Goal: Task Accomplishment & Management: Complete application form

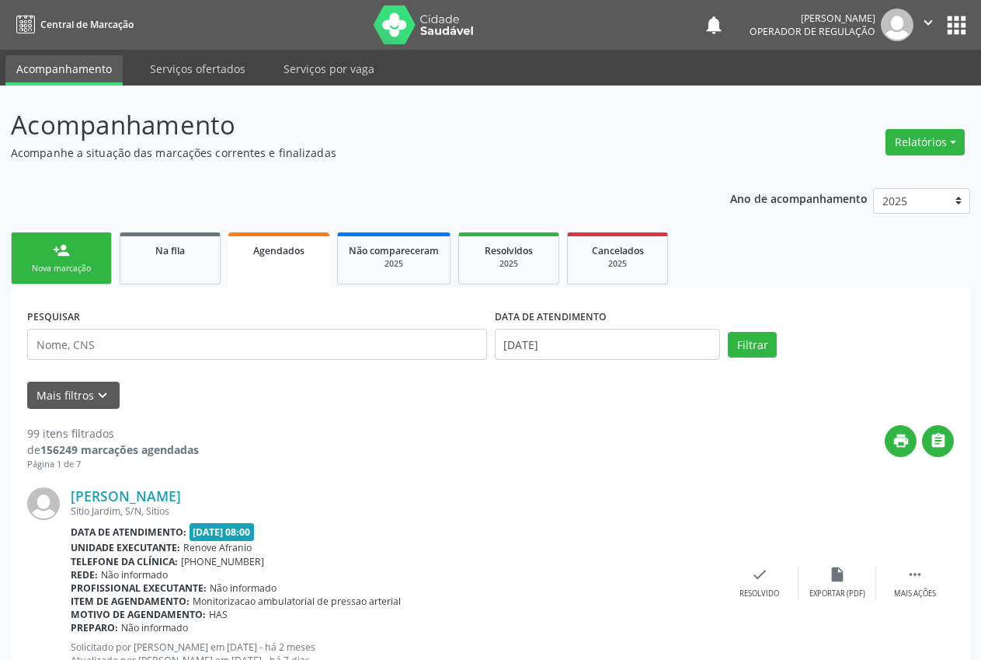
click at [86, 258] on link "person_add Nova marcação" at bounding box center [61, 258] width 101 height 52
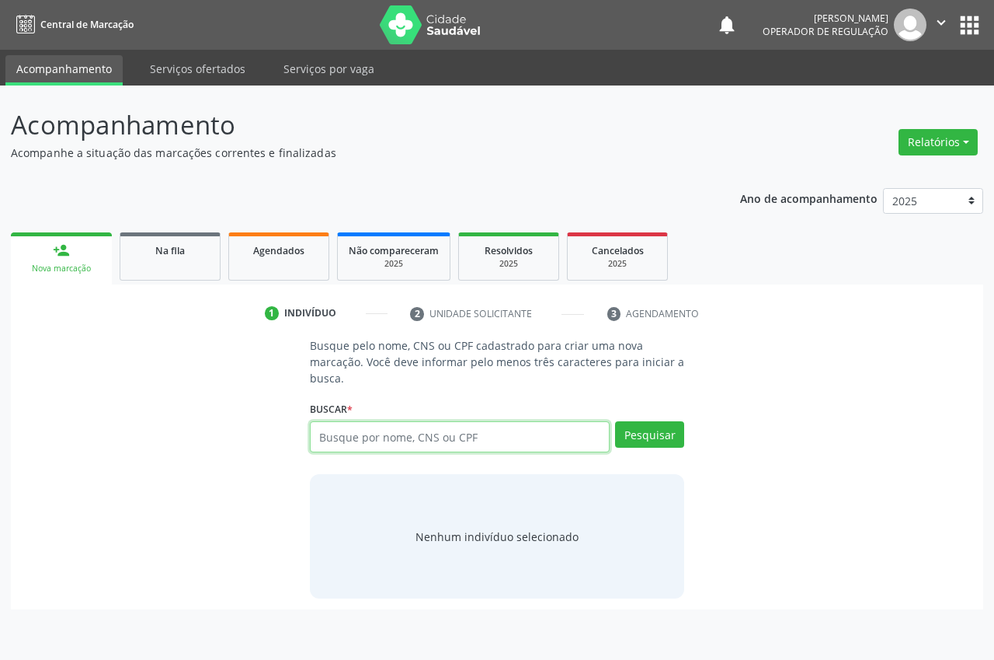
click at [386, 430] on input "text" at bounding box center [460, 436] width 300 height 31
type input "700805945476584"
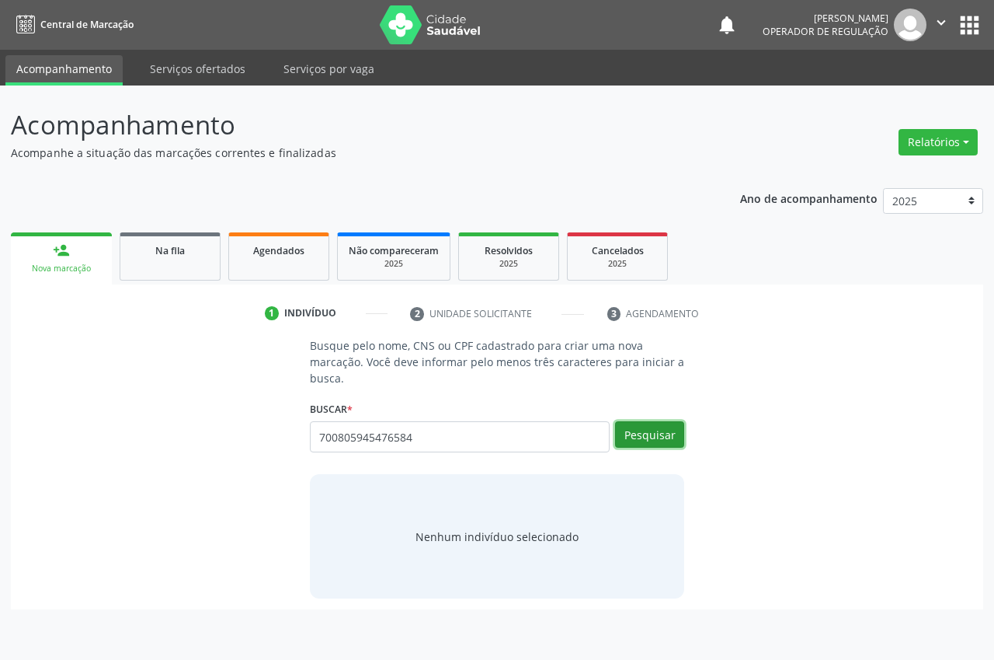
click at [629, 439] on button "Pesquisar" at bounding box center [649, 434] width 69 height 26
type input "700805945476584"
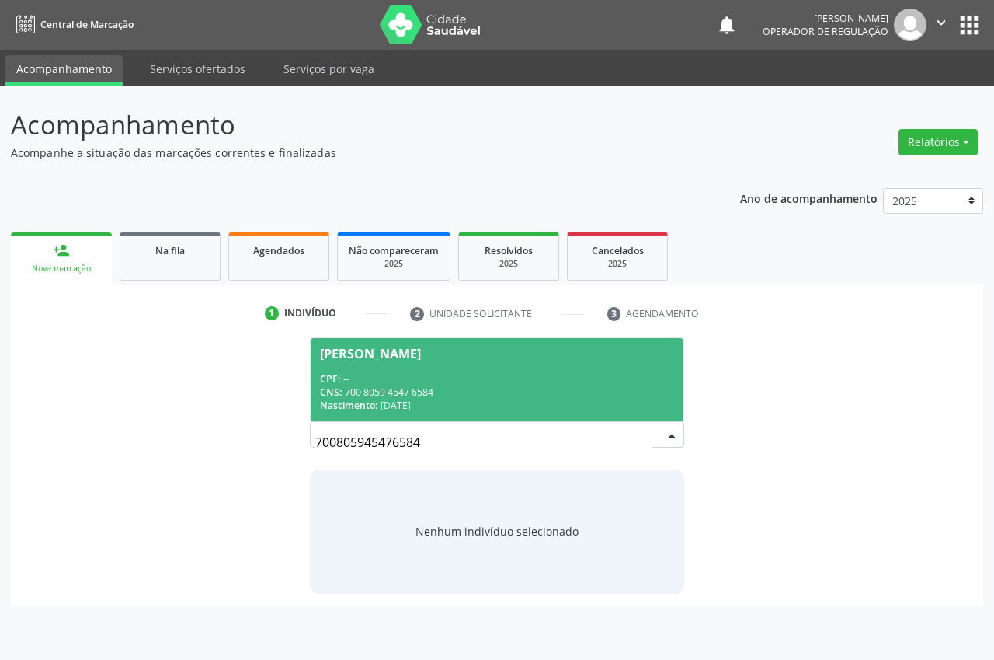
click at [399, 372] on div "CPF: --" at bounding box center [497, 378] width 354 height 13
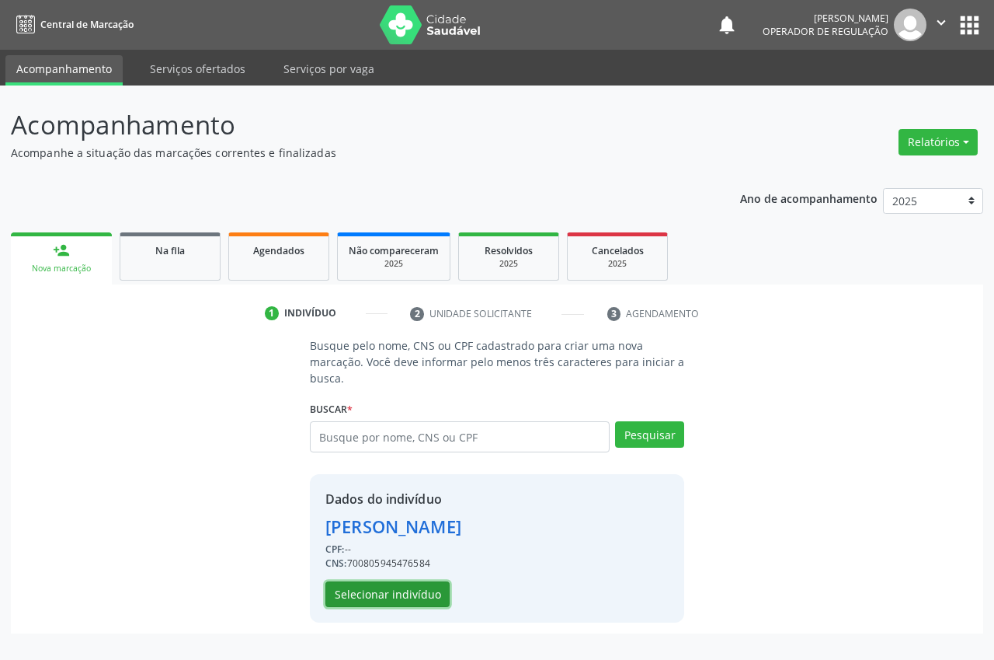
click at [377, 583] on button "Selecionar indivíduo" at bounding box center [388, 594] width 124 height 26
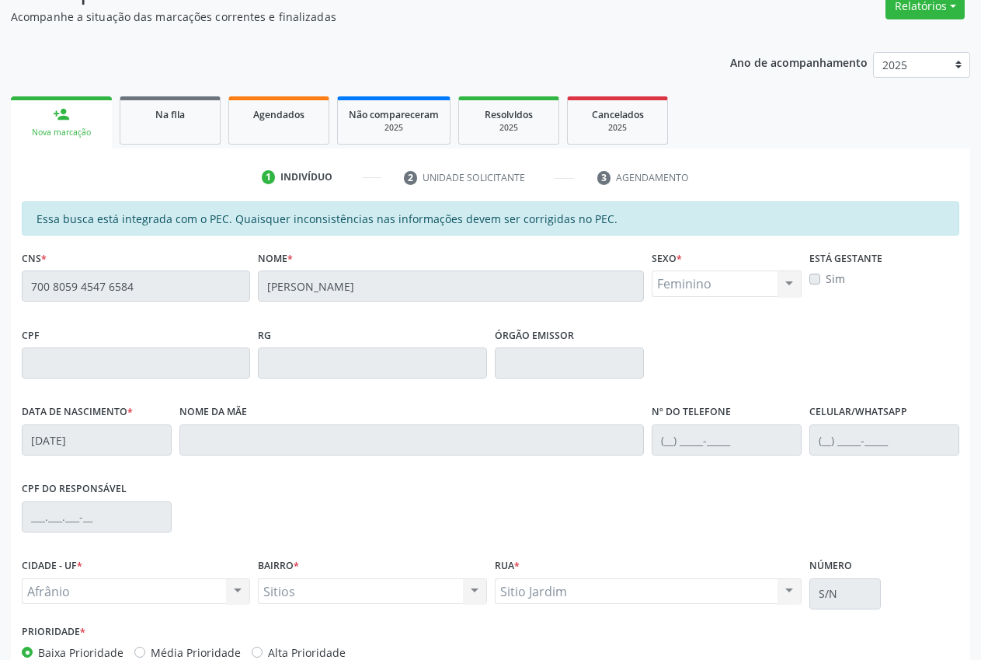
scroll to position [228, 0]
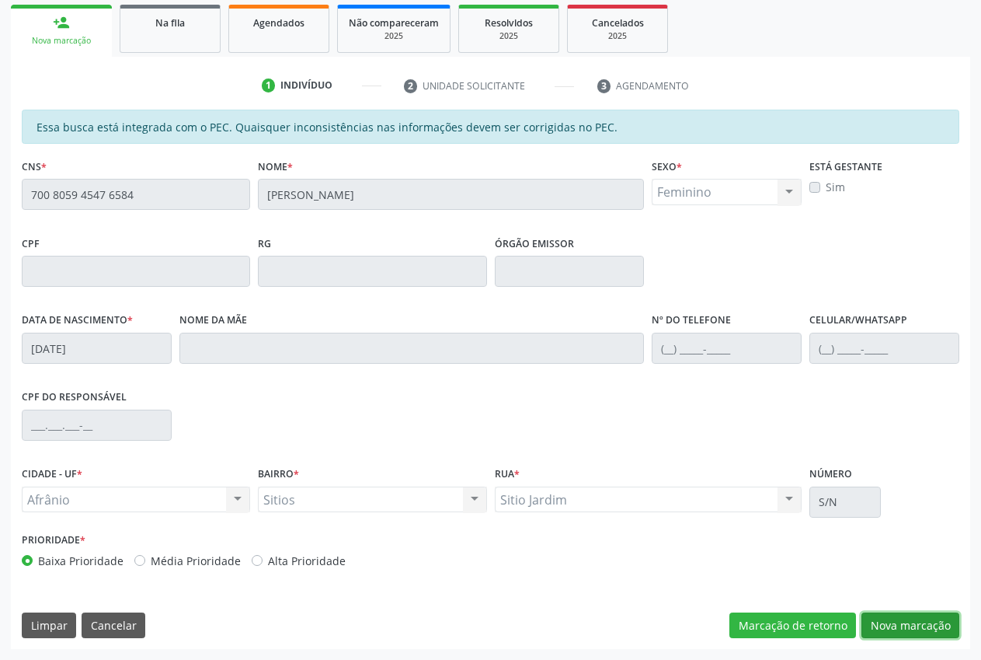
click at [909, 626] on button "Nova marcação" at bounding box center [911, 625] width 98 height 26
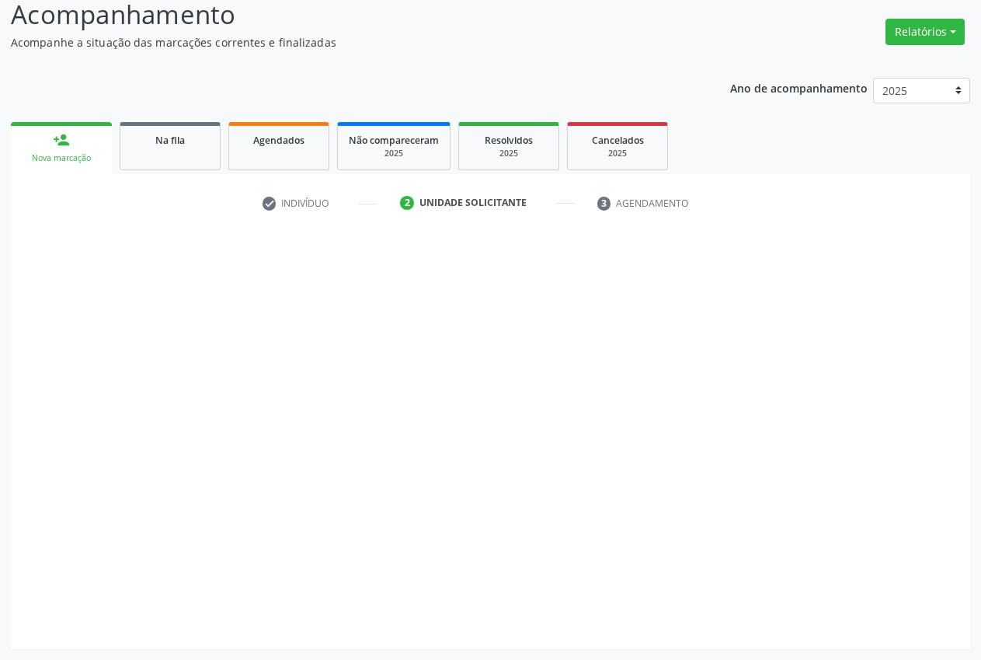
scroll to position [110, 0]
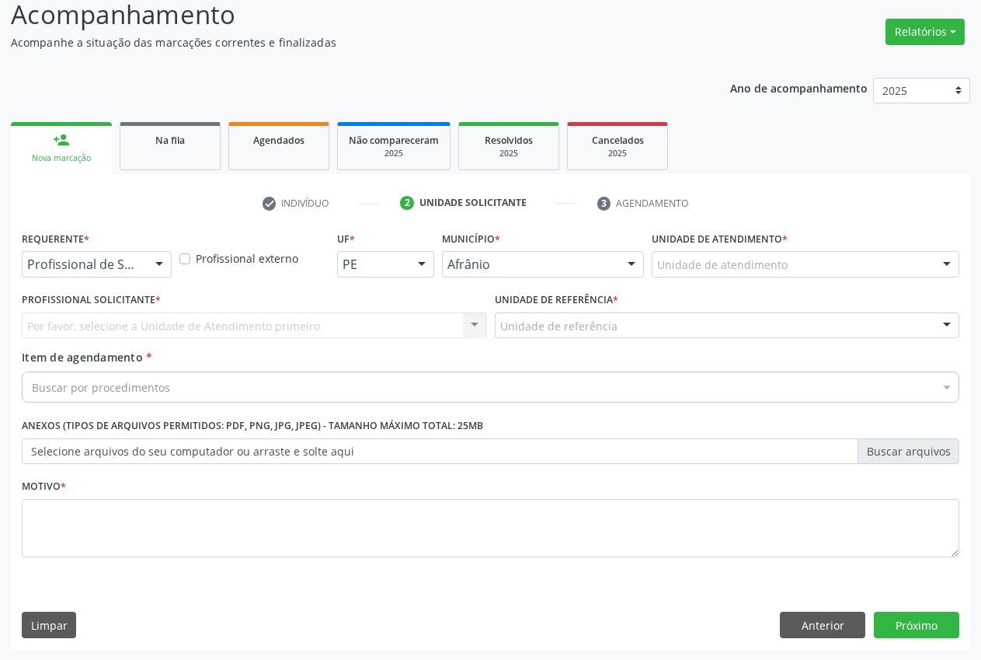
click at [747, 256] on div "Unidade de atendimento" at bounding box center [806, 264] width 308 height 26
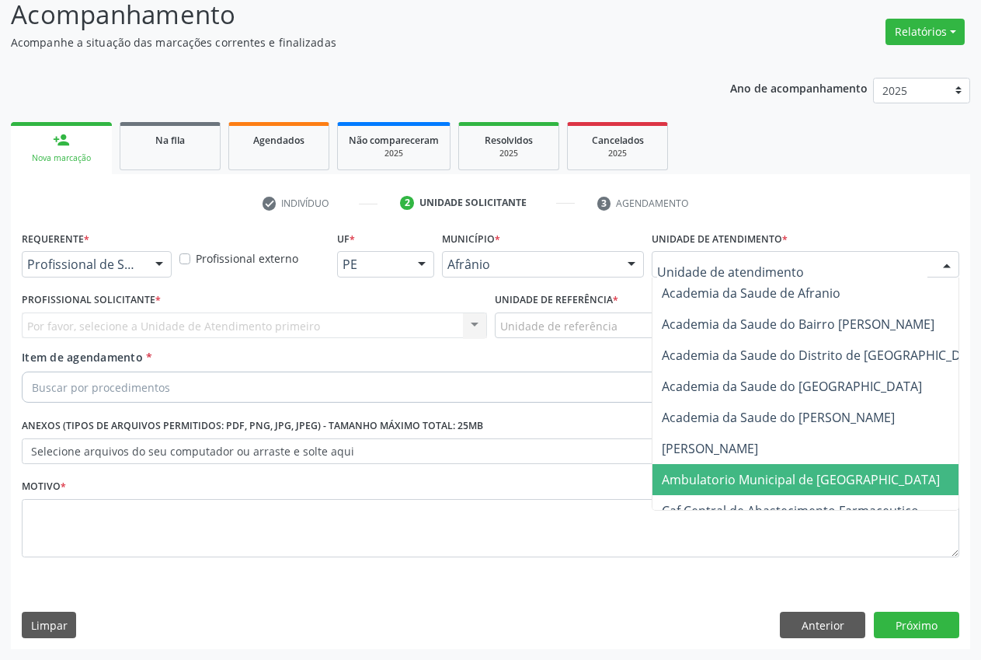
click at [736, 469] on span "Ambulatorio Municipal de [GEOGRAPHIC_DATA]" at bounding box center [842, 479] width 379 height 31
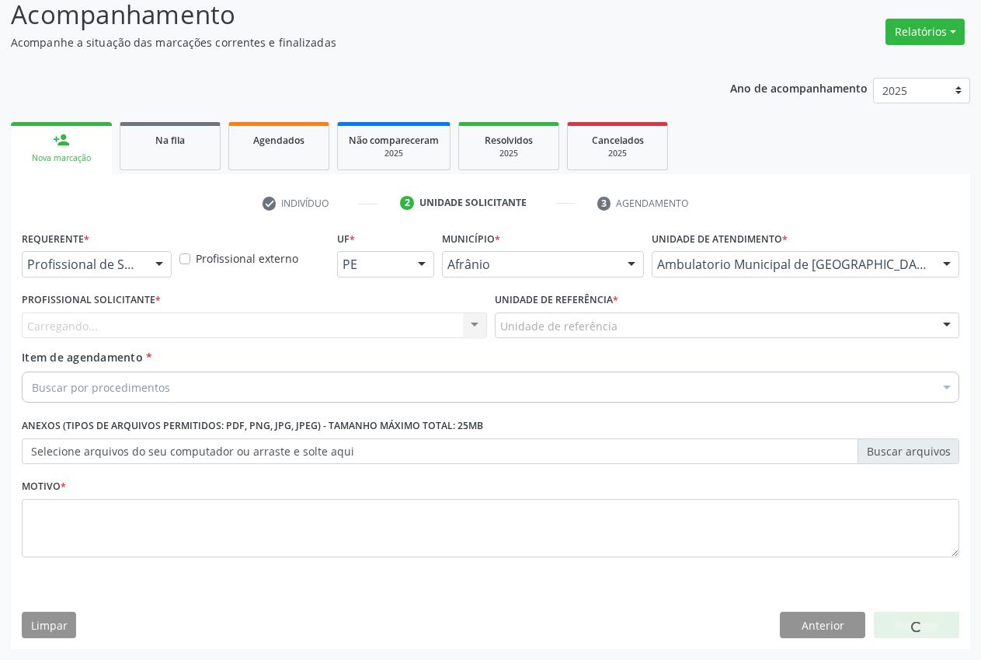
click at [455, 332] on div "Carregando... Nenhum resultado encontrado para: " " Não há nenhuma opção para s…" at bounding box center [254, 325] width 465 height 26
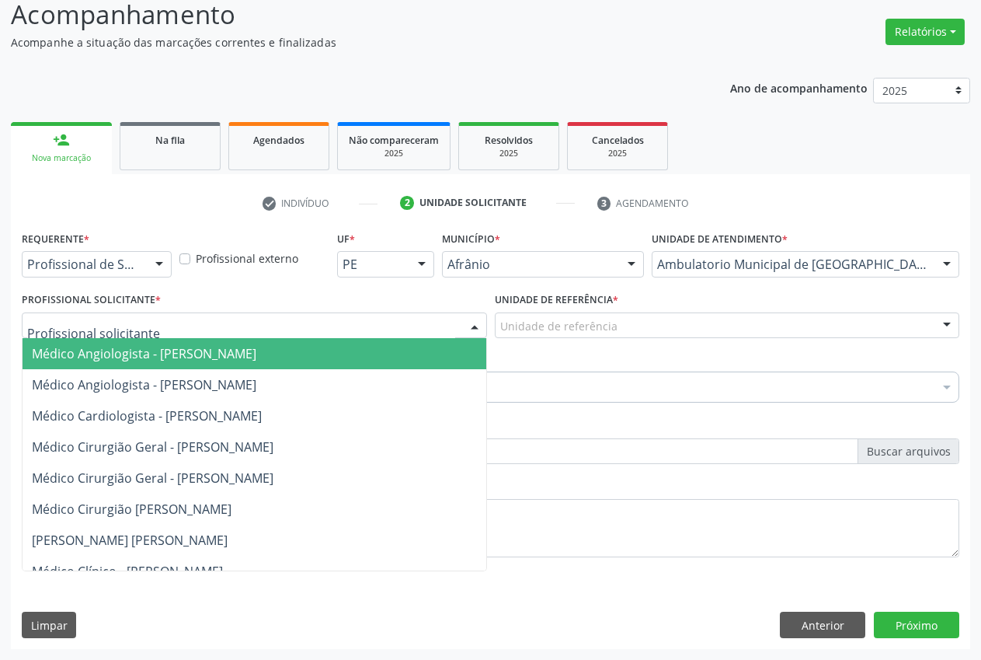
click at [471, 329] on div at bounding box center [474, 326] width 23 height 26
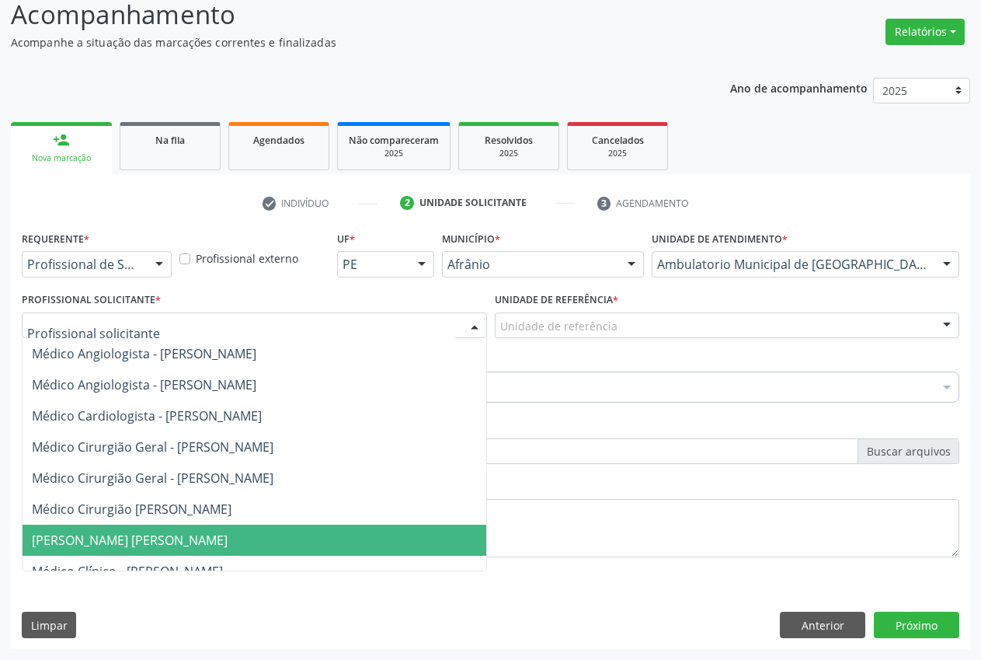
click at [224, 541] on span "[PERSON_NAME] [PERSON_NAME]" at bounding box center [130, 539] width 196 height 17
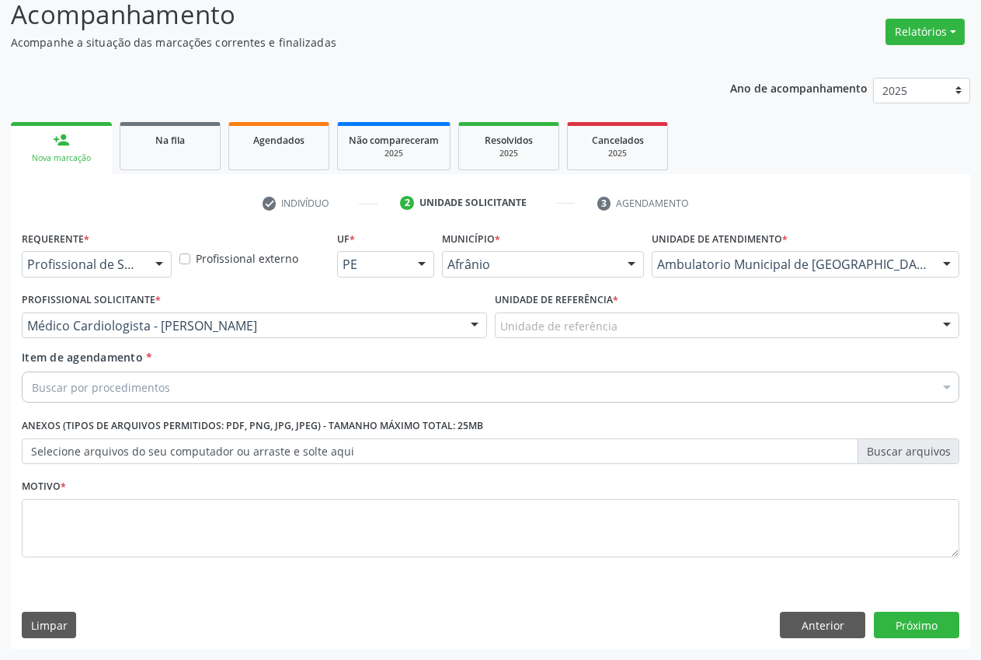
click at [777, 322] on div "Unidade de referência" at bounding box center [727, 325] width 465 height 26
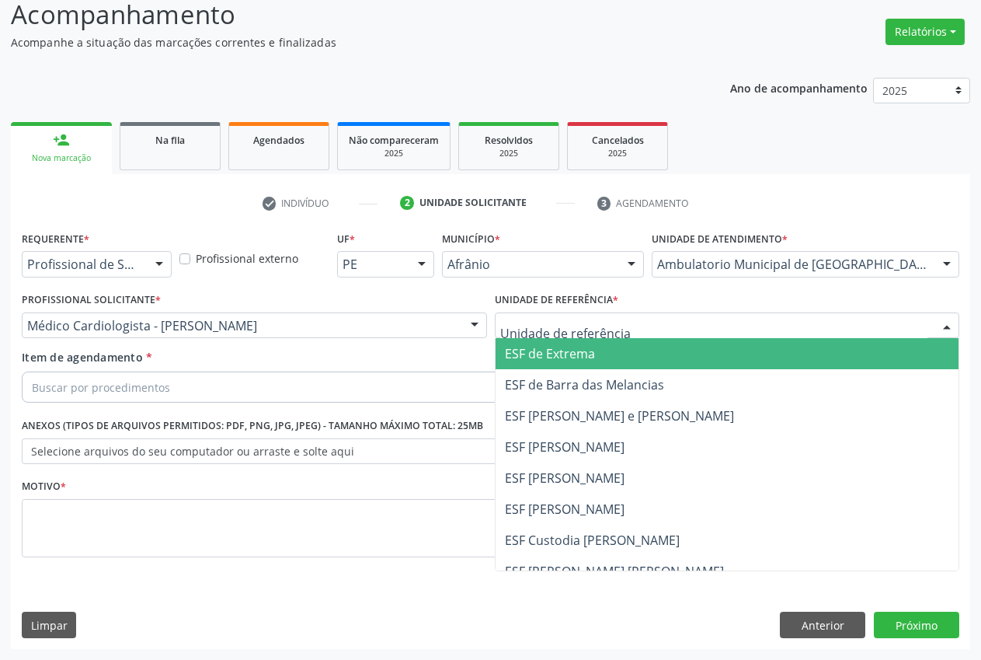
click at [580, 346] on span "ESF de Extrema" at bounding box center [550, 353] width 90 height 17
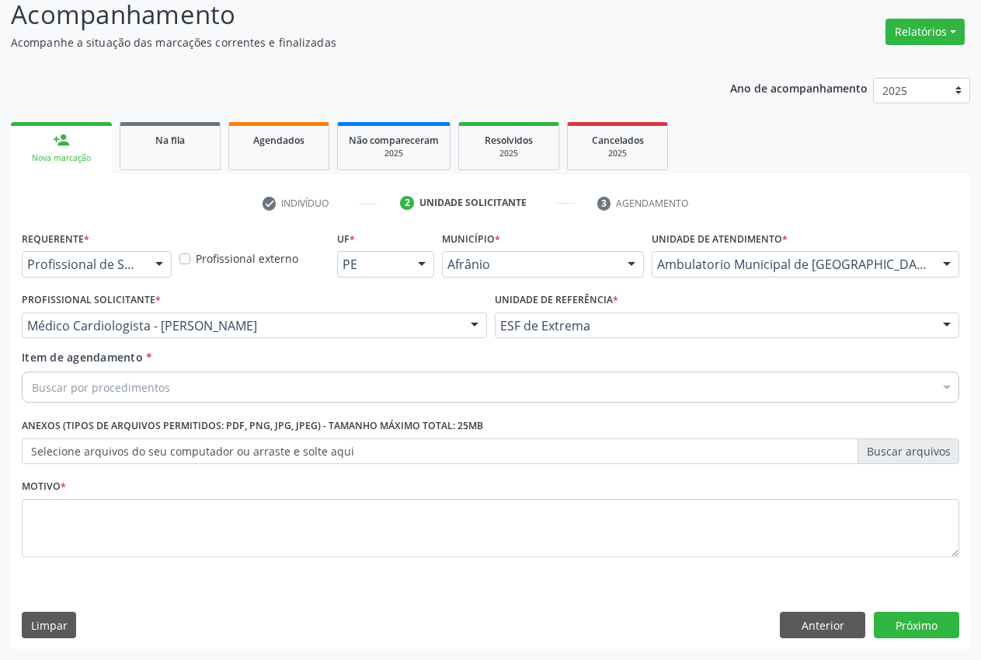
click at [251, 380] on div "Buscar por procedimentos" at bounding box center [491, 386] width 938 height 31
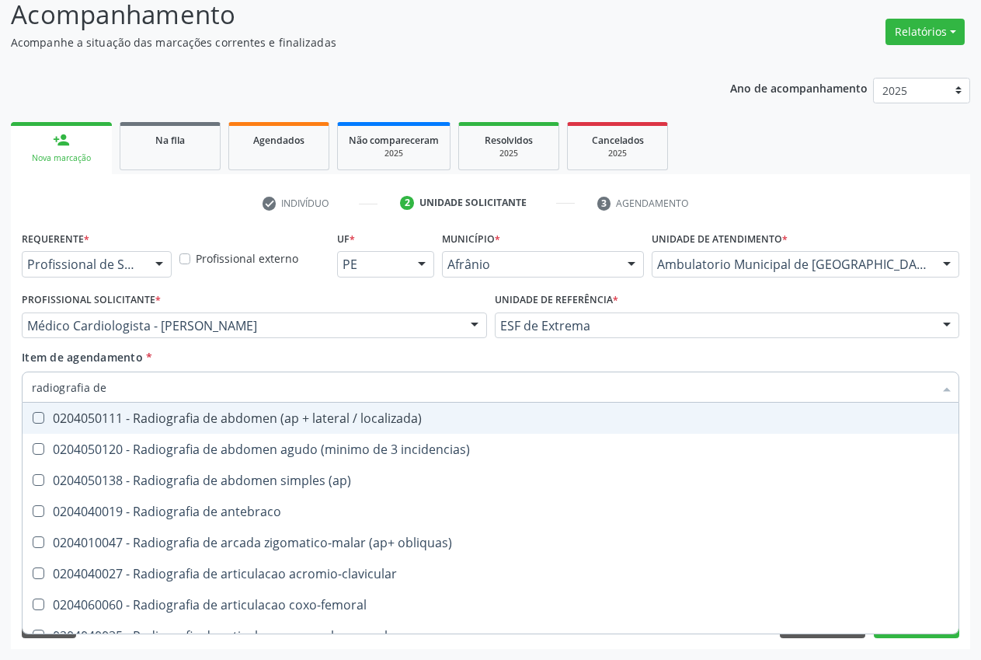
type input "radiografia de t"
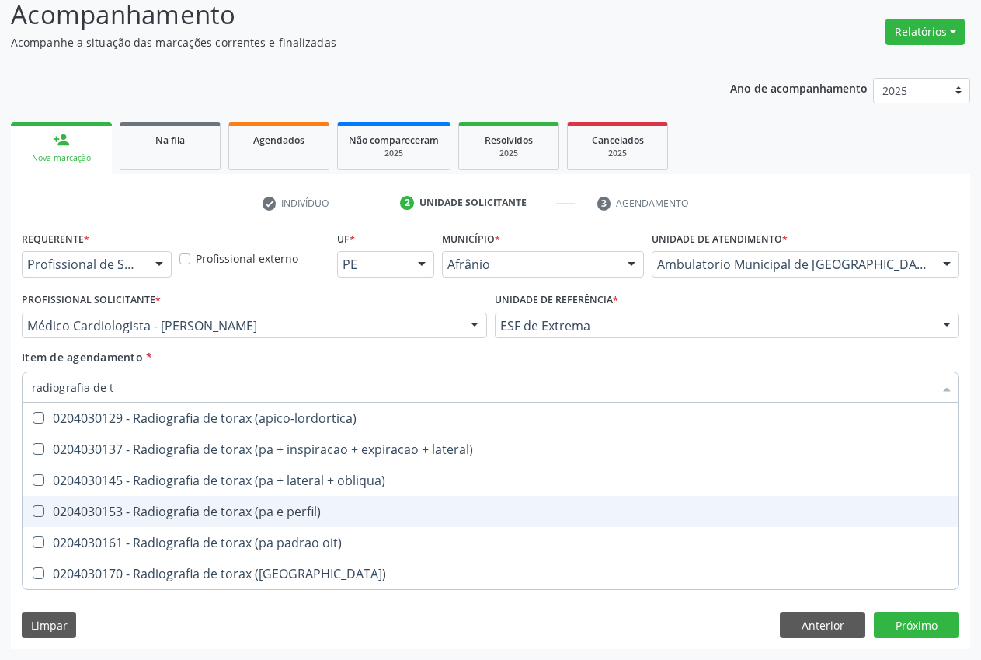
click at [174, 511] on div "0204030153 - Radiografia de torax (pa e perfil)" at bounding box center [490, 511] width 917 height 12
checkbox perfil\) "true"
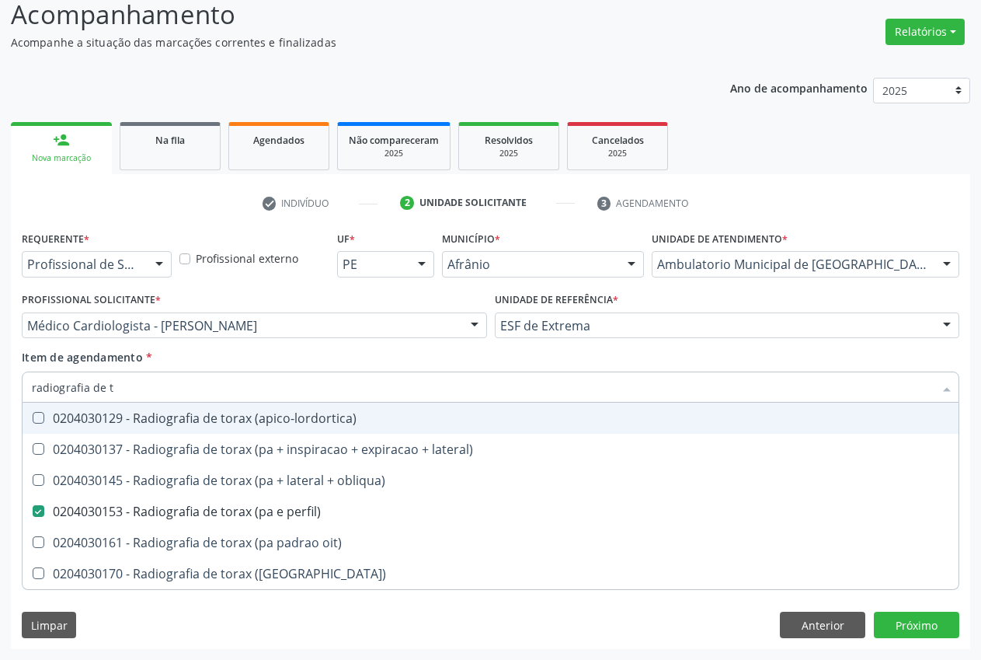
click at [165, 356] on div "Item de agendamento * radiografia de t Desfazer seleção 0204030129 - Radiografi…" at bounding box center [491, 373] width 938 height 49
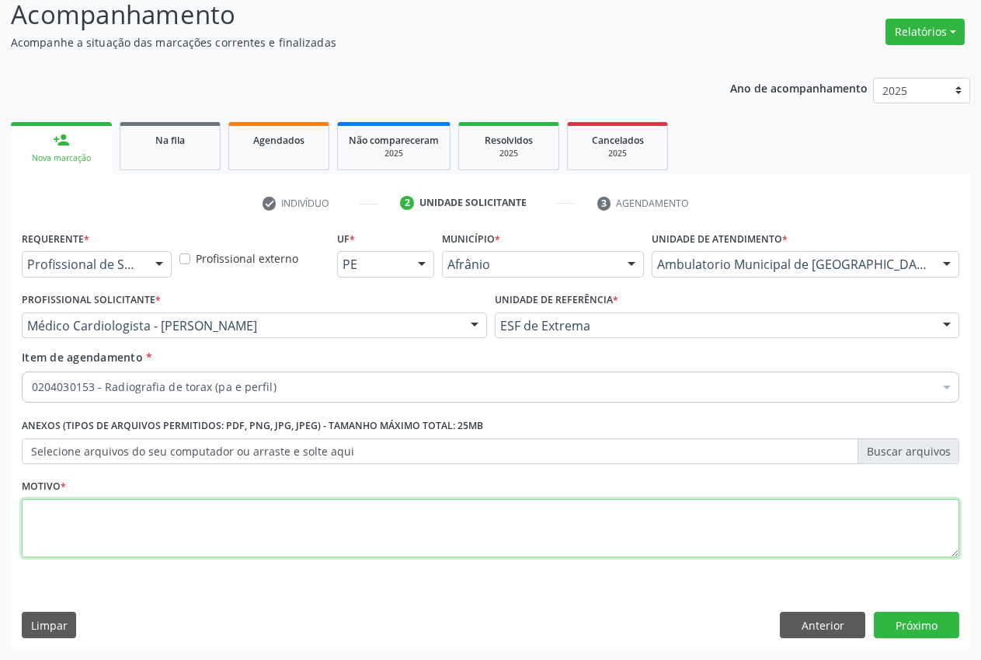
click at [58, 524] on textarea at bounding box center [491, 528] width 938 height 59
type textarea "."
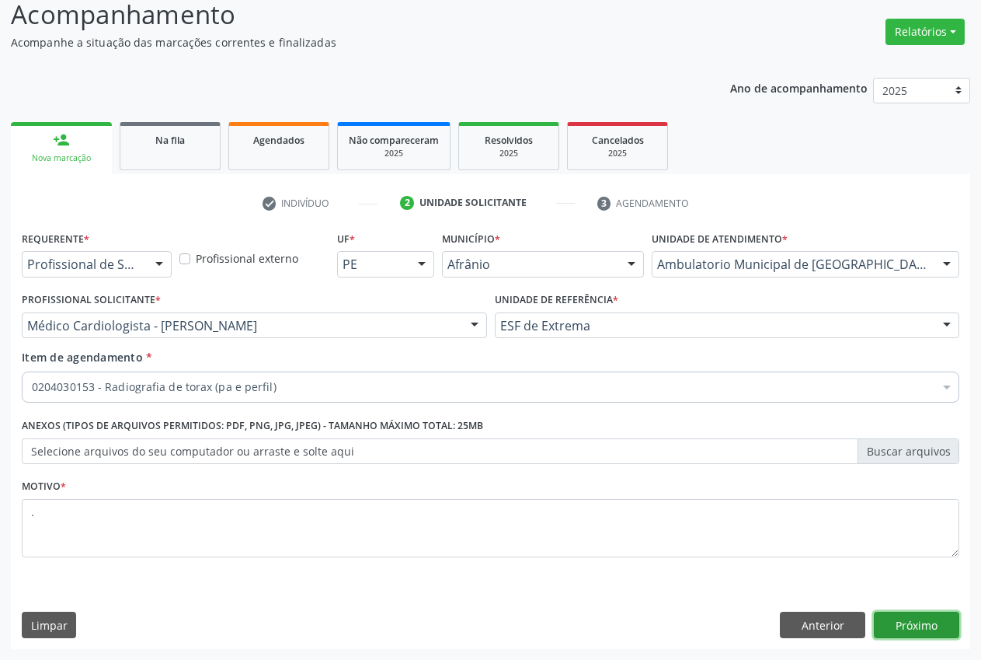
click at [916, 616] on button "Próximo" at bounding box center [916, 624] width 85 height 26
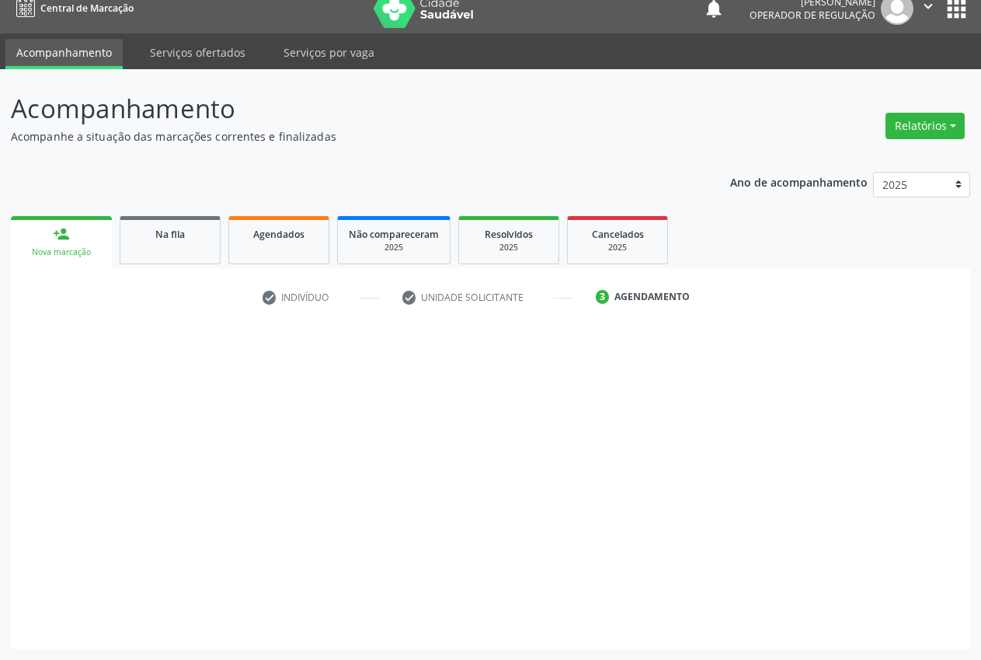
scroll to position [16, 0]
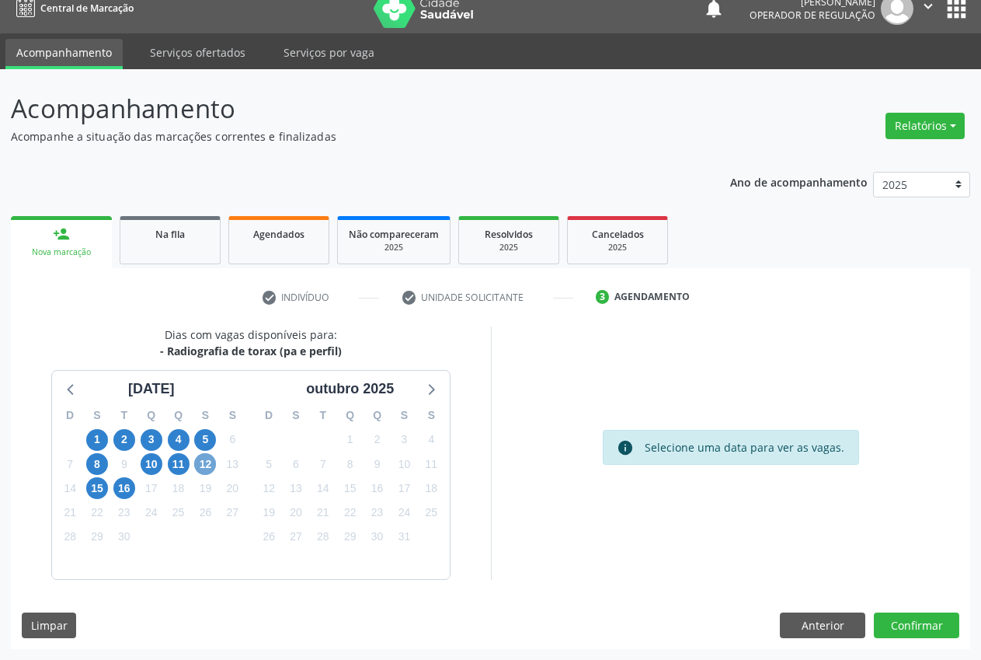
click at [205, 461] on span "12" at bounding box center [205, 464] width 22 height 22
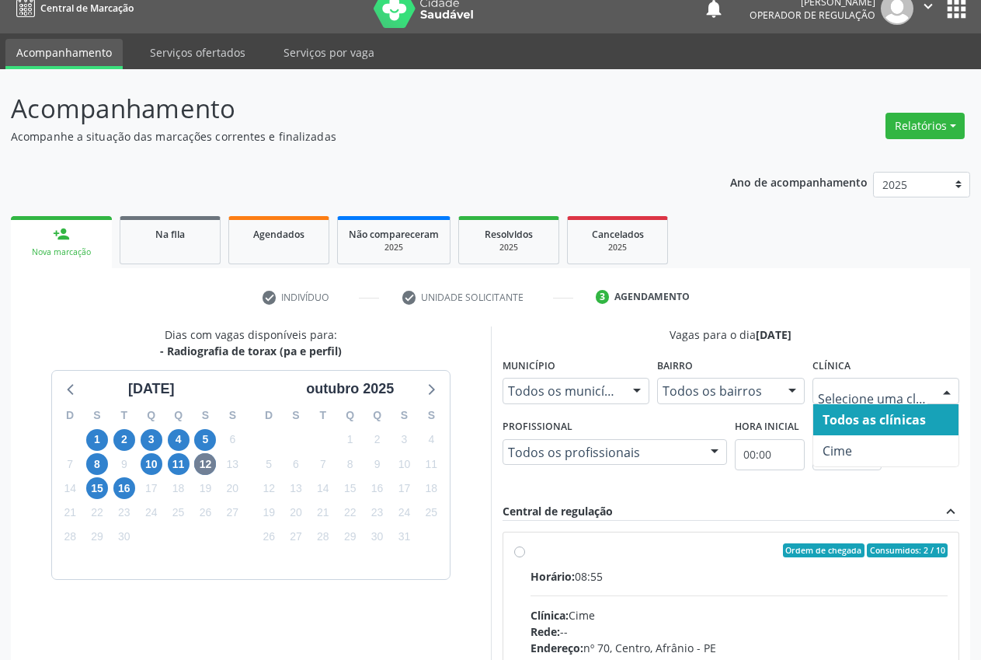
click at [929, 382] on div at bounding box center [887, 391] width 148 height 26
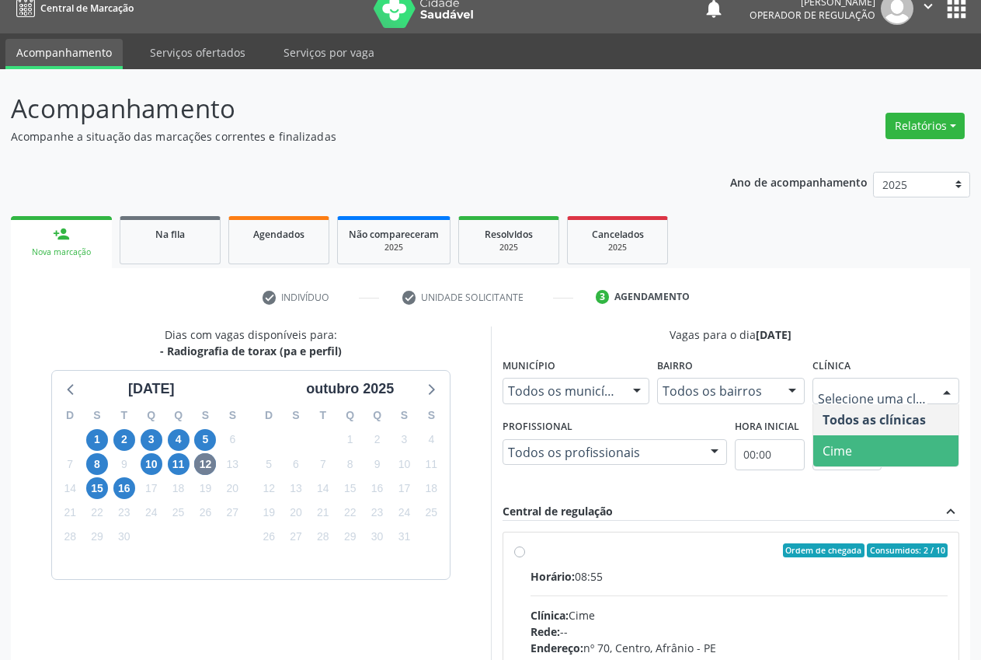
click at [880, 452] on span "Cime" at bounding box center [886, 450] width 146 height 31
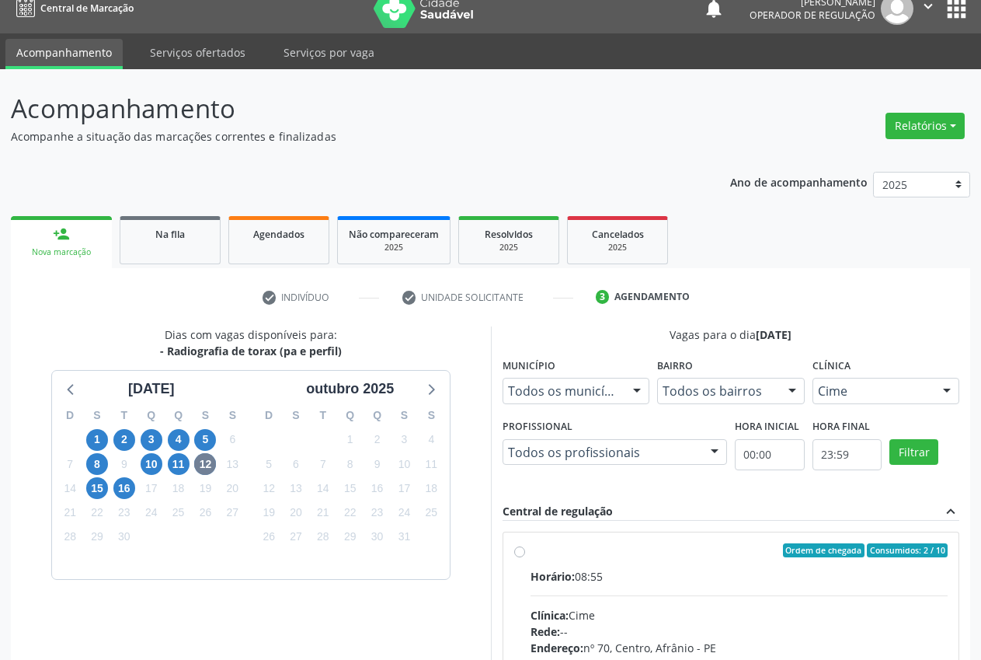
click at [527, 552] on div "Ordem de chegada Consumidos: 2 / 10 Horário: 08:55 Clínica: Cime Rede: -- Ender…" at bounding box center [731, 662] width 434 height 238
radio input "true"
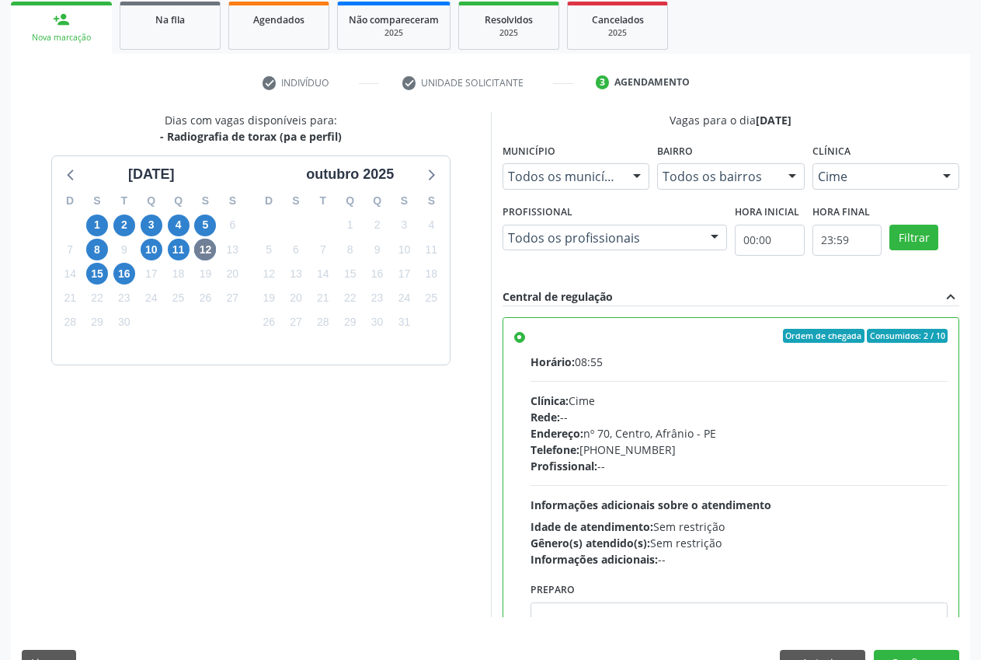
scroll to position [269, 0]
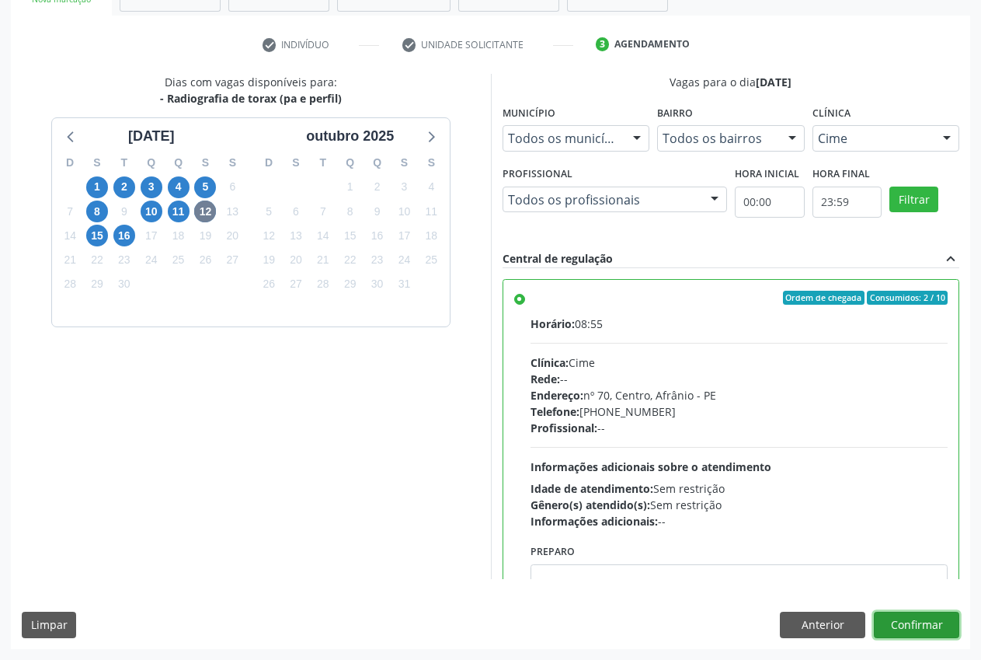
click at [917, 627] on button "Confirmar" at bounding box center [916, 624] width 85 height 26
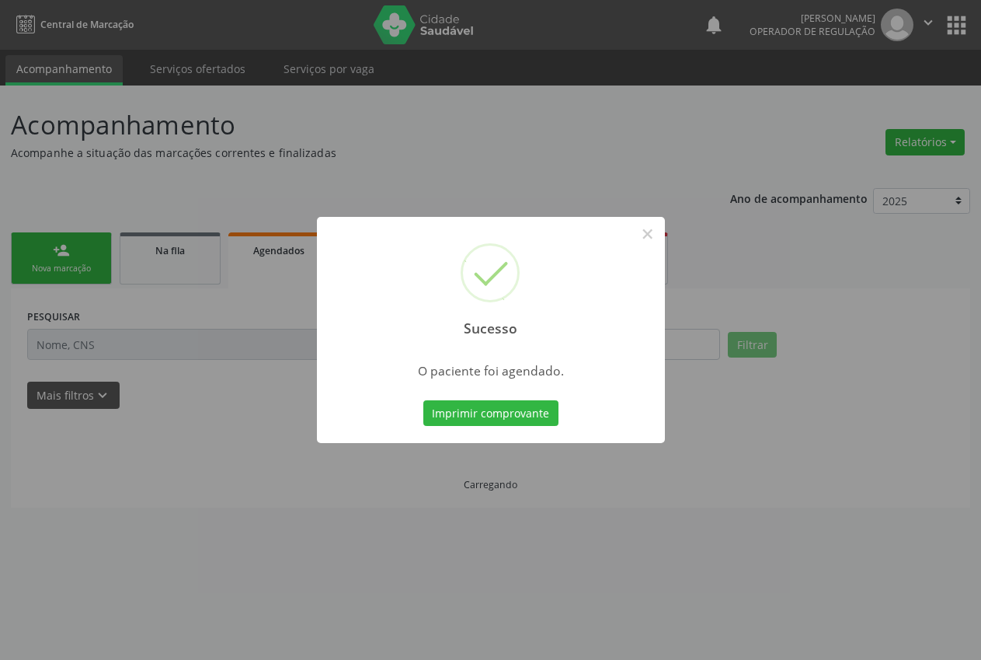
scroll to position [0, 0]
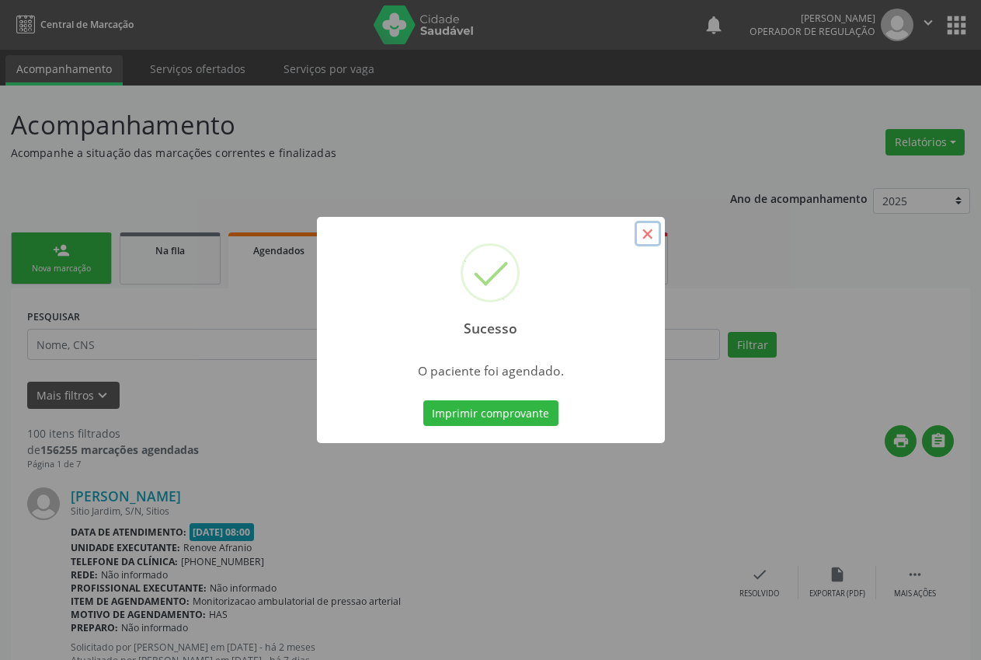
click at [649, 229] on button "×" at bounding box center [648, 234] width 26 height 26
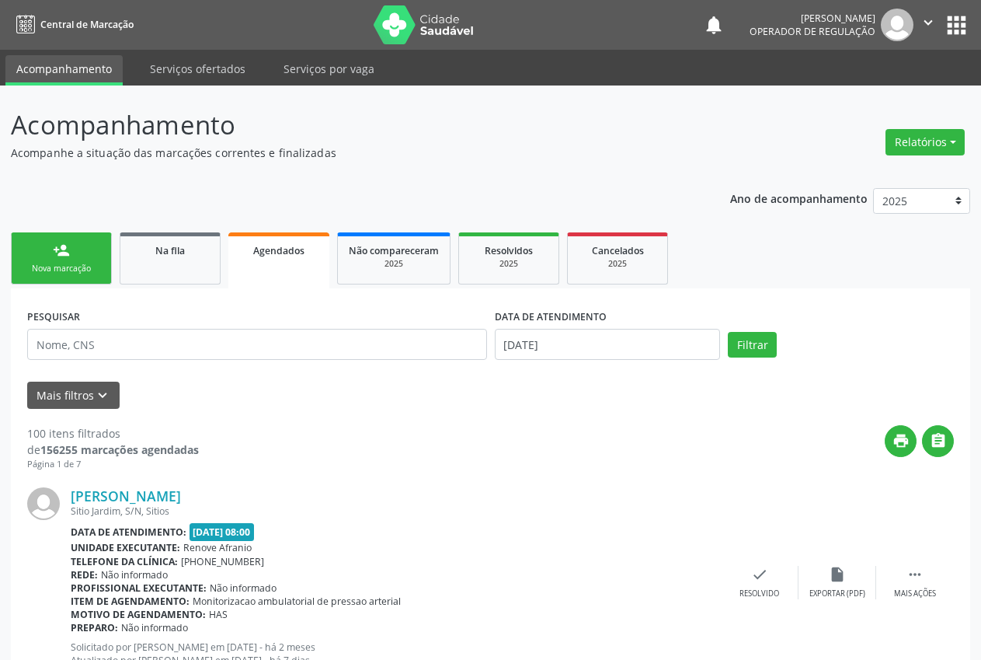
click at [92, 277] on link "person_add Nova marcação" at bounding box center [61, 258] width 101 height 52
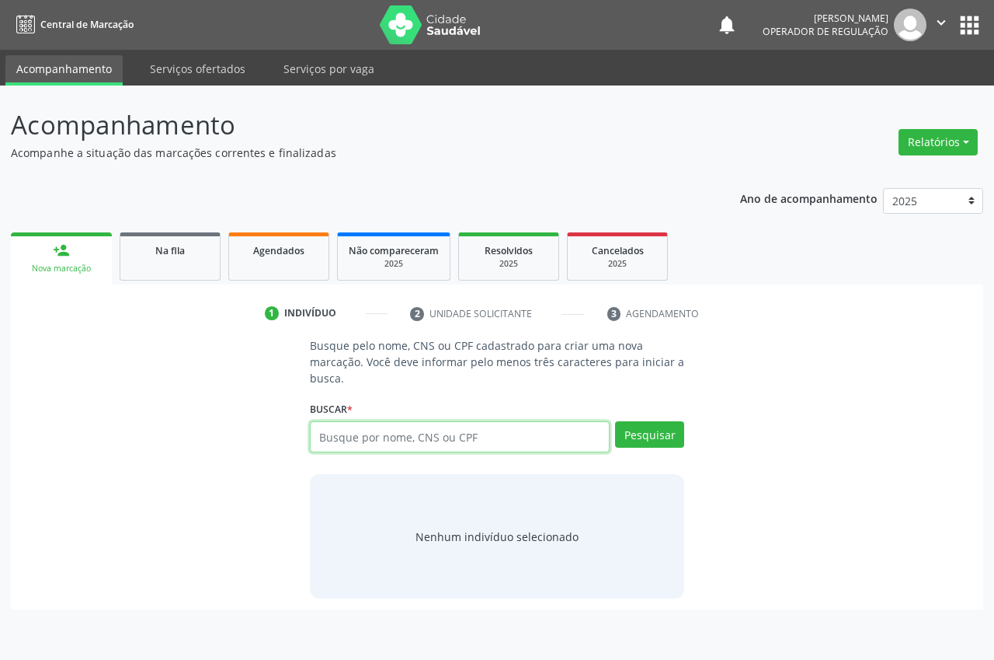
click at [423, 435] on input "text" at bounding box center [460, 436] width 300 height 31
type input "708508358048276"
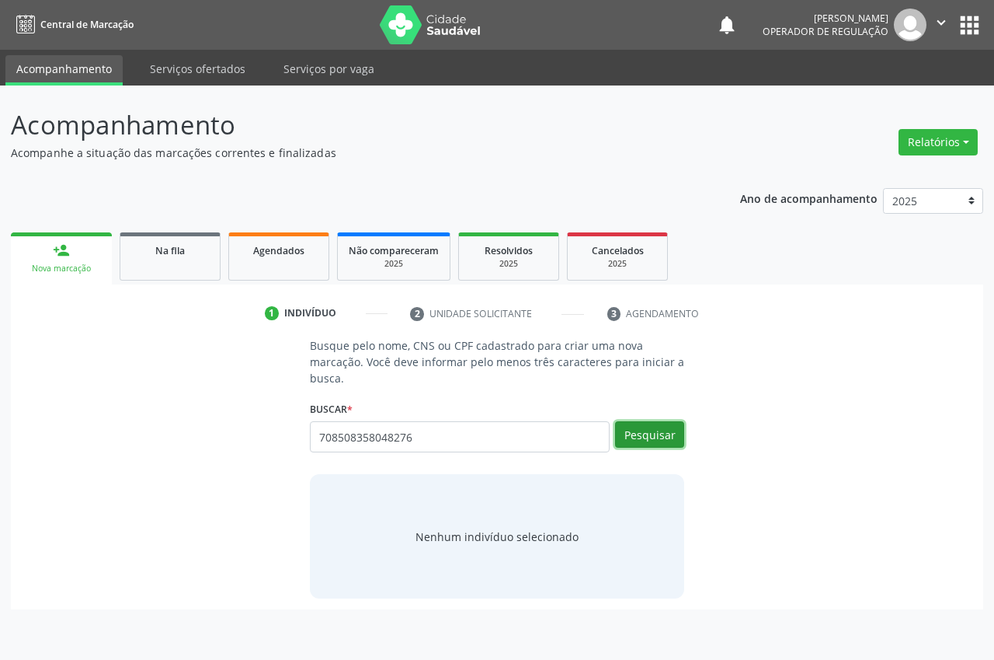
click at [640, 436] on button "Pesquisar" at bounding box center [649, 434] width 69 height 26
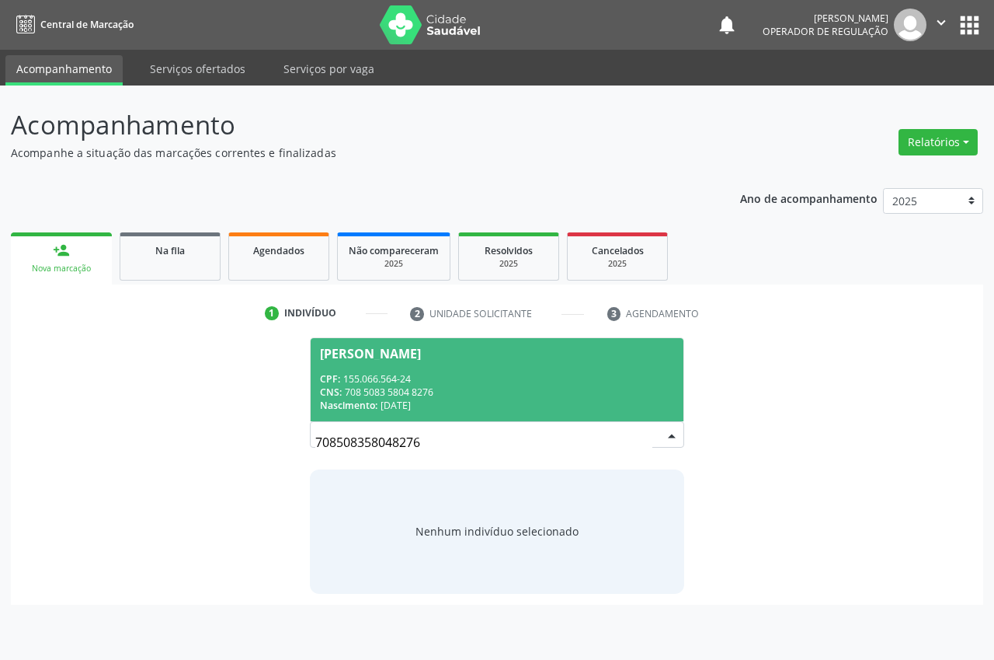
click at [372, 380] on div "CPF: 155.066.564-24" at bounding box center [497, 378] width 354 height 13
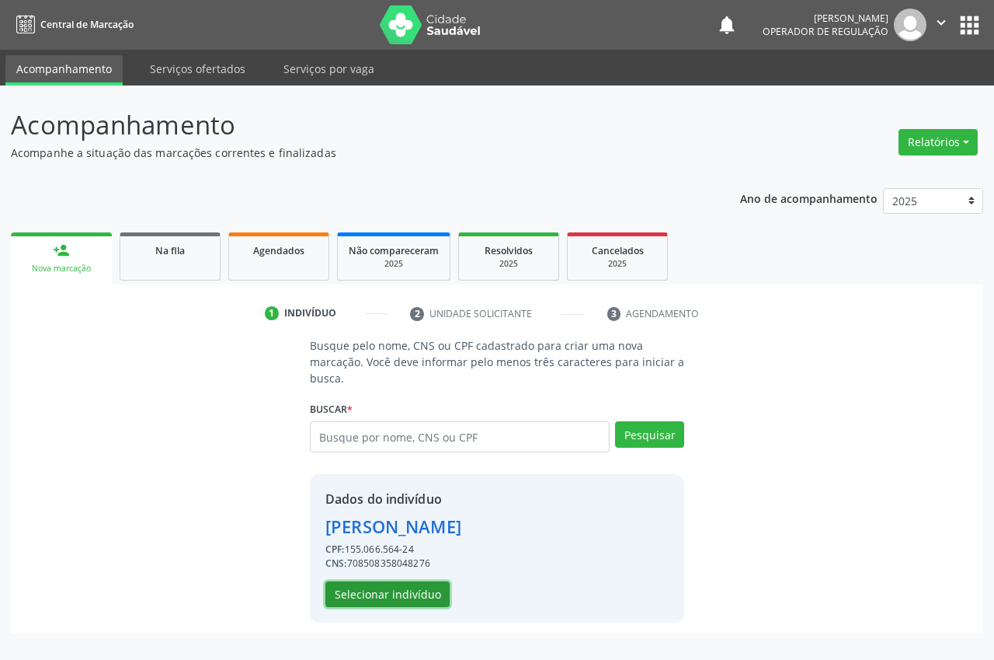
click at [361, 597] on button "Selecionar indivíduo" at bounding box center [388, 594] width 124 height 26
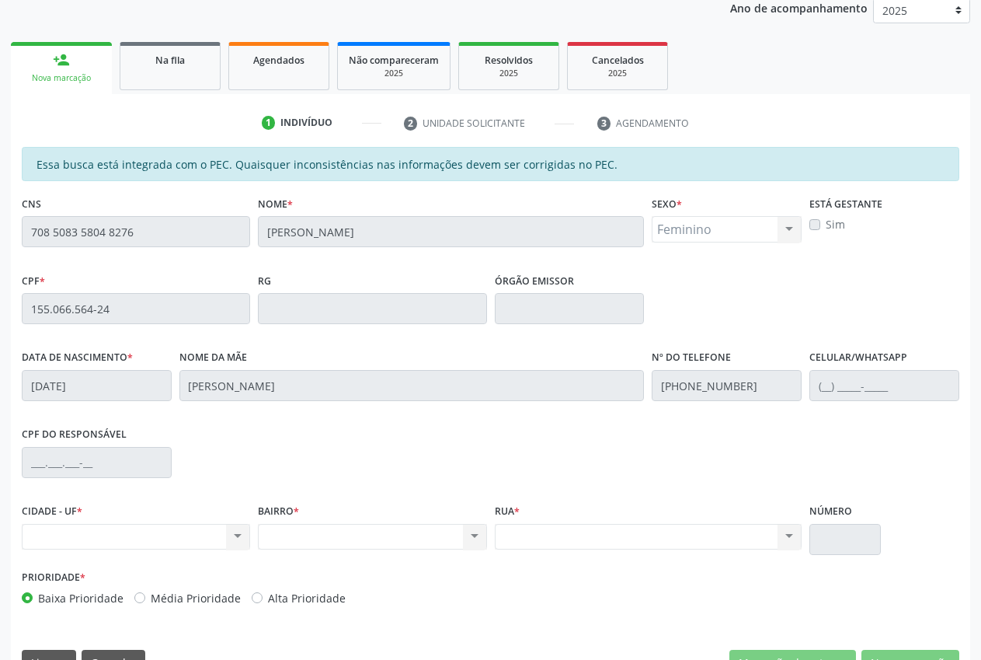
scroll to position [228, 0]
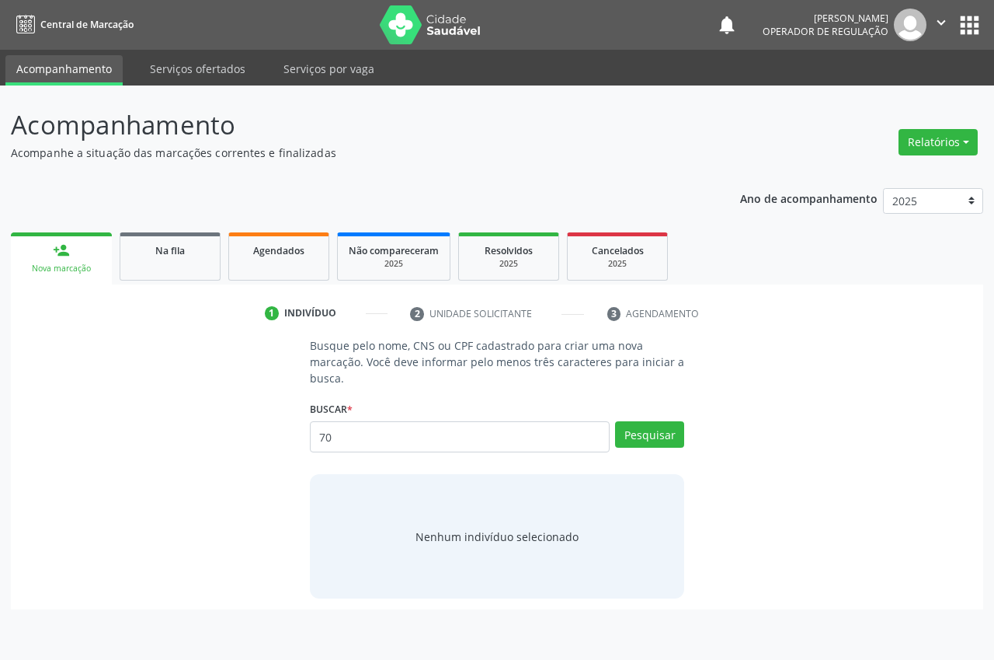
type input "7"
type input "708508358048276"
click at [632, 426] on button "Pesquisar" at bounding box center [649, 434] width 69 height 26
type input "708508358048276"
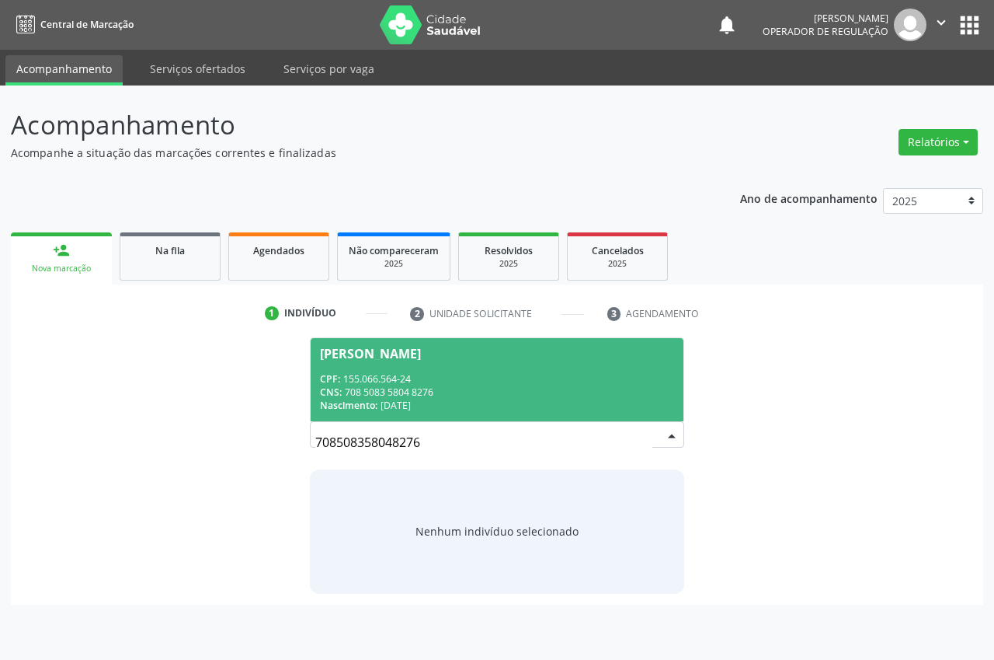
click at [421, 355] on div "[PERSON_NAME]" at bounding box center [370, 353] width 101 height 12
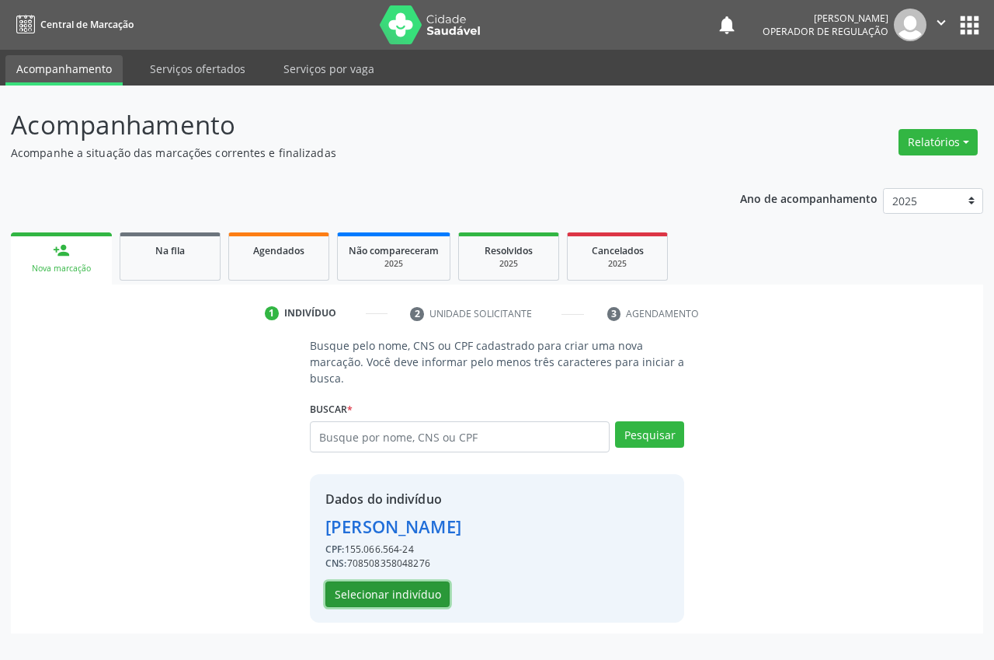
click at [406, 604] on button "Selecionar indivíduo" at bounding box center [388, 594] width 124 height 26
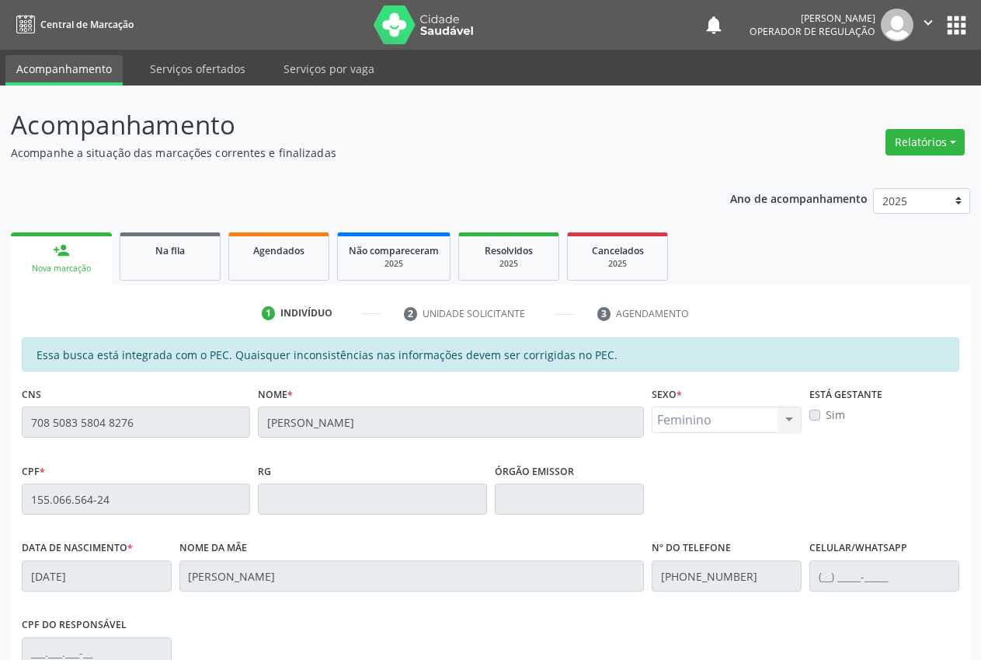
scroll to position [228, 0]
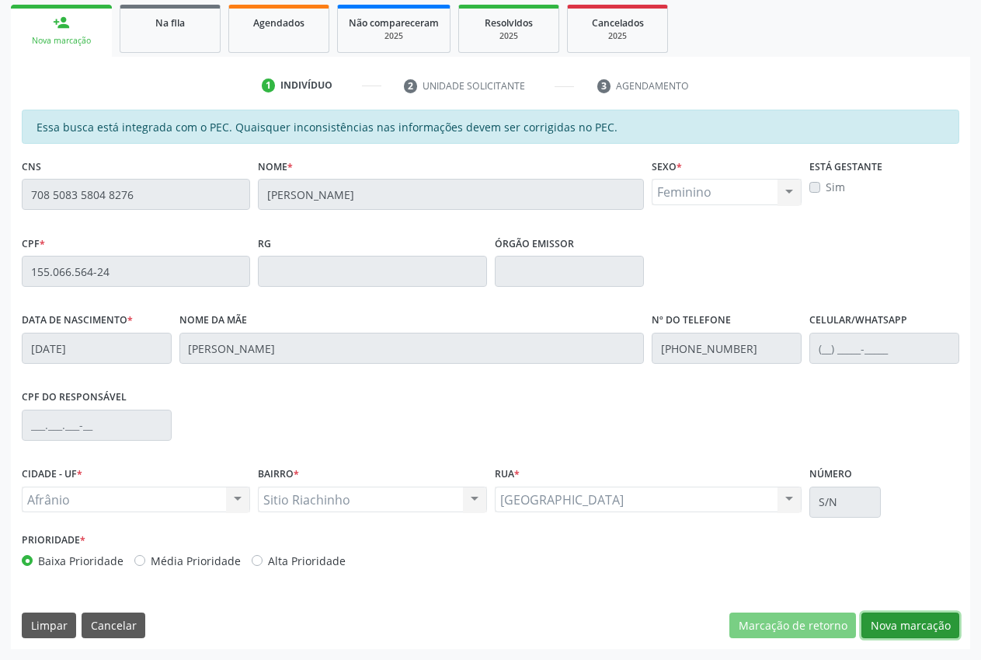
click at [921, 622] on button "Nova marcação" at bounding box center [911, 625] width 98 height 26
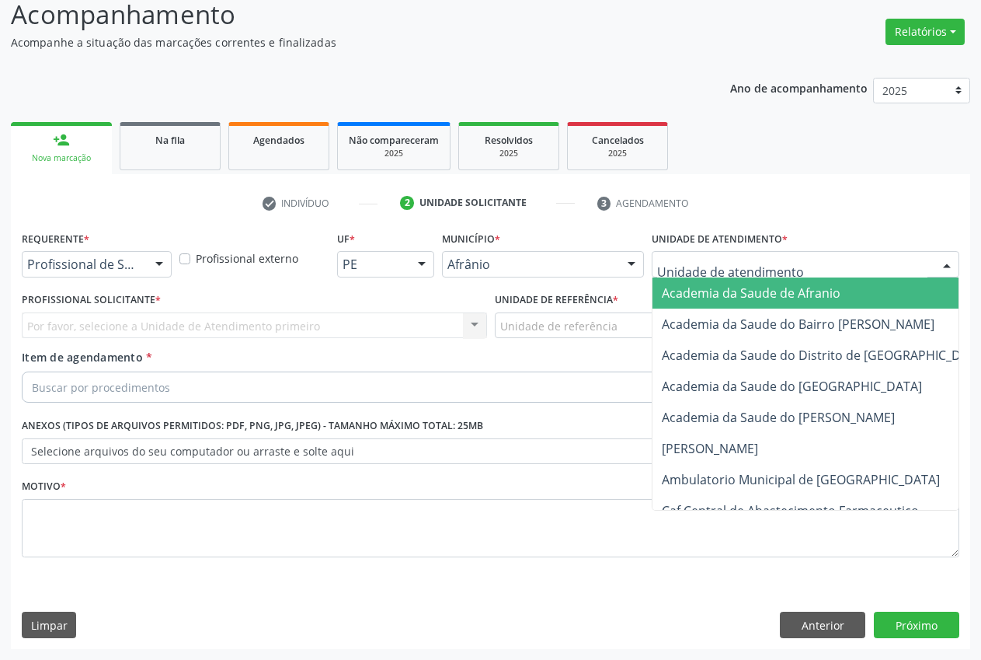
drag, startPoint x: 731, startPoint y: 256, endPoint x: 727, endPoint y: 277, distance: 21.3
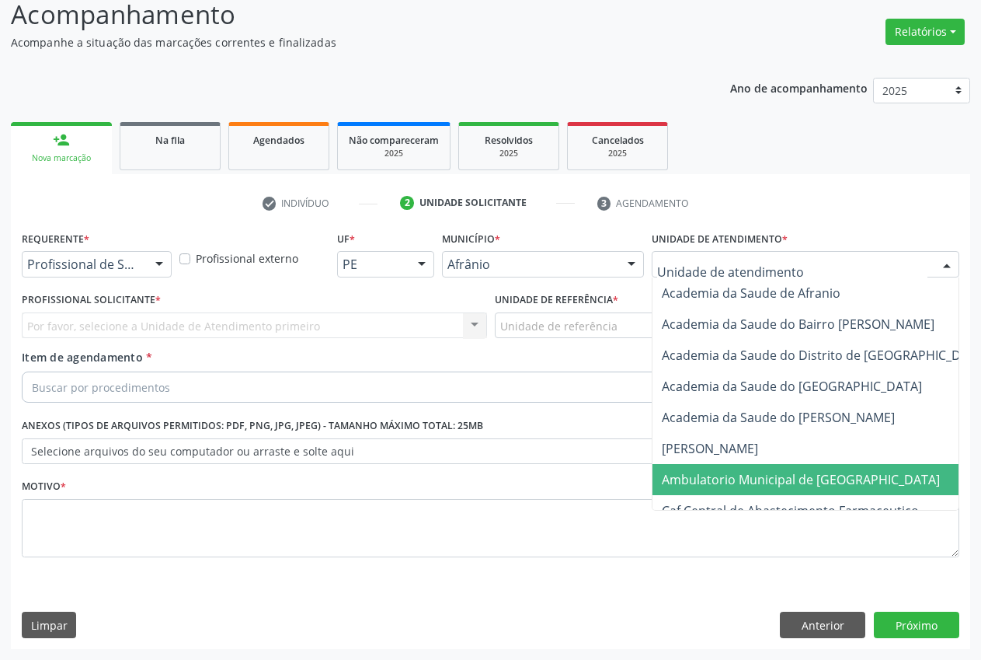
click at [717, 477] on span "Ambulatorio Municipal de [GEOGRAPHIC_DATA]" at bounding box center [801, 479] width 278 height 17
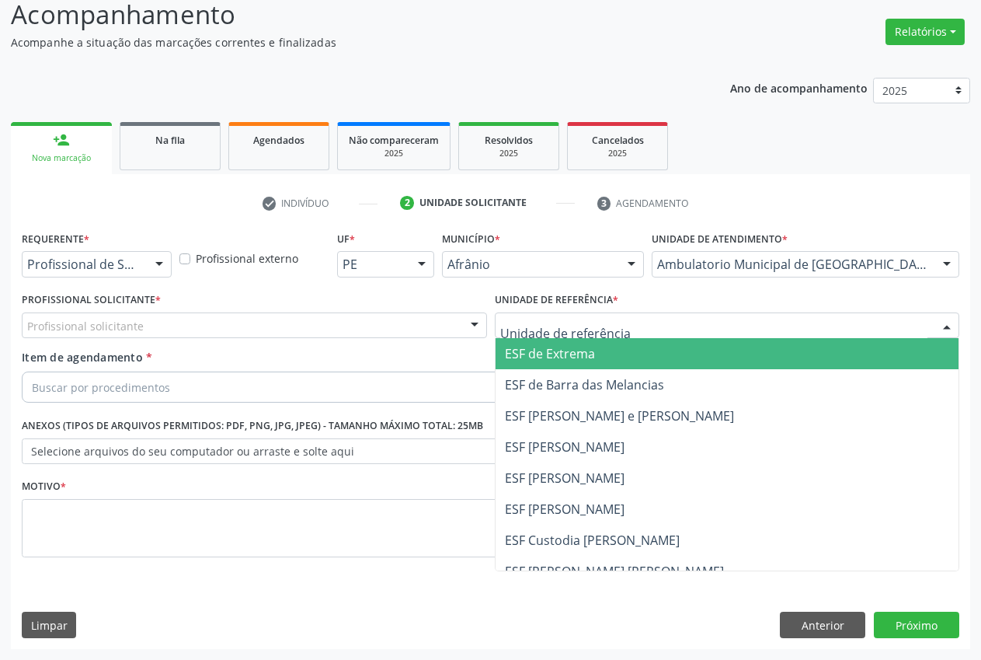
click at [609, 360] on span "ESF de Extrema" at bounding box center [728, 353] width 464 height 31
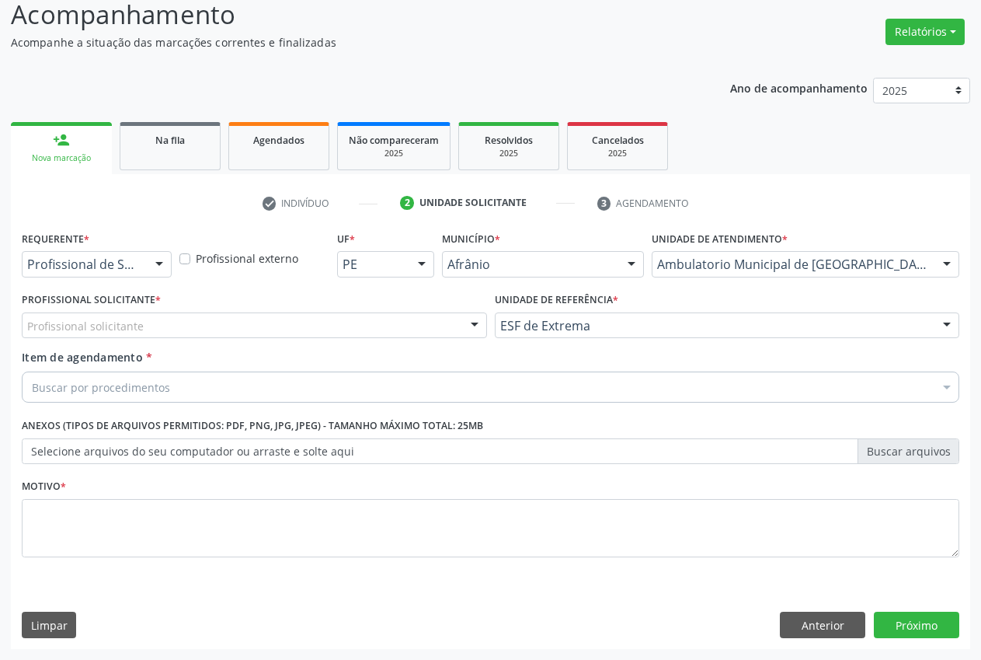
click at [439, 328] on div "Profissional solicitante" at bounding box center [254, 325] width 465 height 26
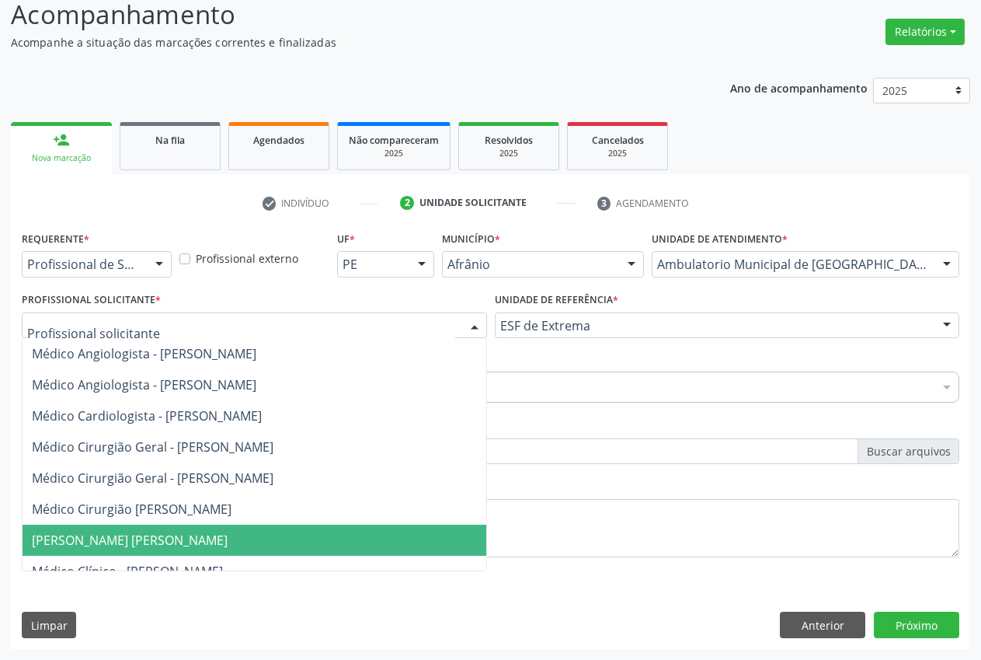
click at [300, 531] on span "[PERSON_NAME] [PERSON_NAME]" at bounding box center [272, 539] width 498 height 31
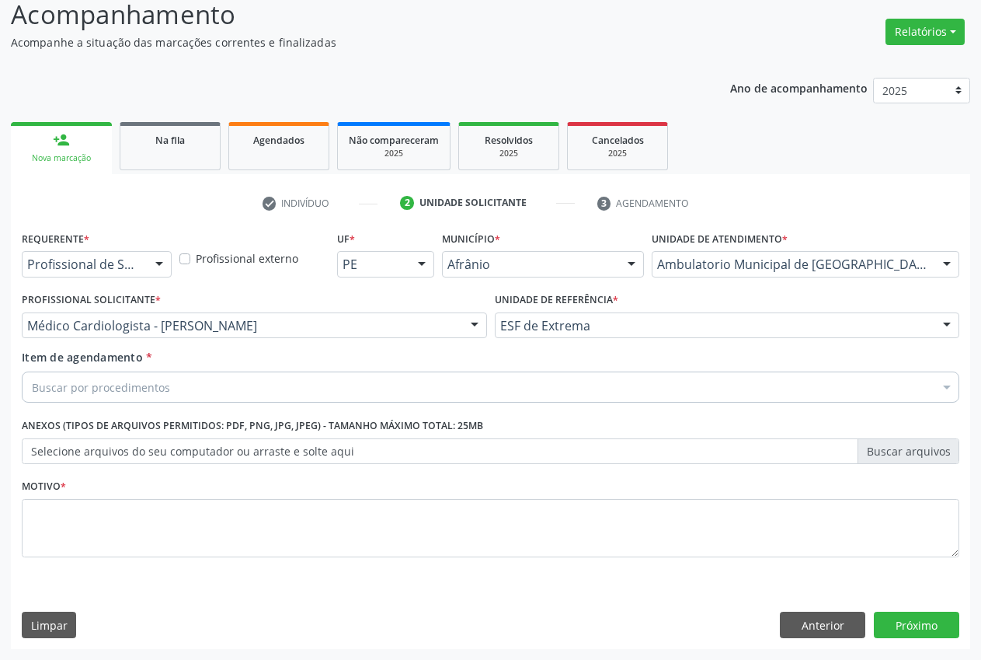
click at [281, 394] on div "Buscar por procedimentos" at bounding box center [491, 386] width 938 height 31
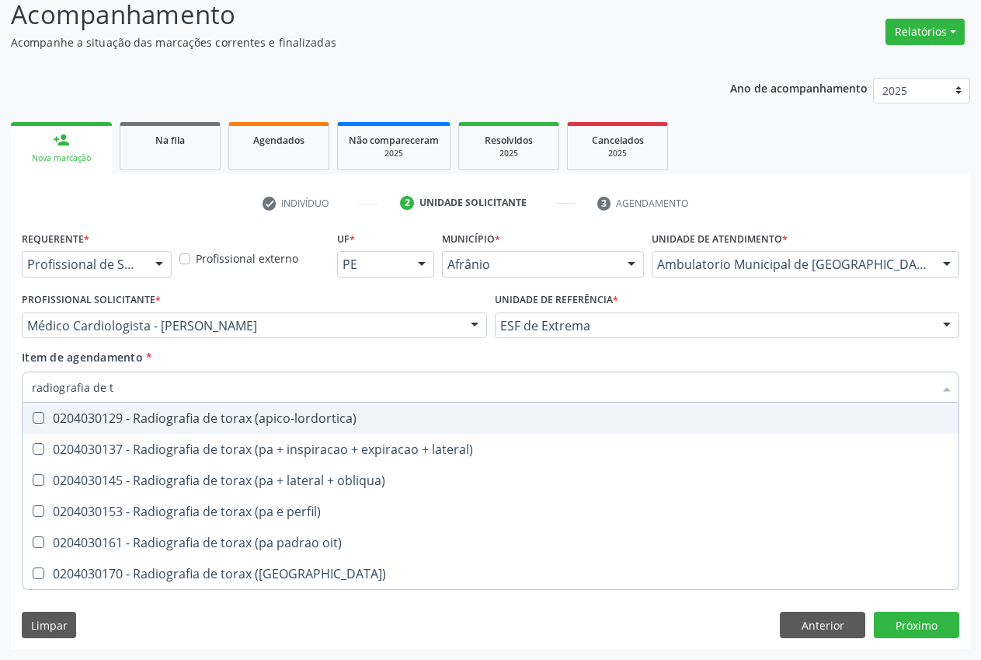
type input "radiografia de to"
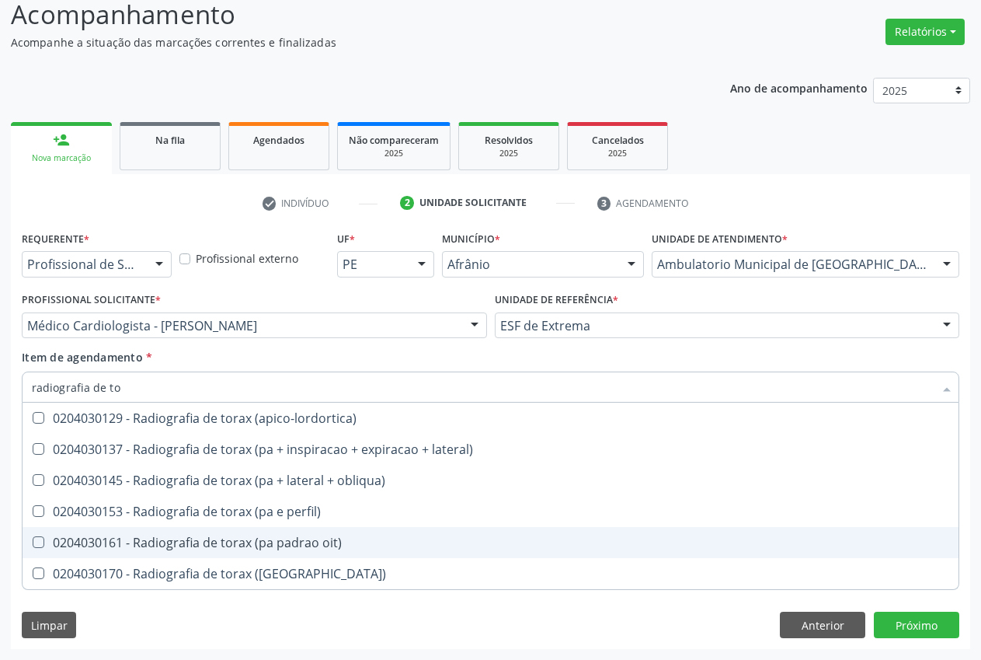
click at [278, 524] on ul "Selecionar todos 0204030129 - Radiografia de torax (apico-lordortica) 020403013…" at bounding box center [491, 495] width 936 height 186
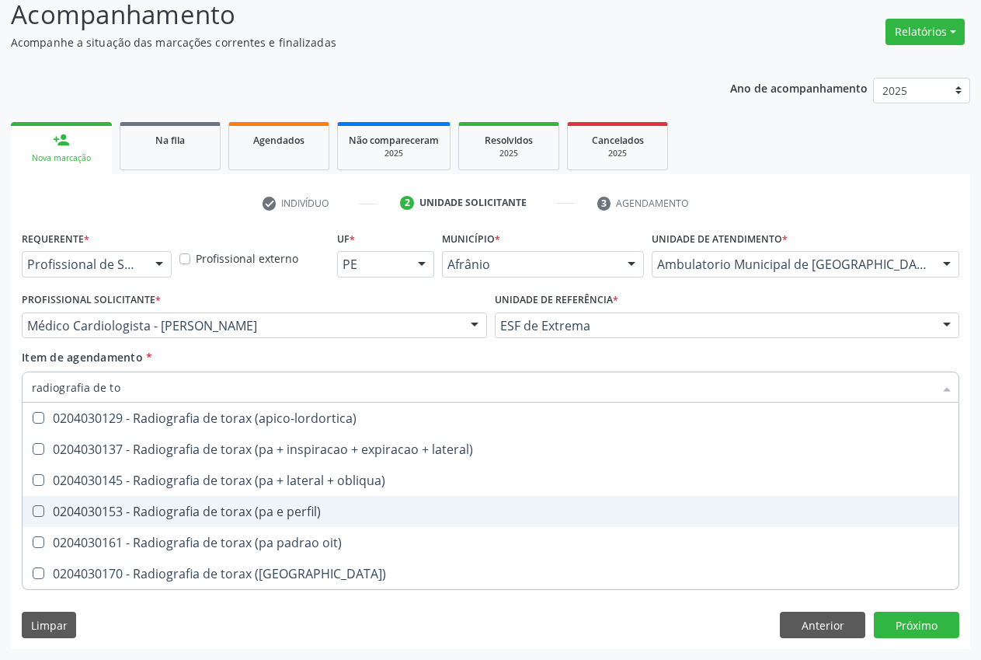
click at [278, 524] on span "0204030153 - Radiografia de torax (pa e perfil)" at bounding box center [491, 511] width 936 height 31
checkbox perfil\) "true"
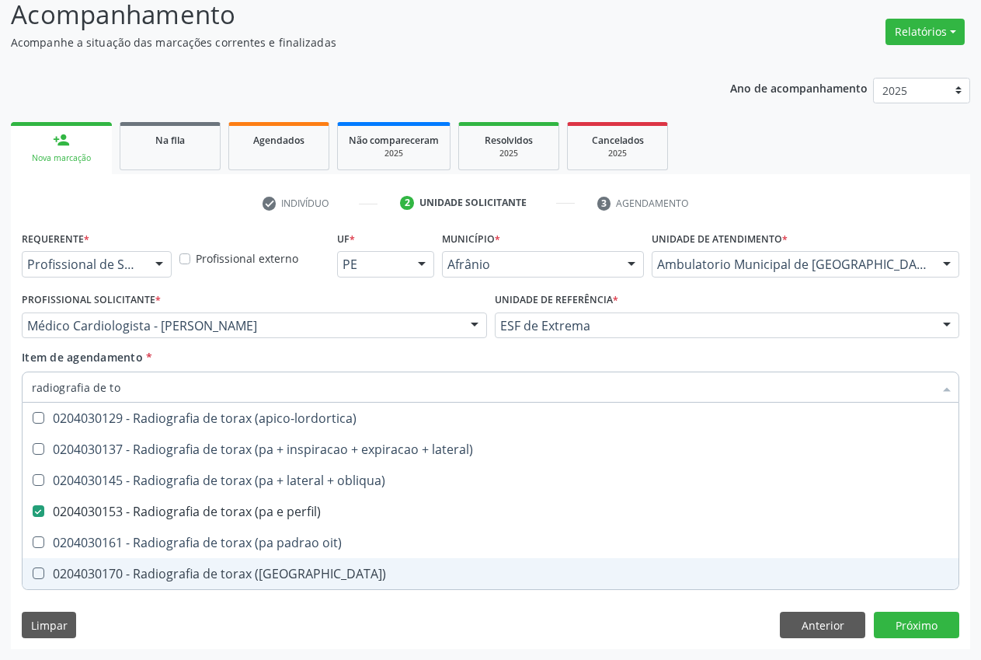
click at [197, 608] on div "Requerente * Profissional de Saúde Profissional de Saúde Paciente Nenhum result…" at bounding box center [490, 438] width 959 height 422
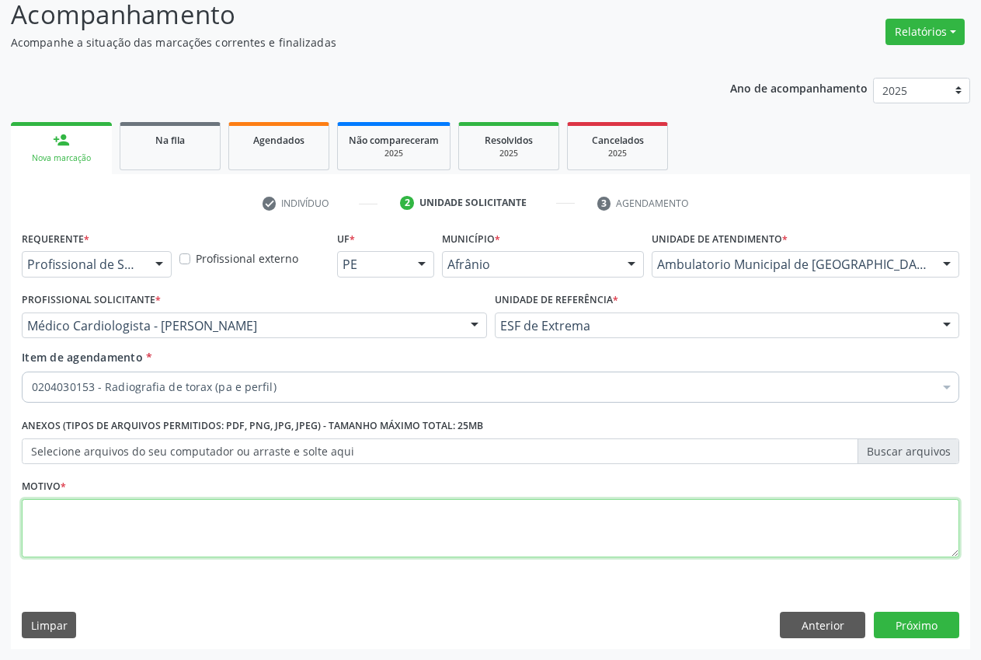
click at [201, 520] on textarea at bounding box center [491, 528] width 938 height 59
type textarea "."
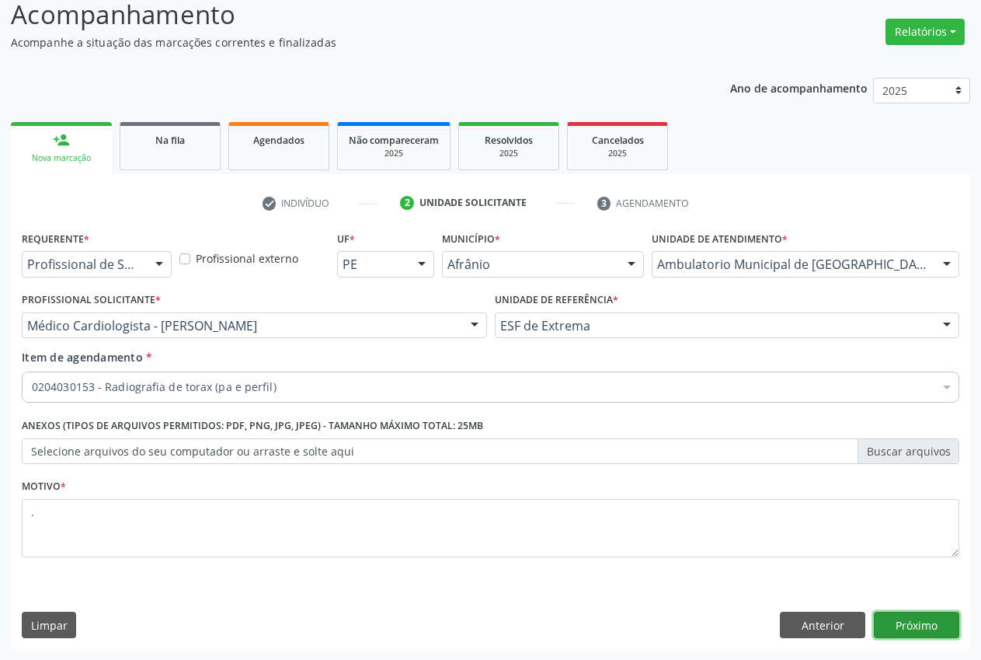
click at [911, 621] on button "Próximo" at bounding box center [916, 624] width 85 height 26
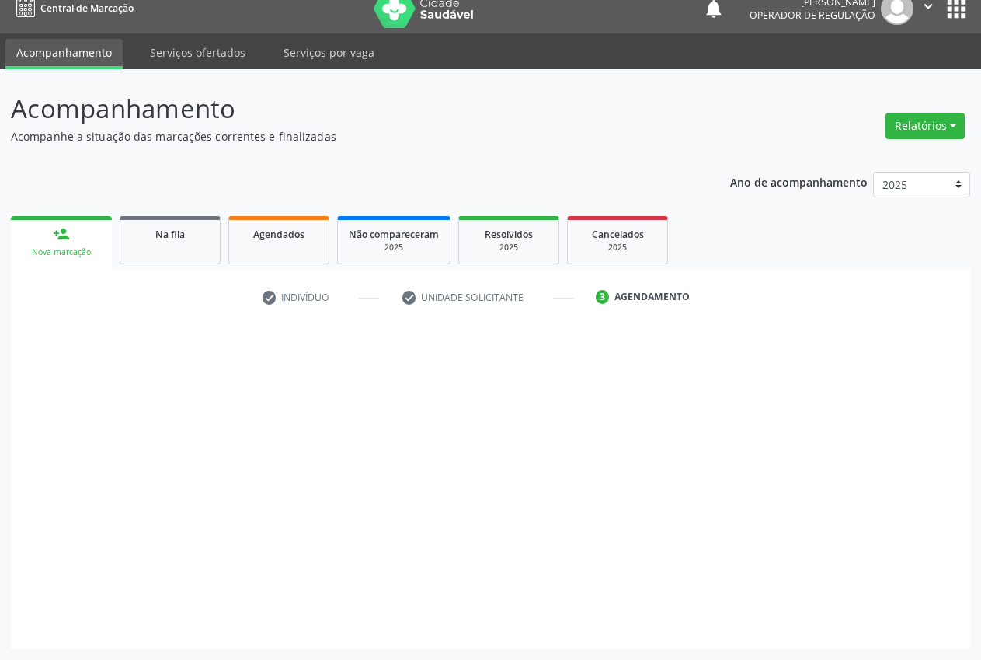
scroll to position [16, 0]
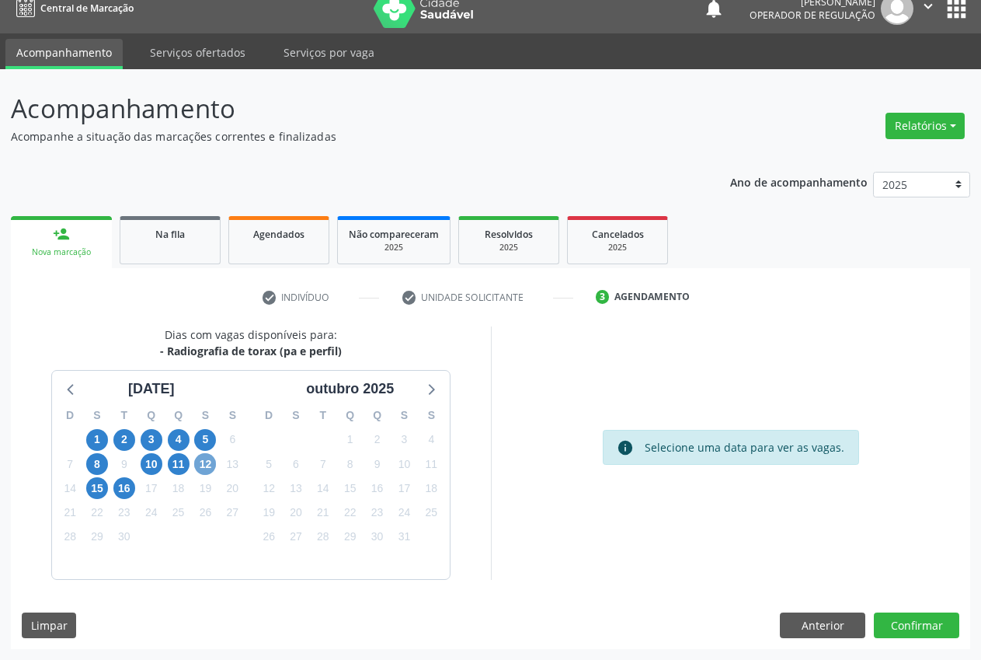
click at [211, 465] on span "12" at bounding box center [205, 464] width 22 height 22
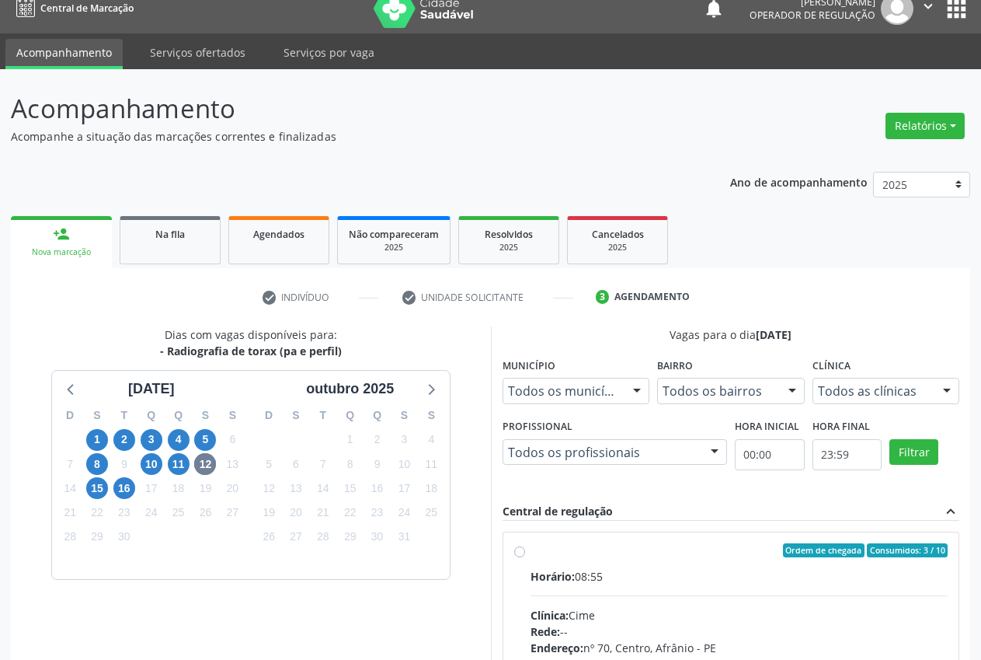
click at [931, 625] on div "Rede: --" at bounding box center [740, 631] width 418 height 16
click at [525, 557] on input "Ordem de chegada Consumidos: 3 / 10 Horário: 08:55 Clínica: Cime Rede: -- Ender…" at bounding box center [519, 550] width 11 height 14
radio input "true"
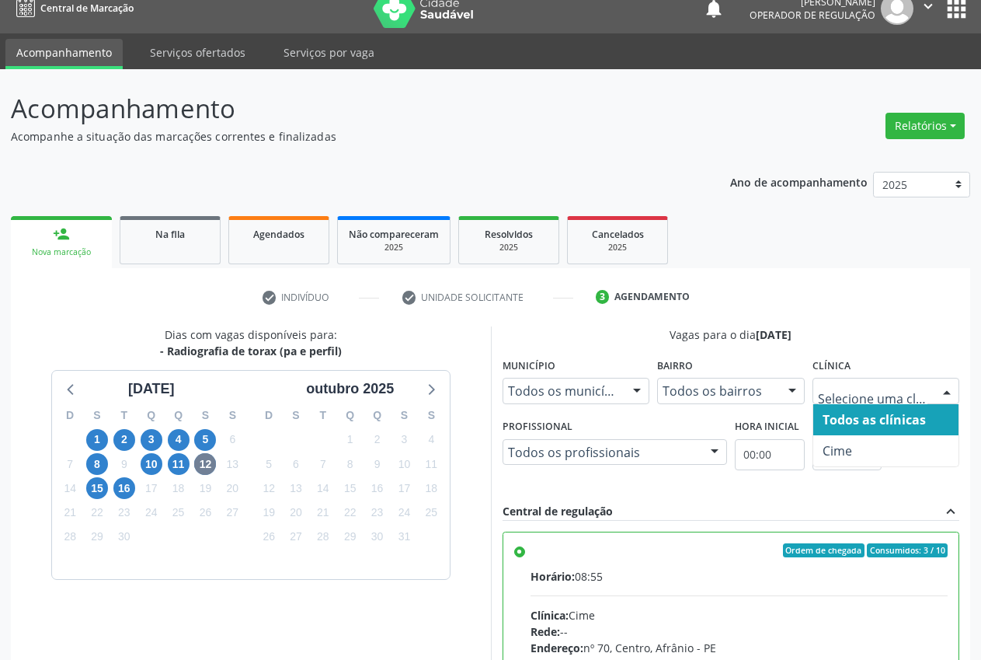
click at [928, 381] on div at bounding box center [887, 391] width 148 height 26
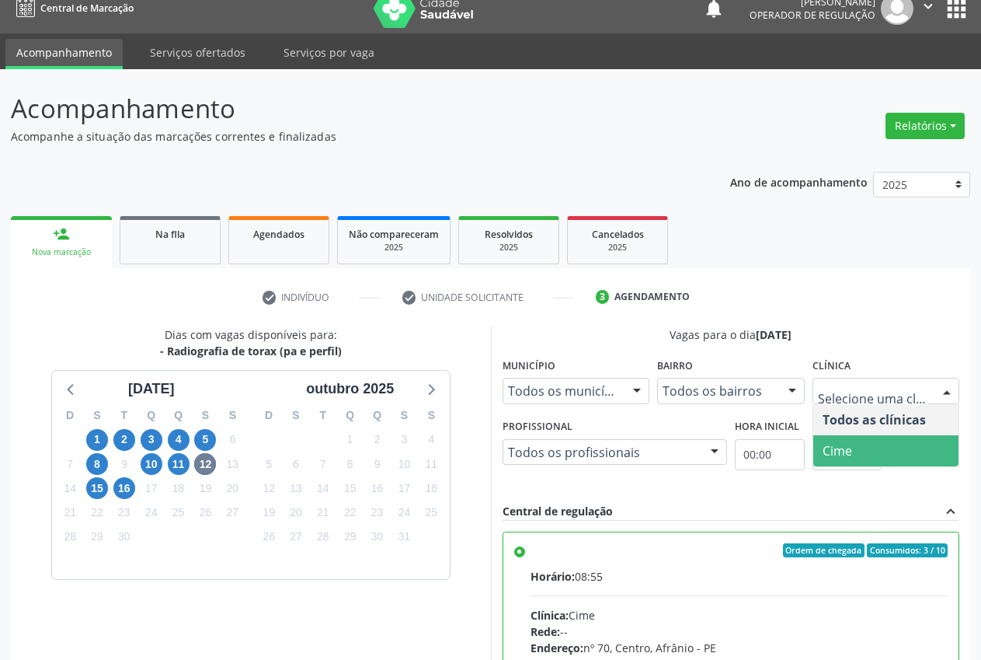
click at [928, 443] on span "Cime" at bounding box center [886, 450] width 146 height 31
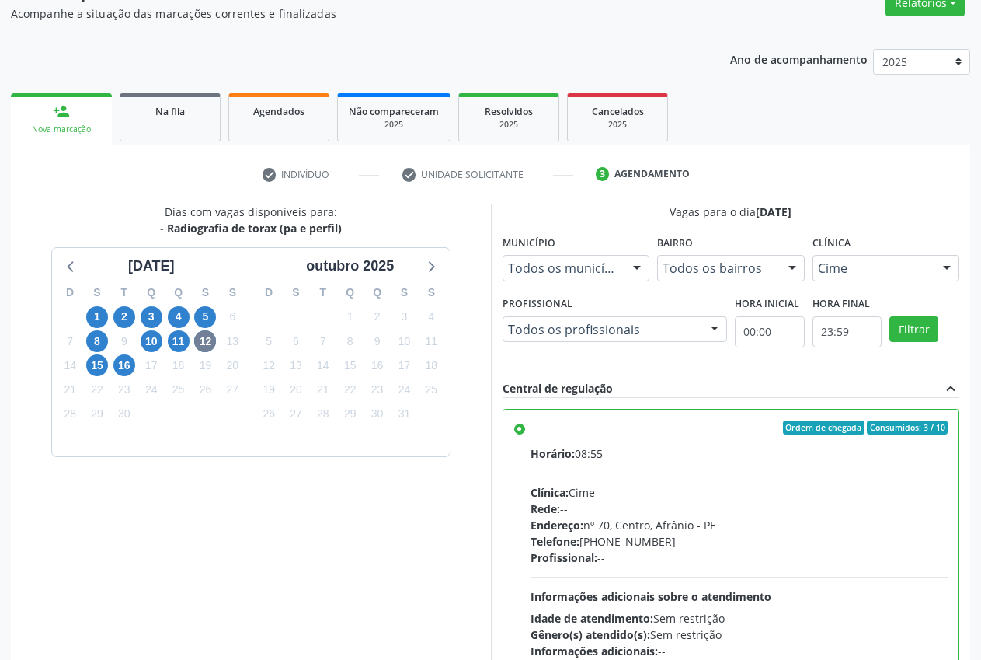
scroll to position [269, 0]
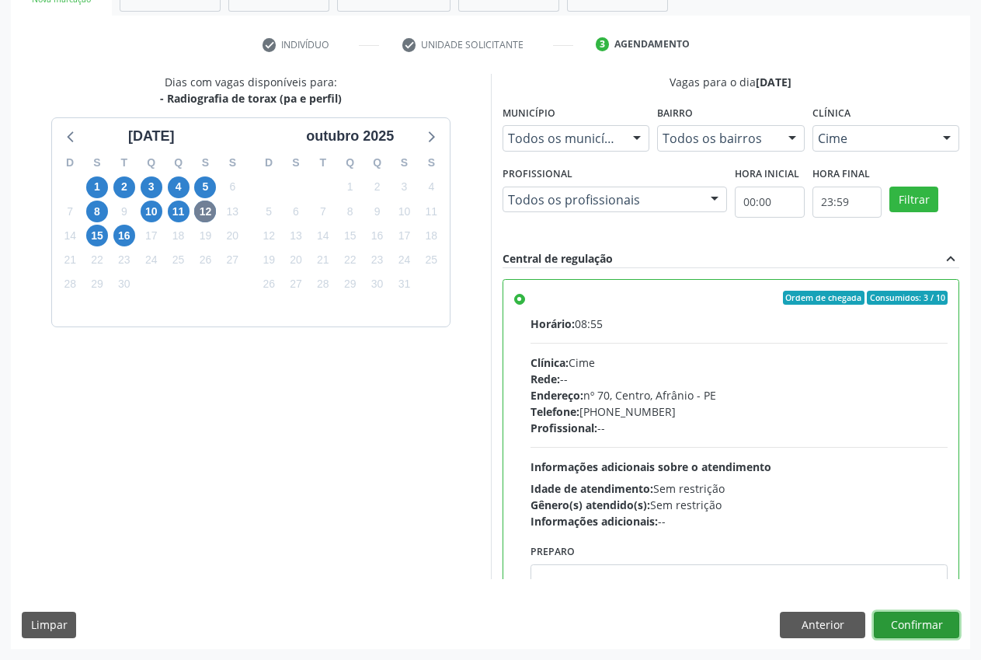
click at [890, 617] on button "Confirmar" at bounding box center [916, 624] width 85 height 26
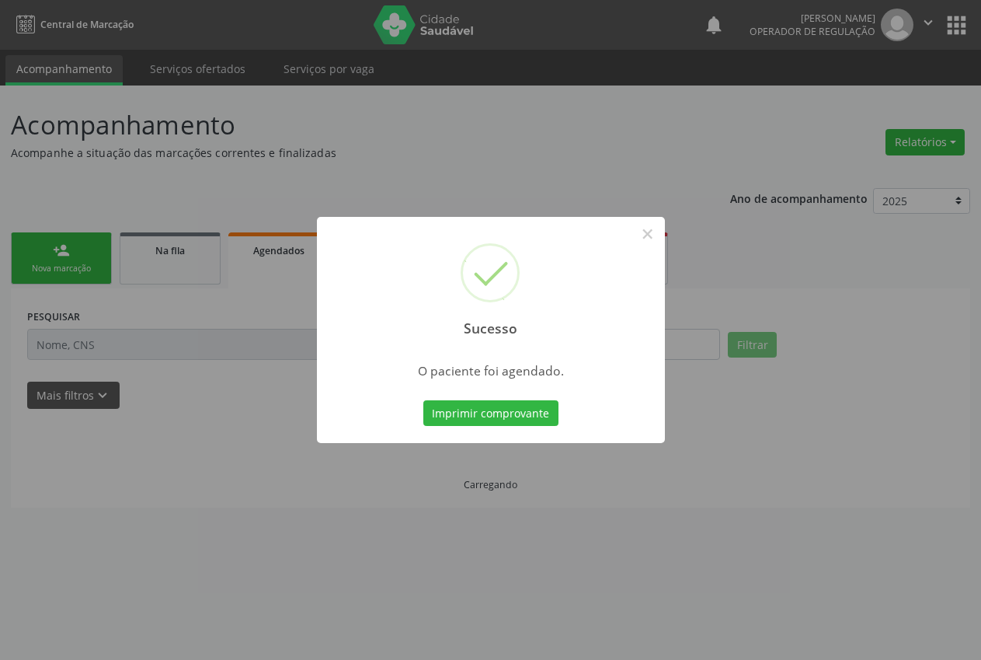
scroll to position [0, 0]
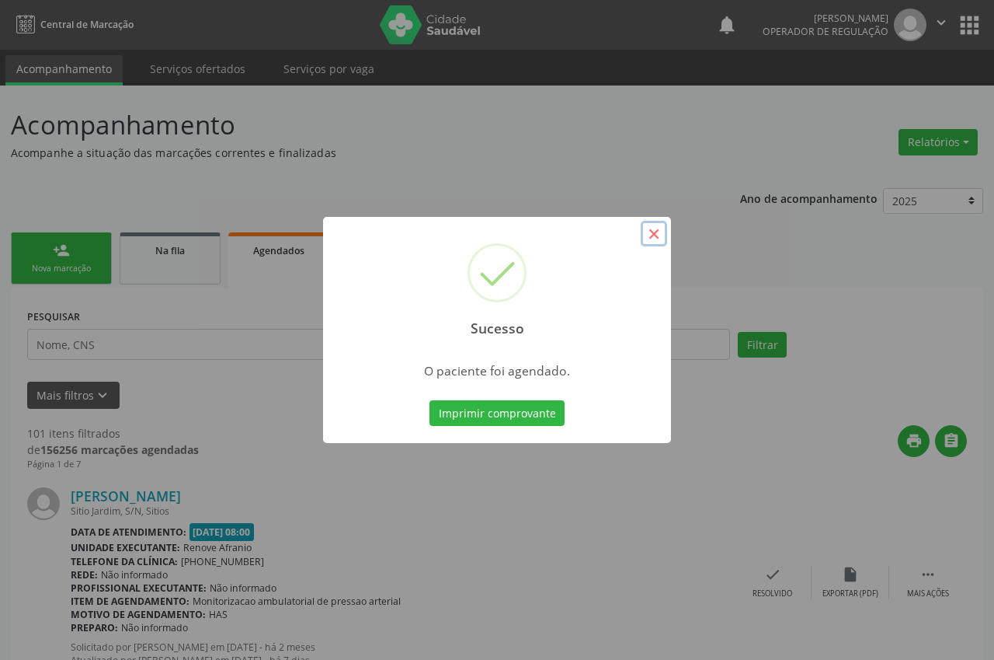
click at [656, 238] on button "×" at bounding box center [654, 234] width 26 height 26
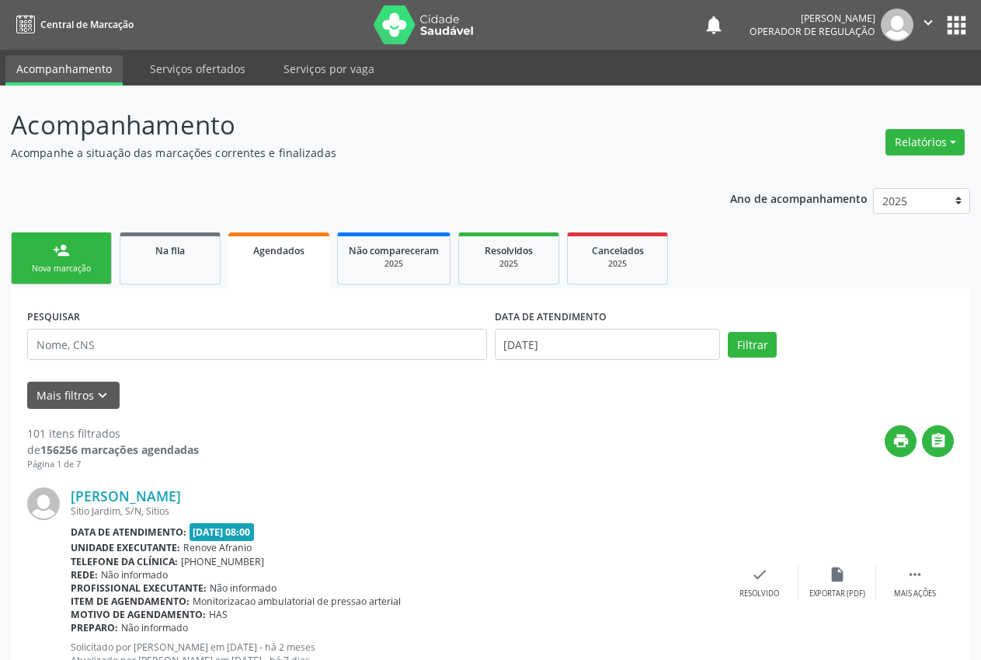
click at [71, 246] on link "person_add Nova marcação" at bounding box center [61, 258] width 101 height 52
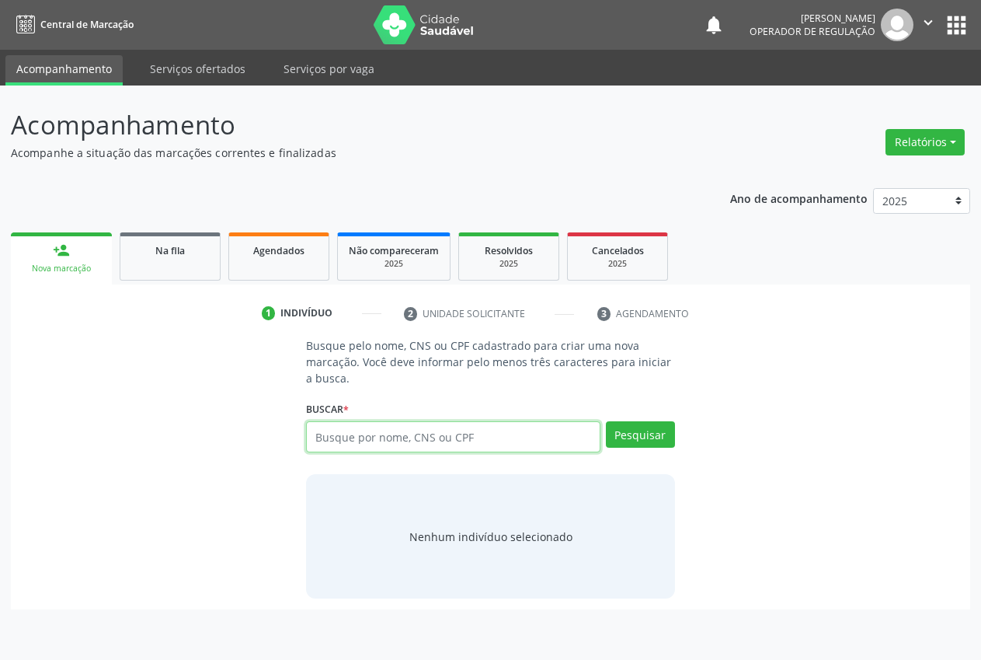
click at [346, 434] on input "text" at bounding box center [453, 436] width 294 height 31
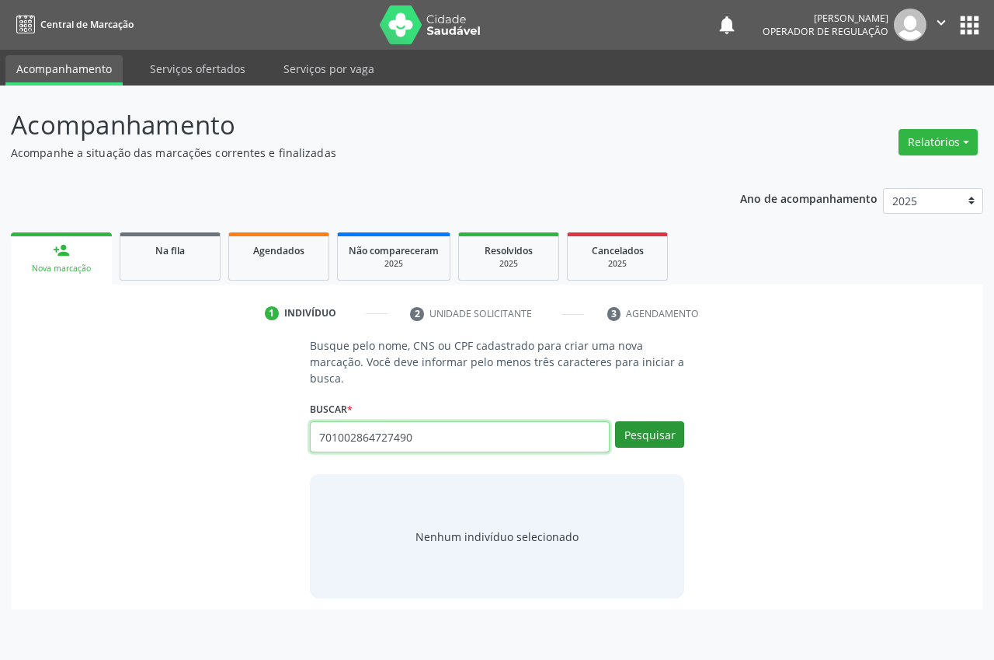
type input "701002864727490"
click at [661, 436] on button "Pesquisar" at bounding box center [649, 434] width 69 height 26
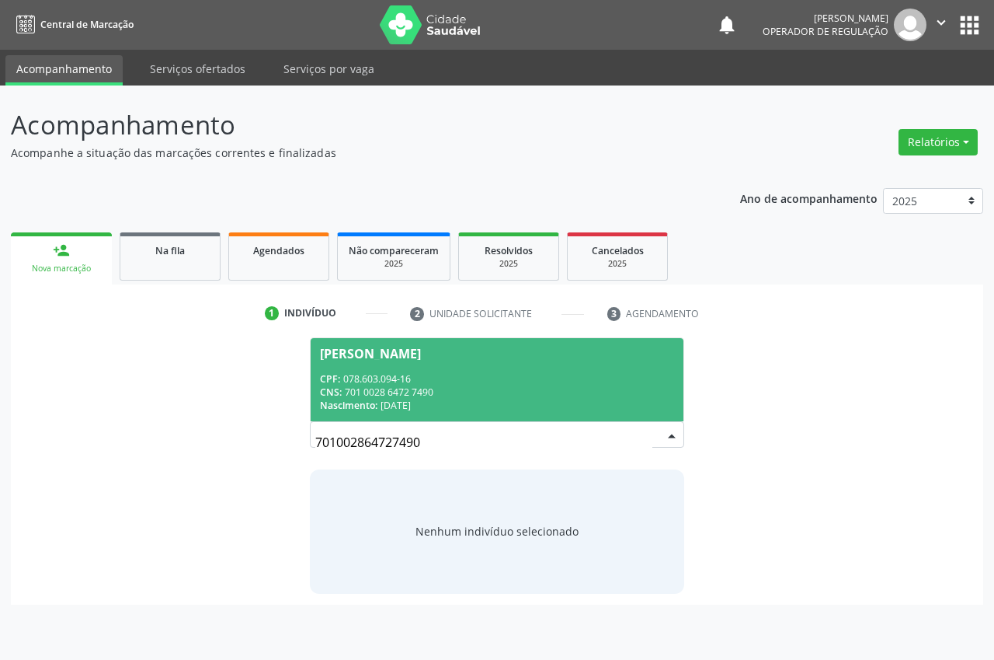
click at [397, 381] on div "CPF: 078.603.094-16" at bounding box center [497, 378] width 354 height 13
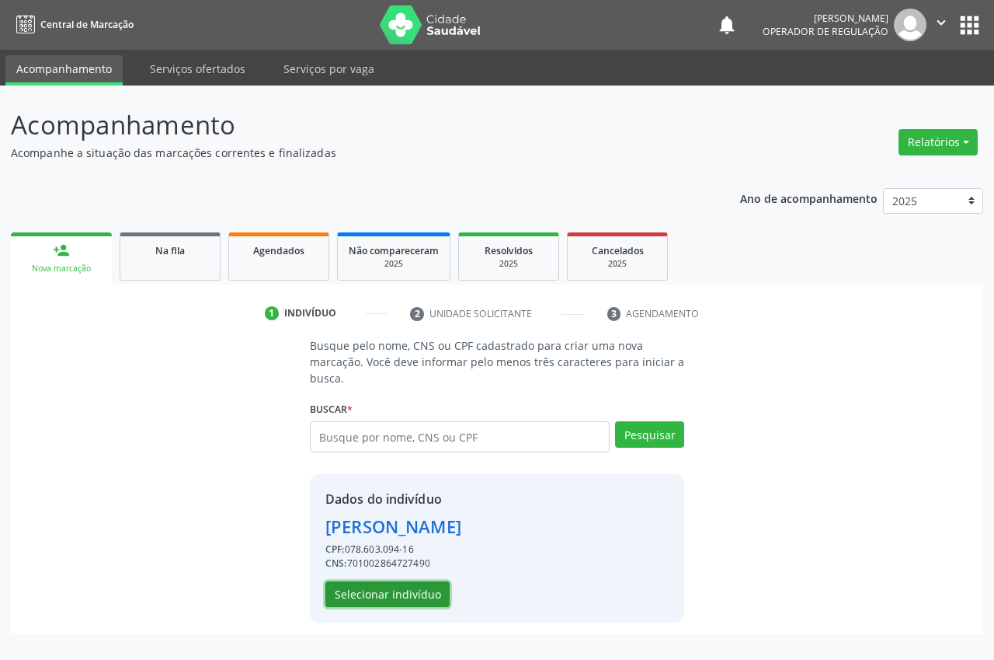
click at [425, 590] on button "Selecionar indivíduo" at bounding box center [388, 594] width 124 height 26
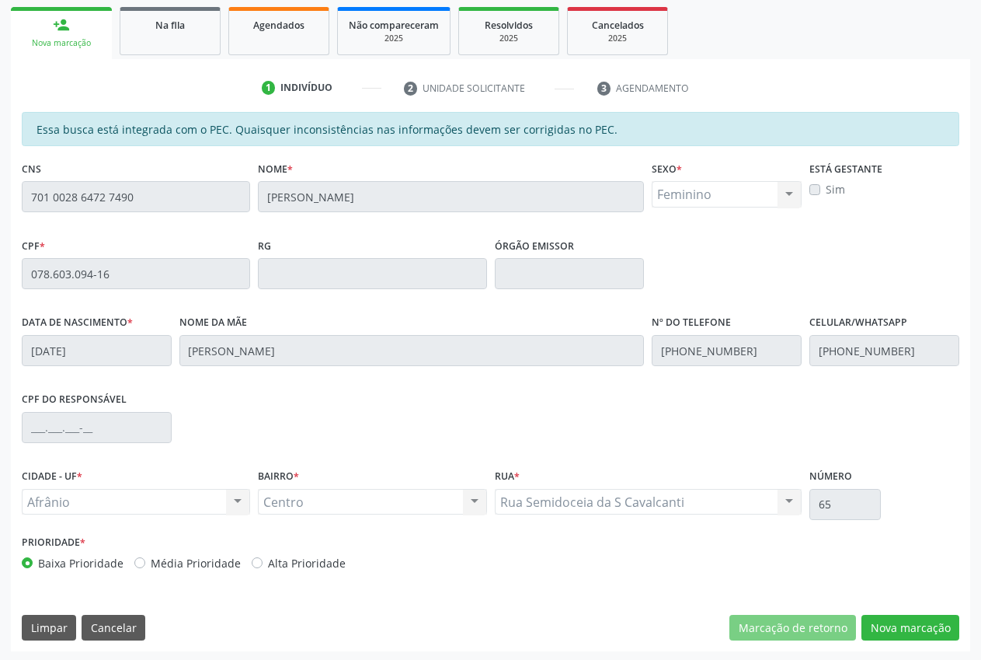
scroll to position [228, 0]
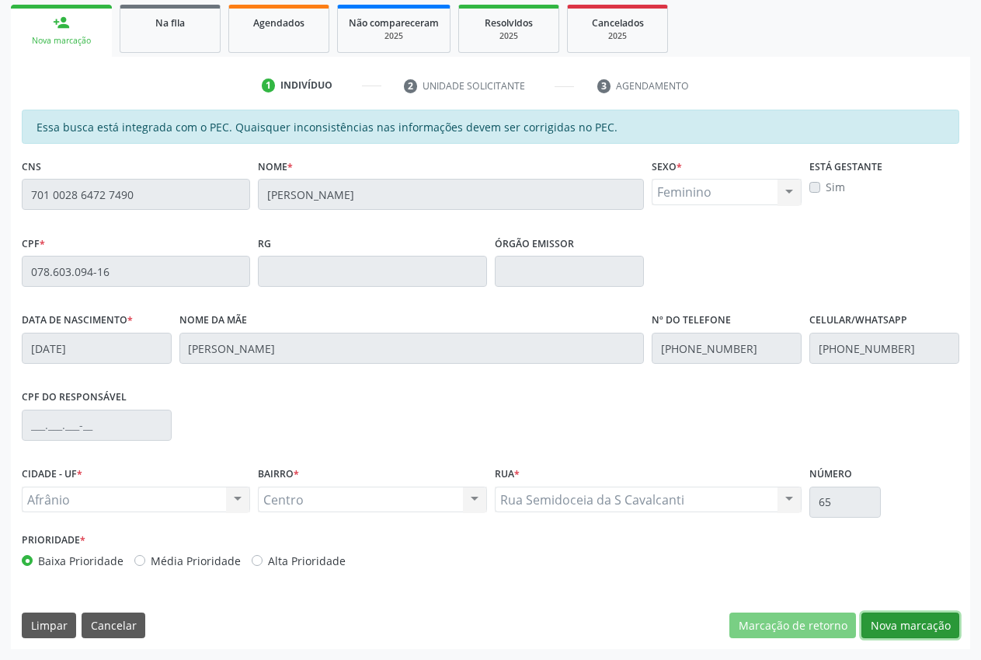
click at [935, 624] on button "Nova marcação" at bounding box center [911, 625] width 98 height 26
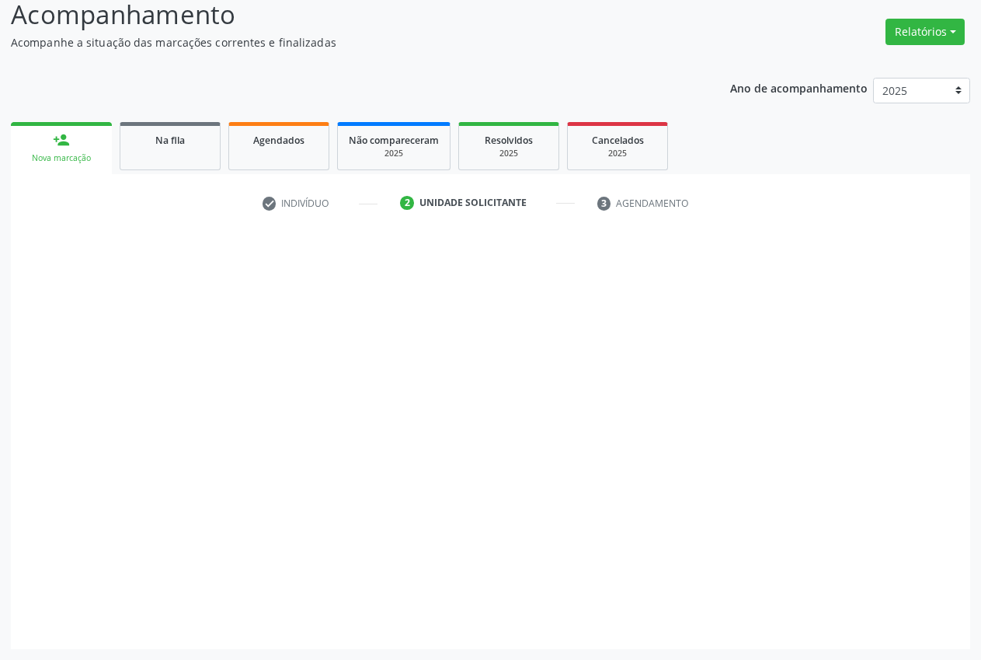
scroll to position [110, 0]
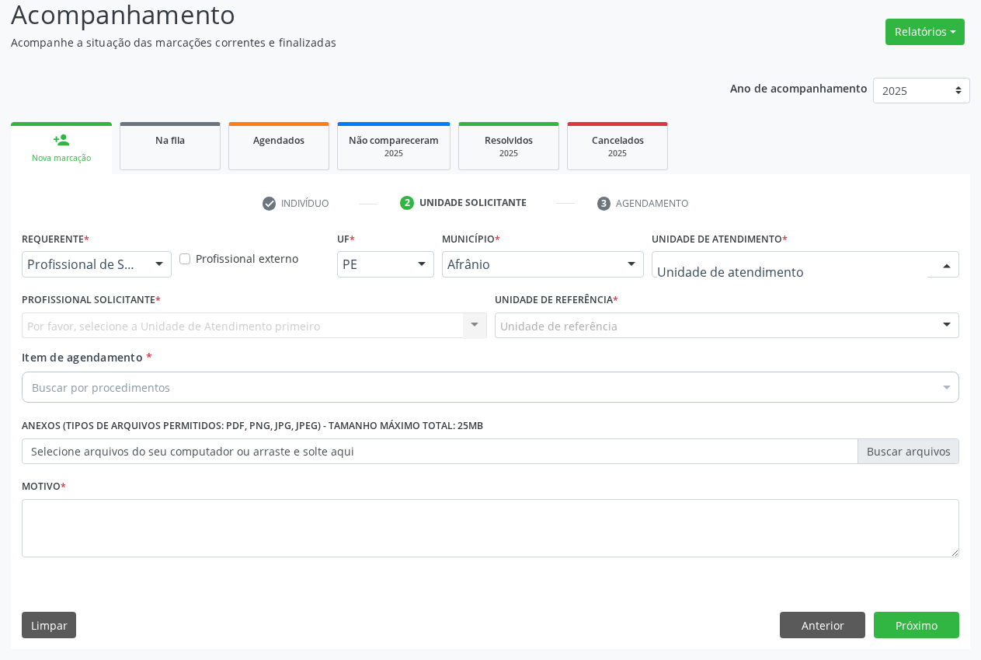
click at [907, 257] on div at bounding box center [806, 264] width 308 height 26
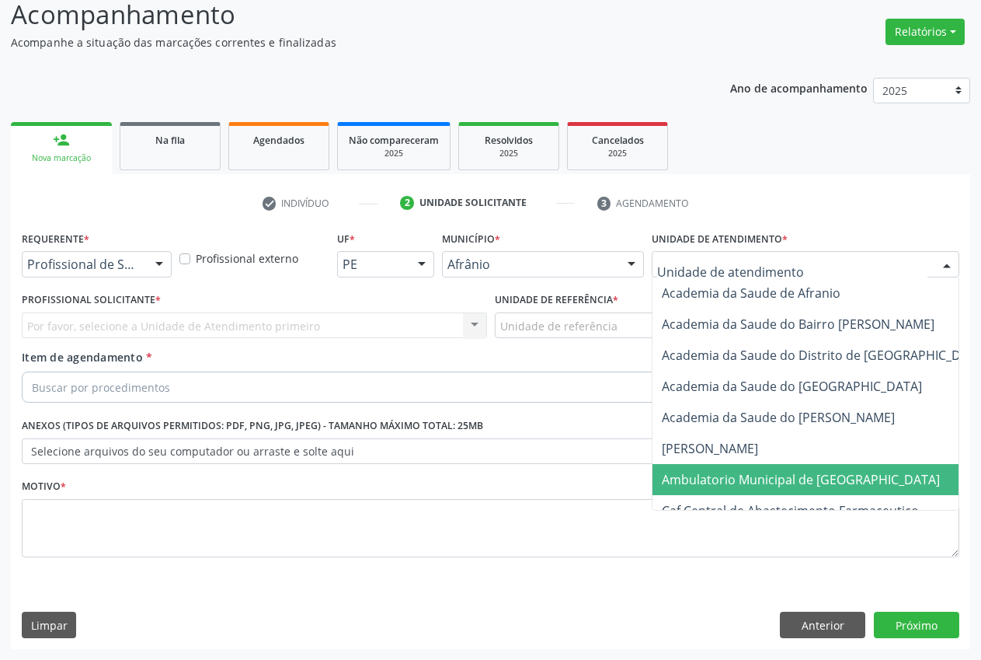
click at [782, 481] on span "Ambulatorio Municipal de [GEOGRAPHIC_DATA]" at bounding box center [801, 479] width 278 height 17
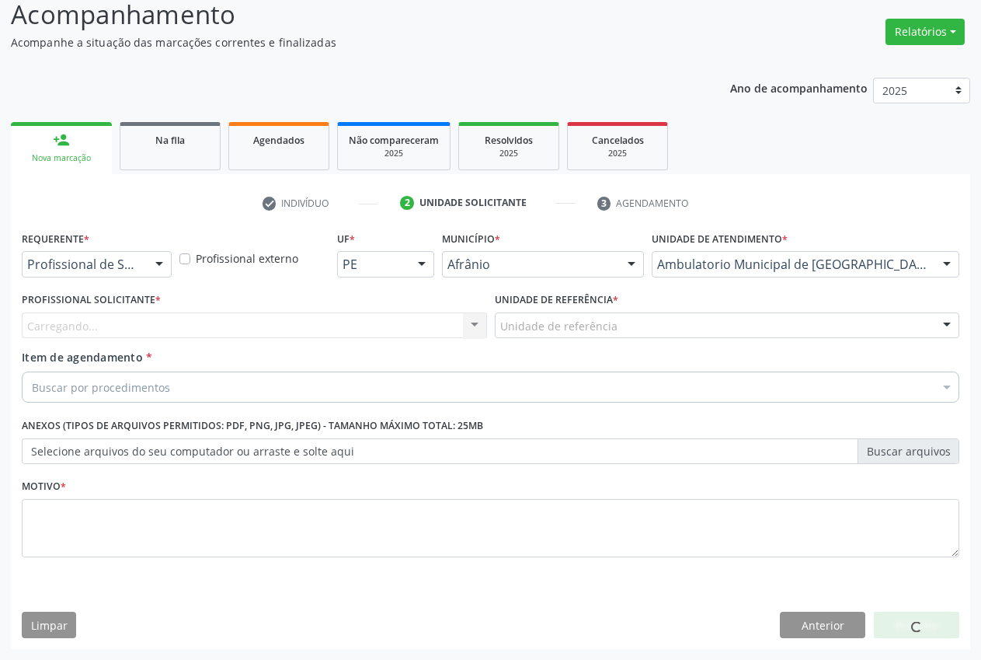
click at [634, 322] on div "Unidade de referência" at bounding box center [727, 325] width 465 height 26
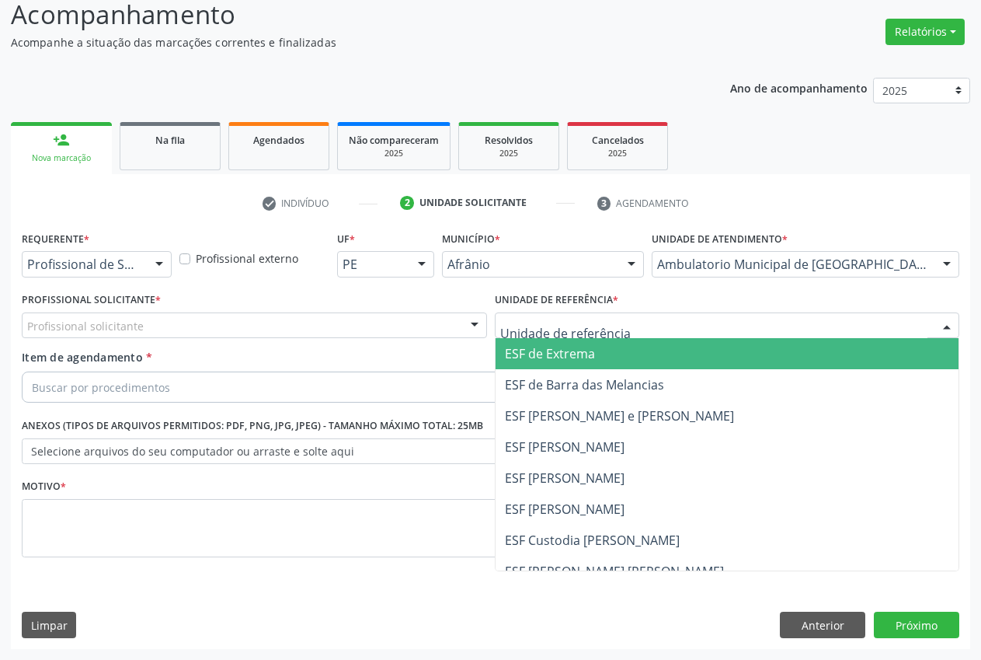
click at [609, 350] on span "ESF de Extrema" at bounding box center [728, 353] width 464 height 31
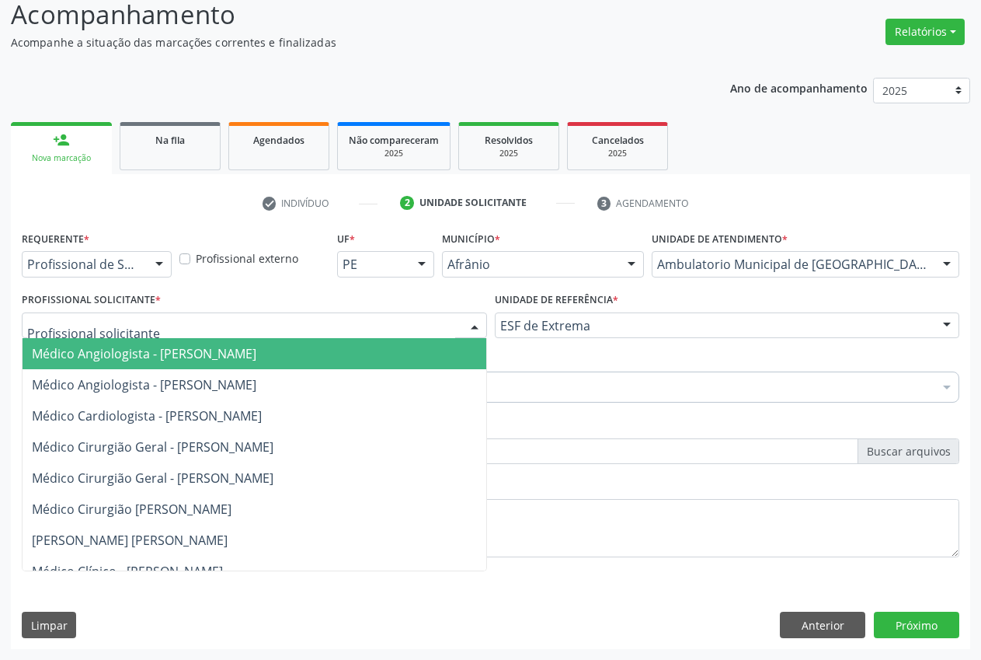
click at [469, 321] on div at bounding box center [474, 326] width 23 height 26
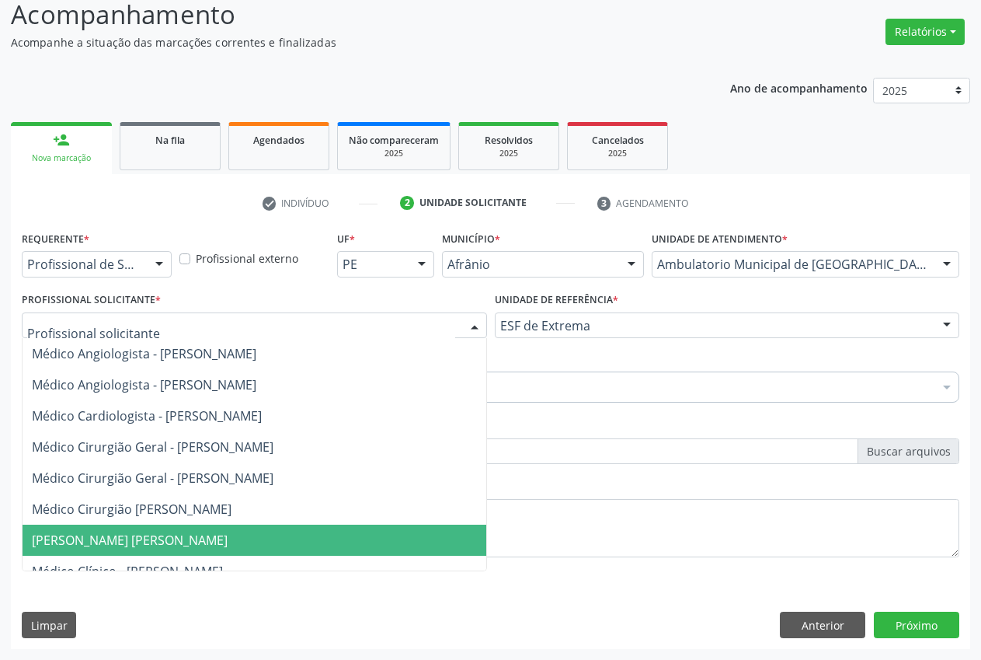
click at [228, 534] on span "[PERSON_NAME] [PERSON_NAME]" at bounding box center [130, 539] width 196 height 17
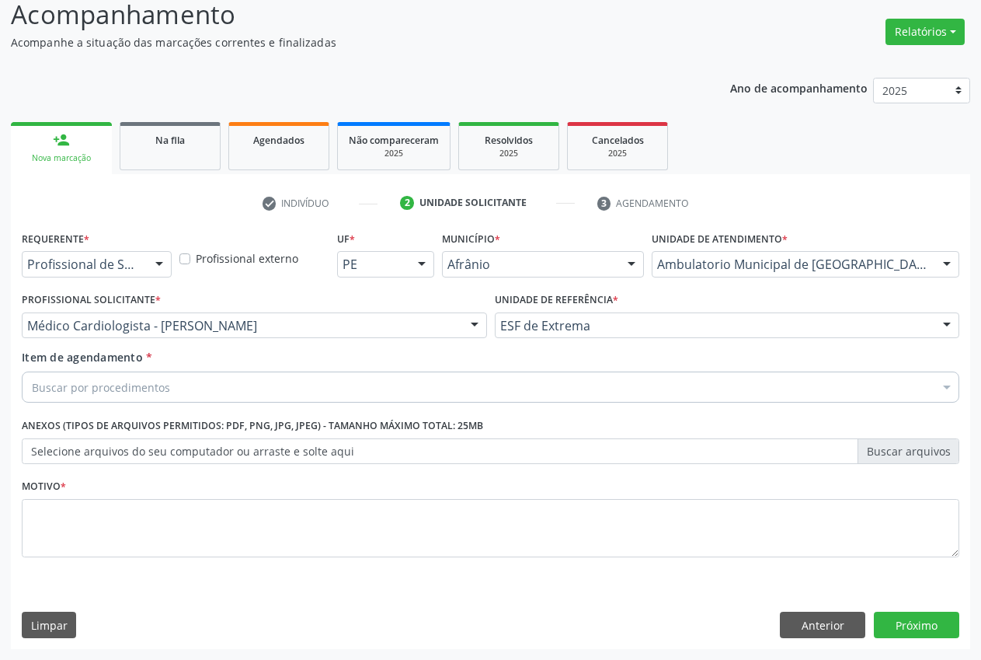
click at [322, 384] on div "Buscar por procedimentos" at bounding box center [491, 386] width 938 height 31
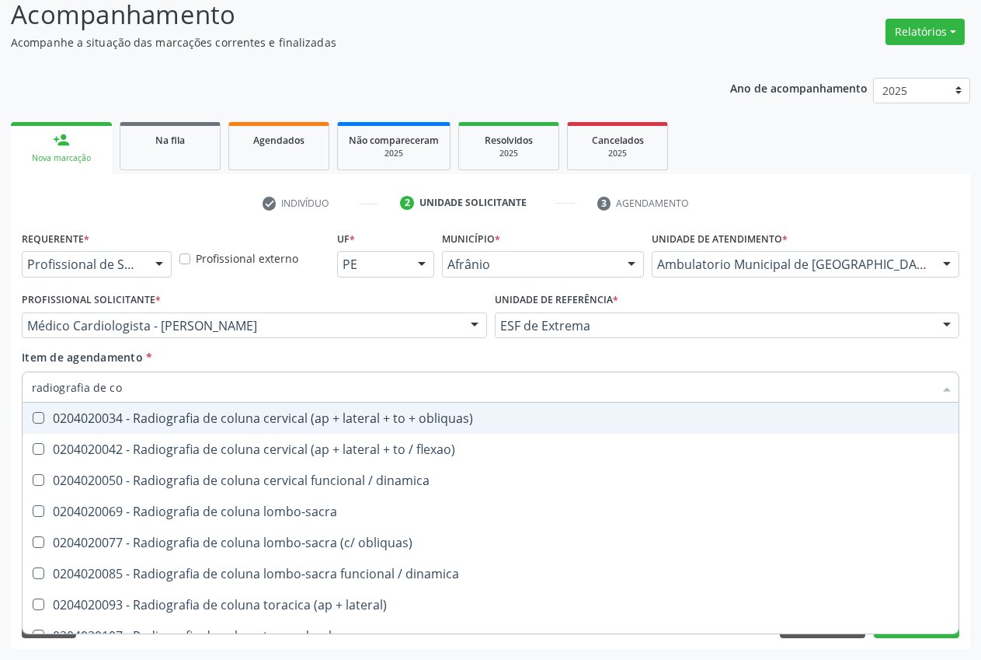
type input "radiografia de col"
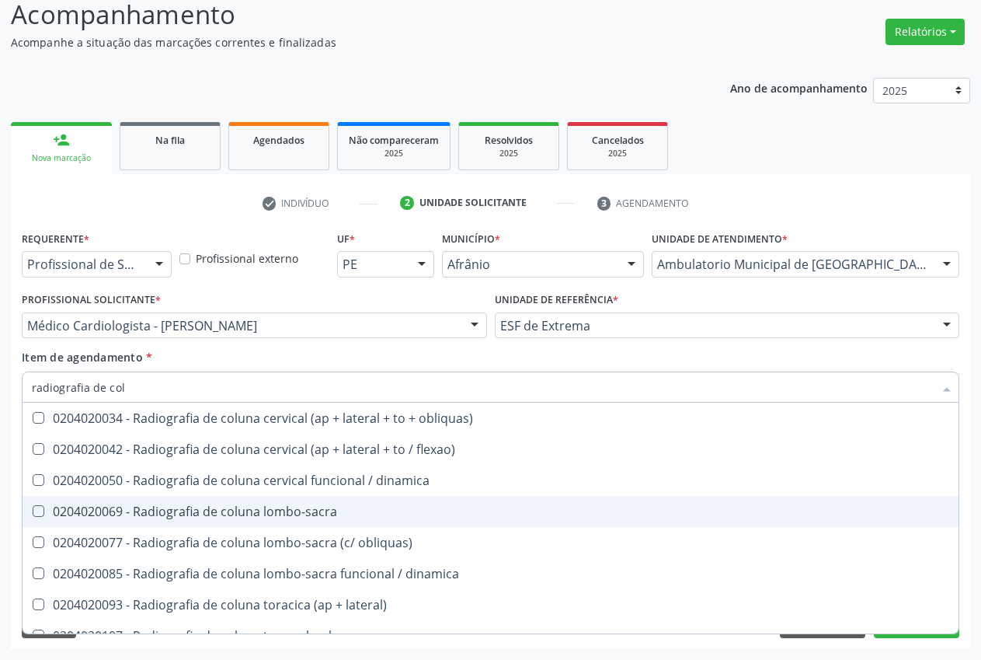
click at [304, 505] on div "0204020069 - Radiografia de coluna lombo-sacra" at bounding box center [490, 511] width 917 height 12
click at [155, 517] on div "0204020069 - Radiografia de coluna lombo-sacra" at bounding box center [490, 511] width 917 height 12
checkbox lombo-sacra "false"
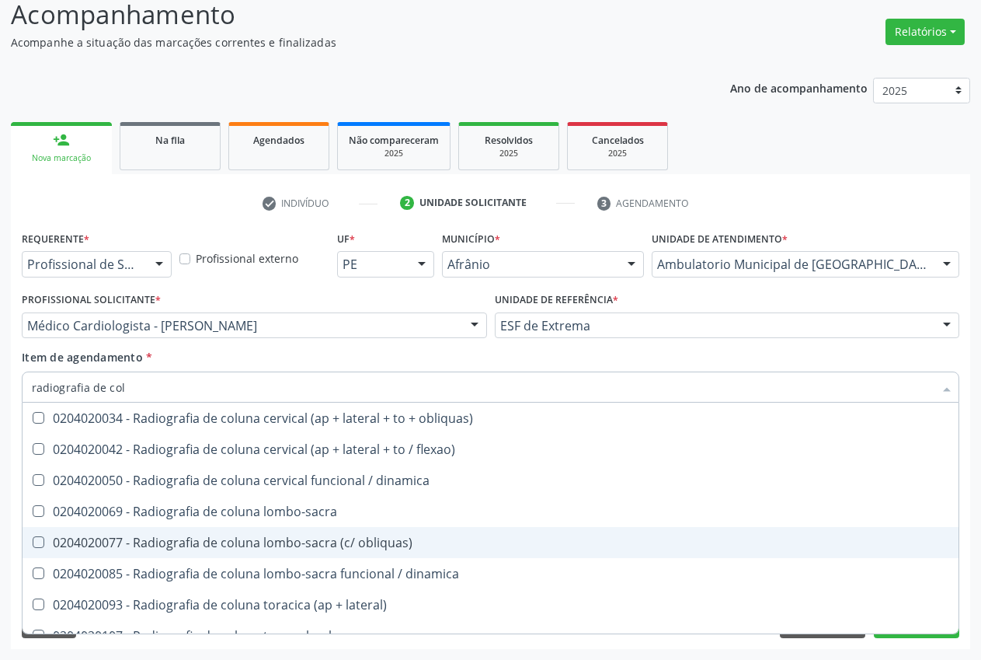
click at [161, 536] on div "0204020077 - Radiografia de coluna lombo-sacra (c/ obliquas)" at bounding box center [490, 542] width 917 height 12
checkbox obliquas\) "true"
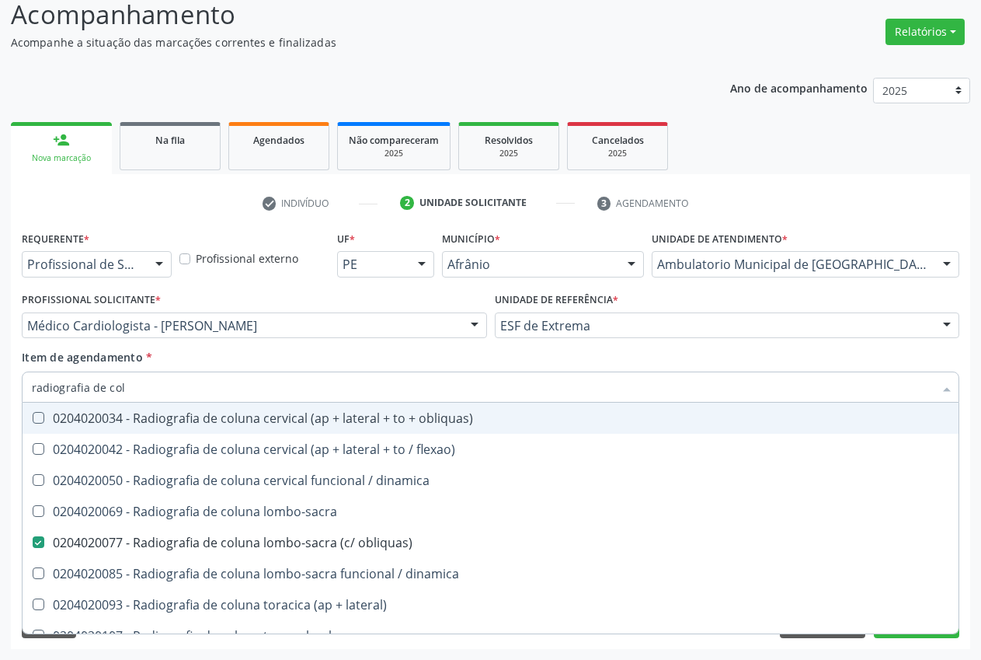
click at [292, 362] on div "Item de agendamento * radiografia de col Desfazer seleção 0204020034 - Radiogra…" at bounding box center [491, 373] width 938 height 49
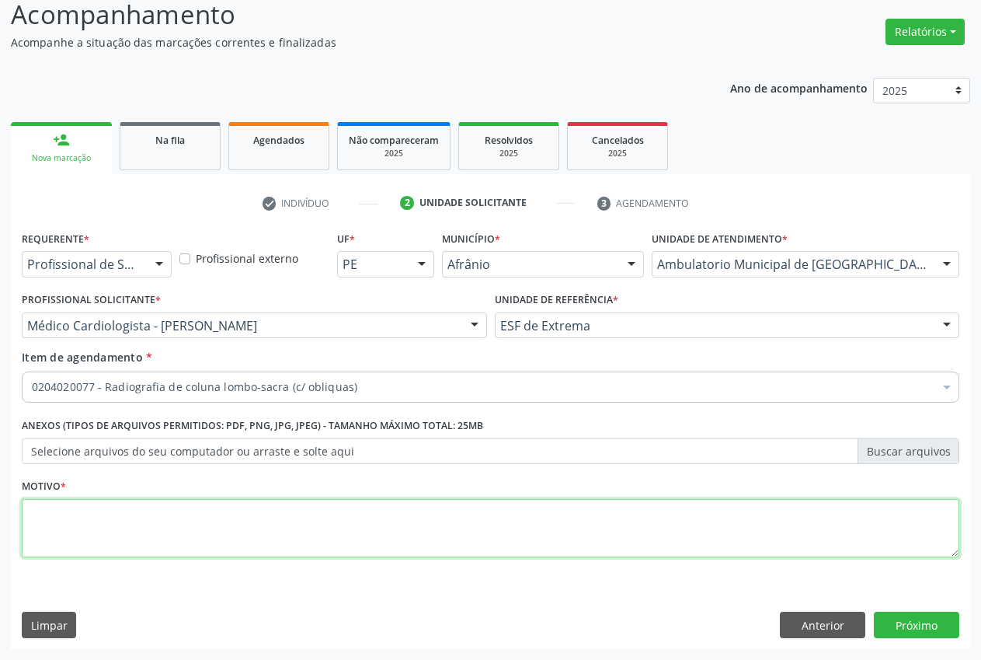
click at [207, 517] on textarea at bounding box center [491, 528] width 938 height 59
type textarea "."
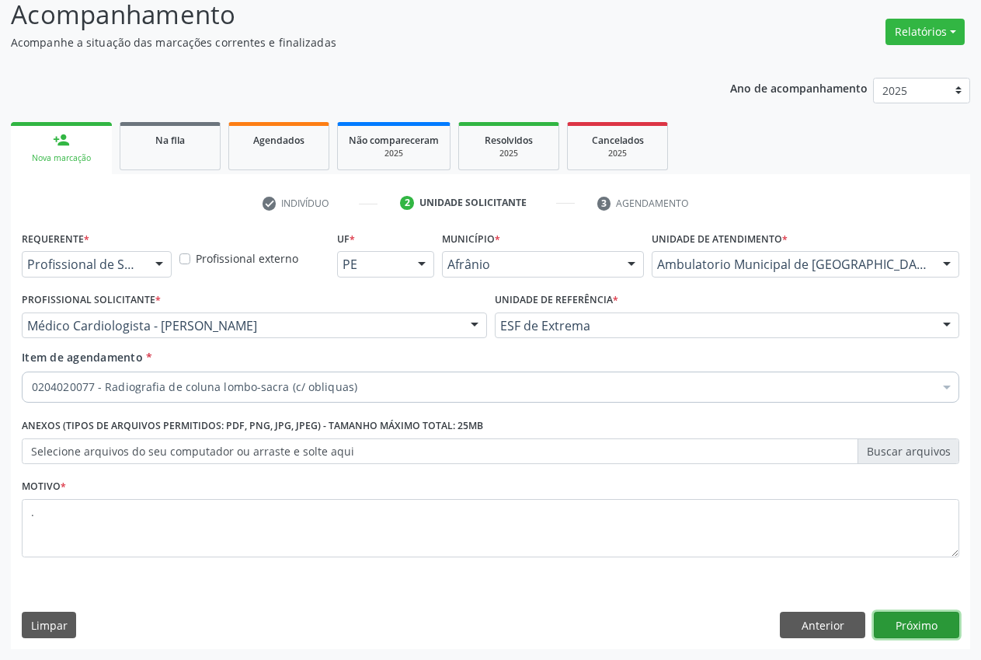
click at [909, 632] on button "Próximo" at bounding box center [916, 624] width 85 height 26
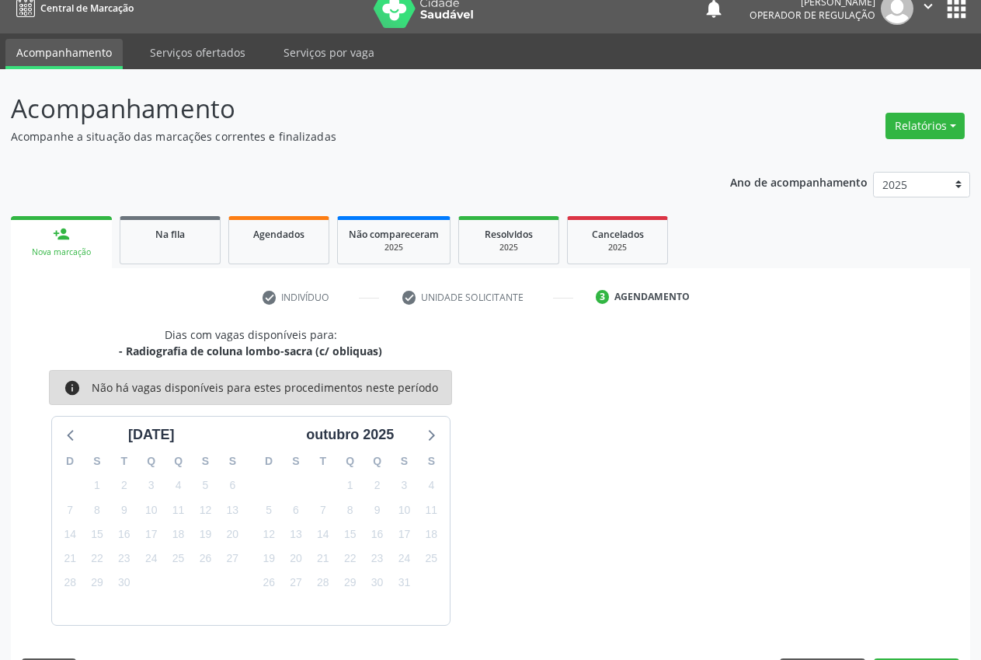
scroll to position [62, 0]
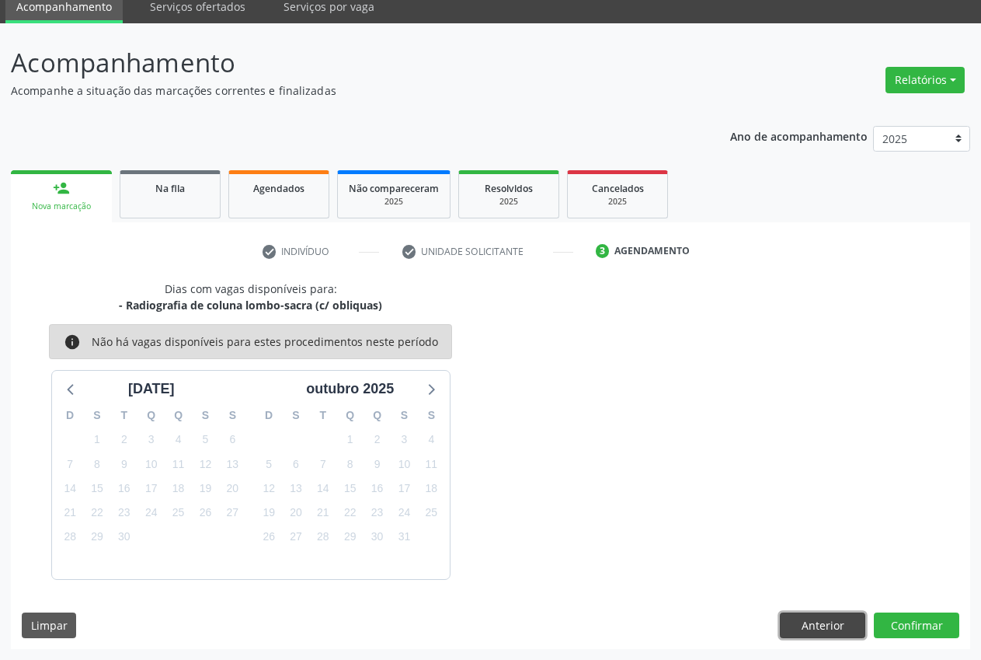
click at [802, 622] on button "Anterior" at bounding box center [822, 625] width 85 height 26
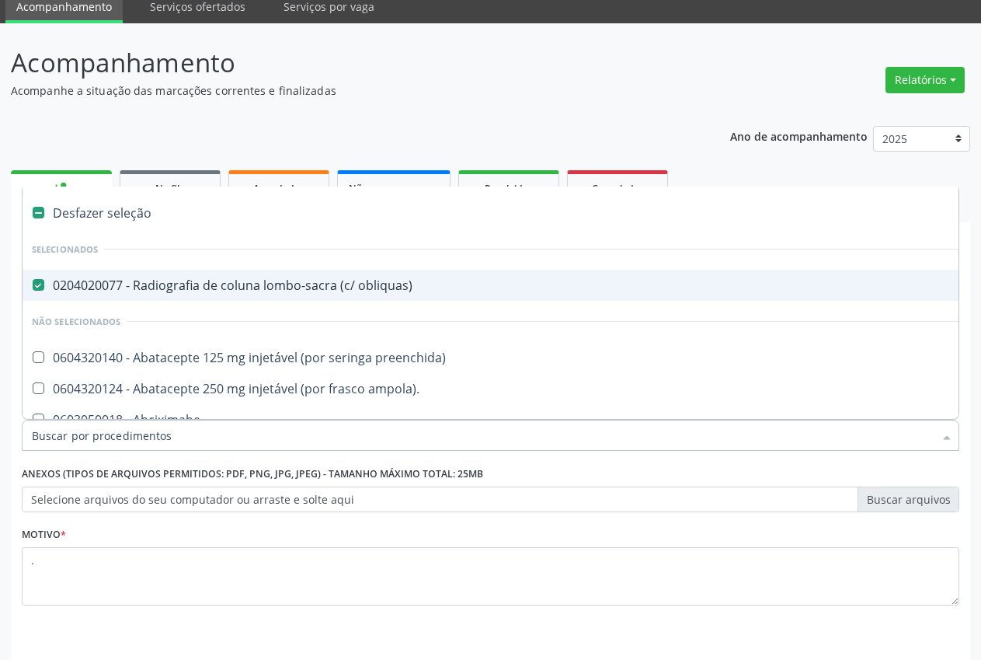
click at [48, 286] on div "0204020077 - Radiografia de coluna lombo-sacra (c/ obliquas)" at bounding box center [630, 285] width 1196 height 12
checkbox obliquas\) "false"
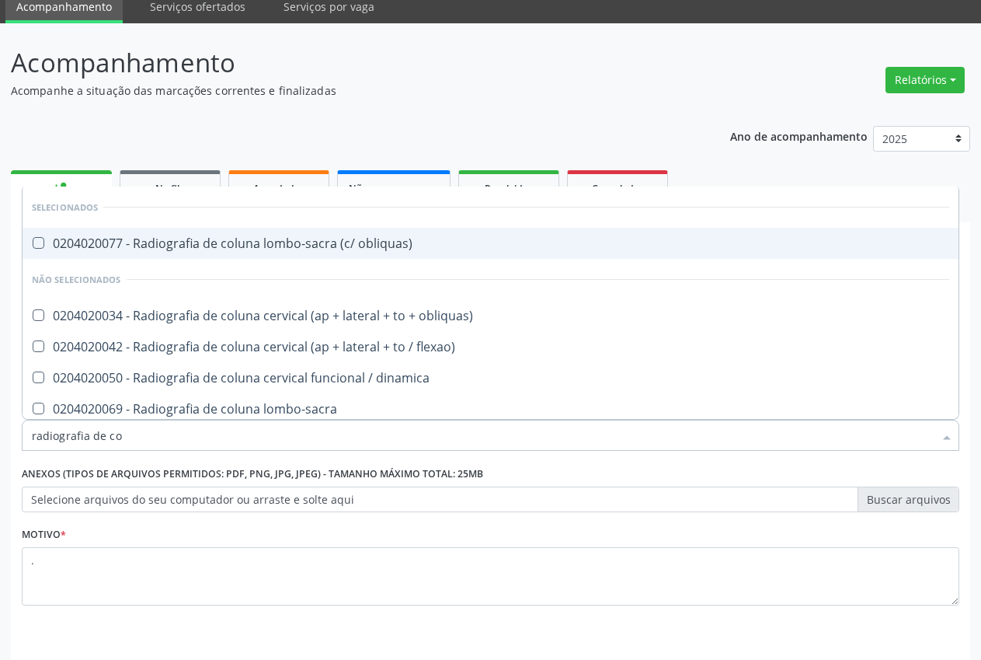
type input "radiografia de col"
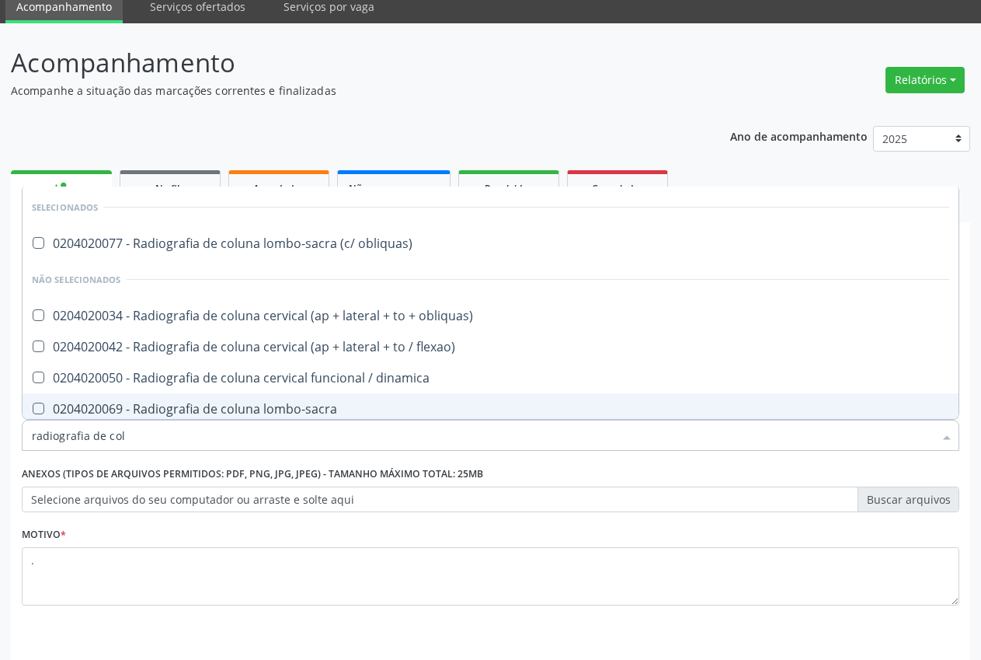
click at [284, 411] on div "0204020069 - Radiografia de coluna lombo-sacra" at bounding box center [490, 408] width 917 height 12
checkbox lombo-sacra "true"
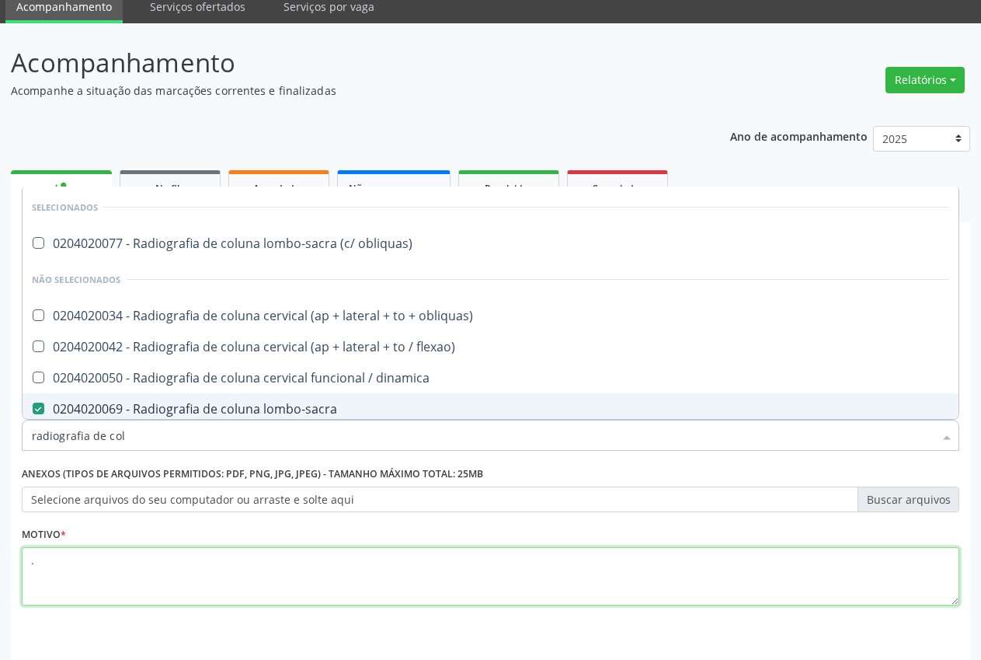
click at [221, 556] on textarea "." at bounding box center [491, 576] width 938 height 59
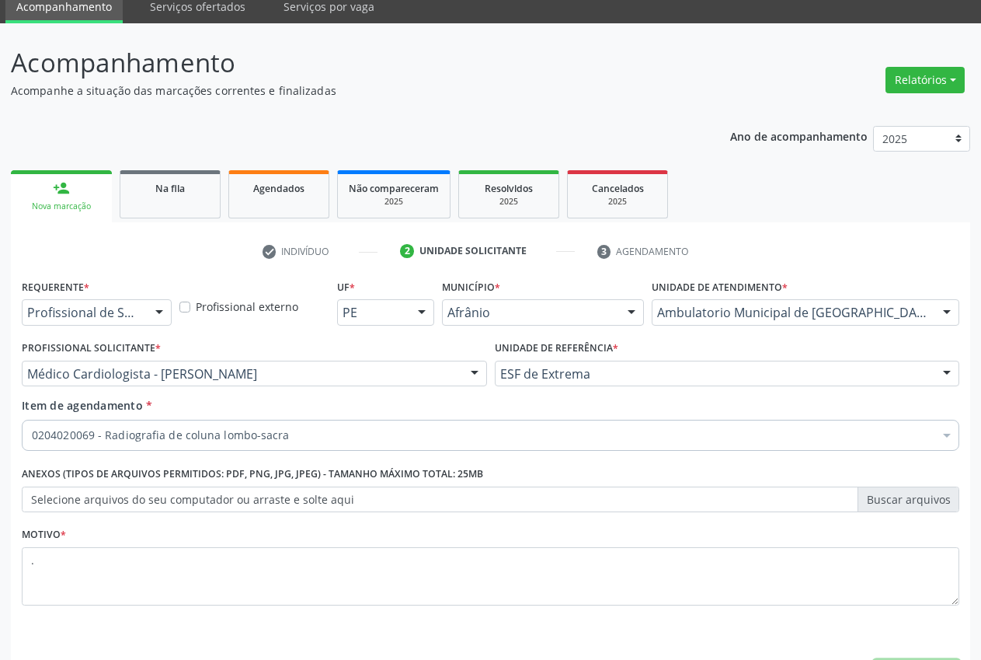
click at [943, 659] on button "Próximo" at bounding box center [916, 673] width 85 height 26
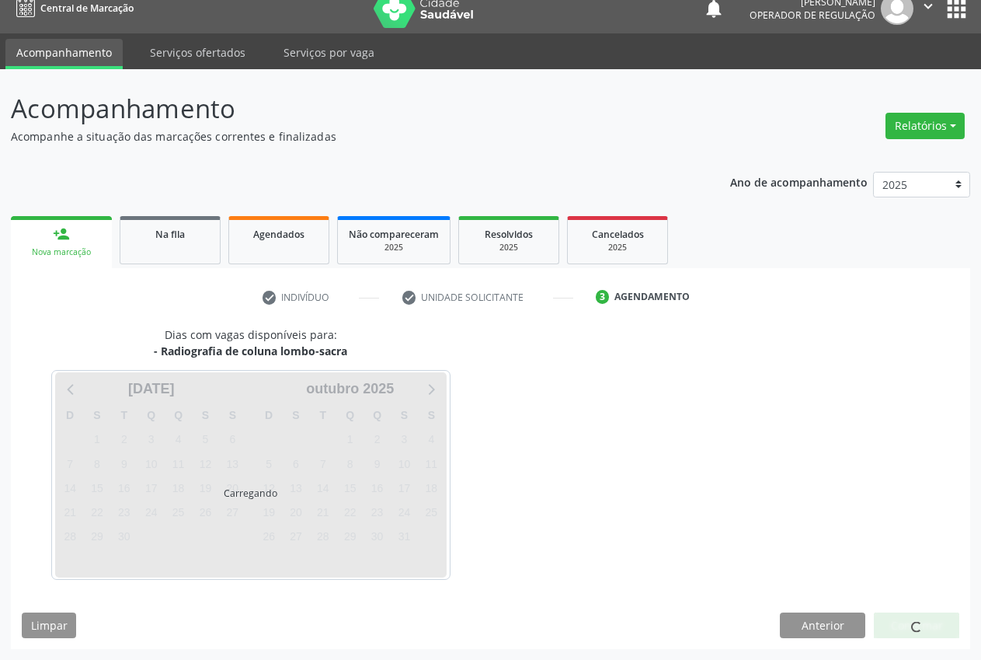
scroll to position [16, 0]
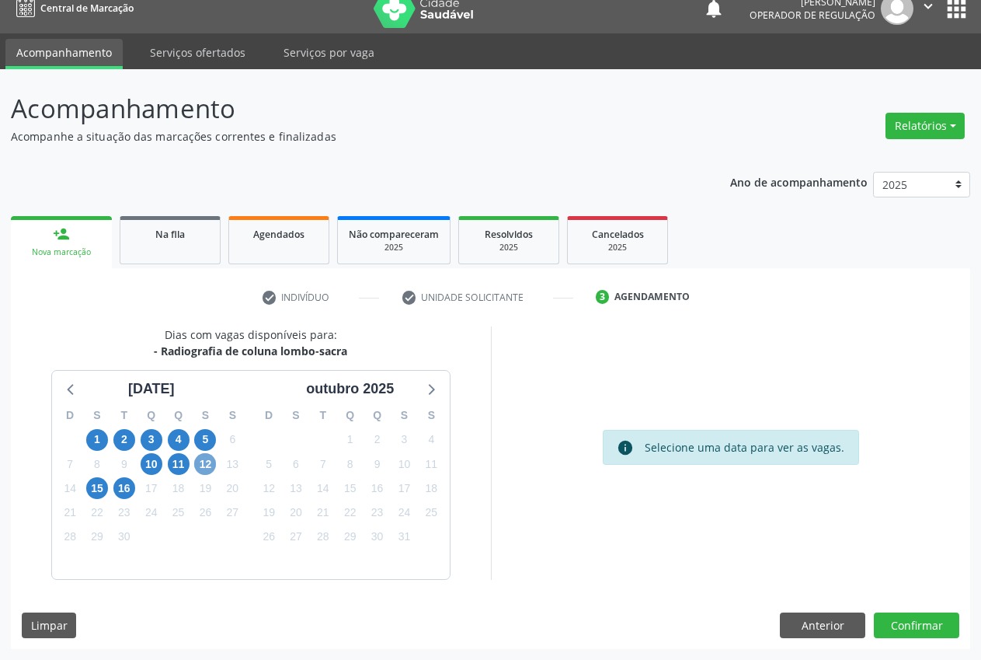
click at [208, 470] on span "12" at bounding box center [205, 464] width 22 height 22
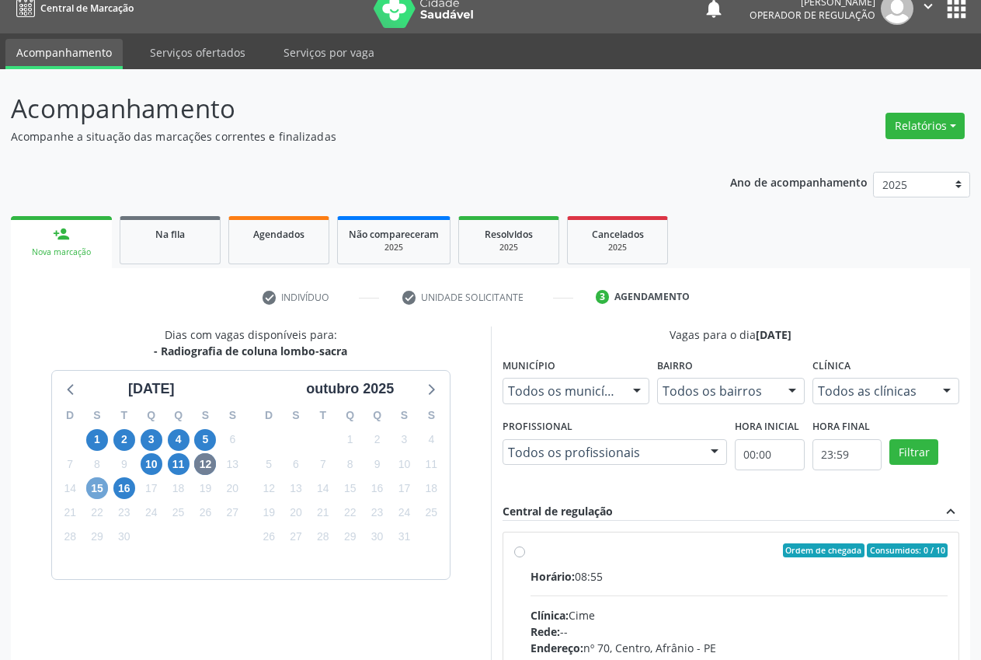
click at [106, 484] on span "15" at bounding box center [97, 488] width 22 height 22
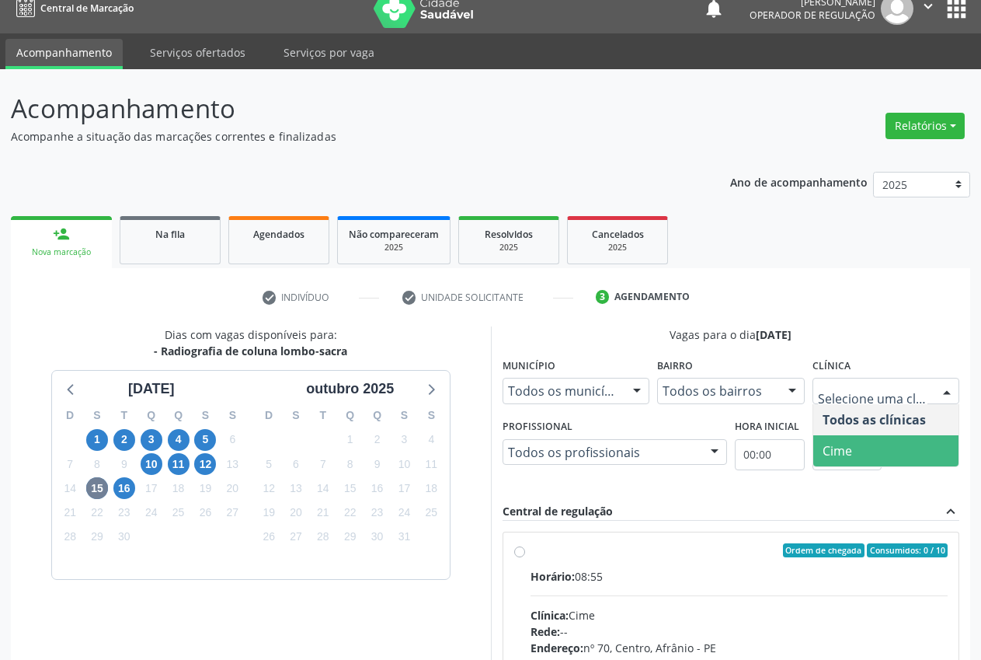
click at [859, 464] on span "Cime" at bounding box center [886, 450] width 146 height 31
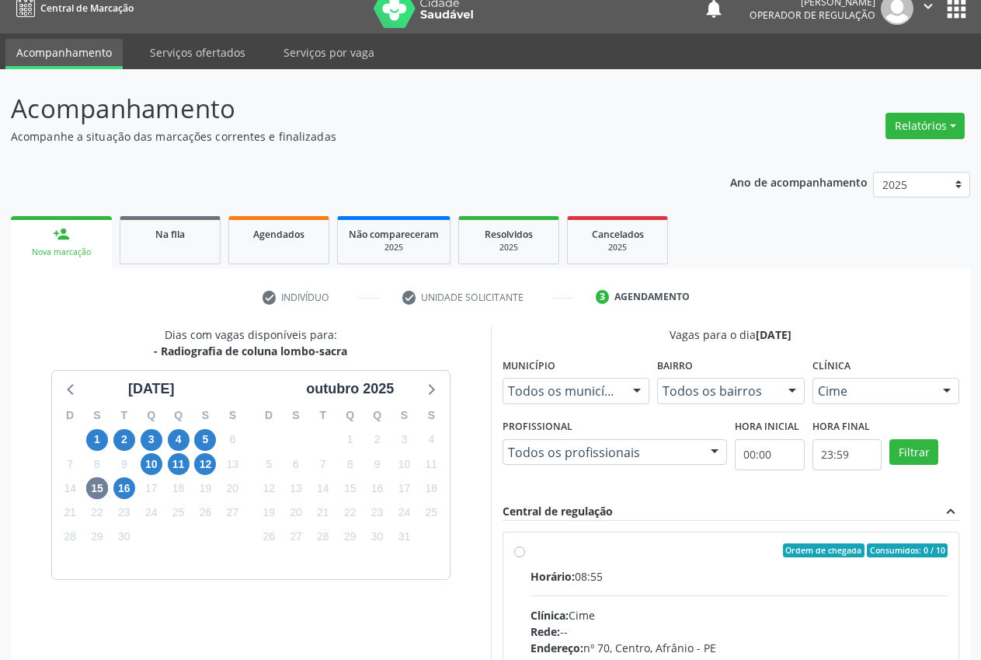
drag, startPoint x: 512, startPoint y: 560, endPoint x: 550, endPoint y: 551, distance: 39.2
click at [513, 560] on div "Ordem de chegada Consumidos: 0 / 10 Horário: 08:55 Clínica: Cime Rede: -- Ender…" at bounding box center [731, 662] width 456 height 260
radio input "true"
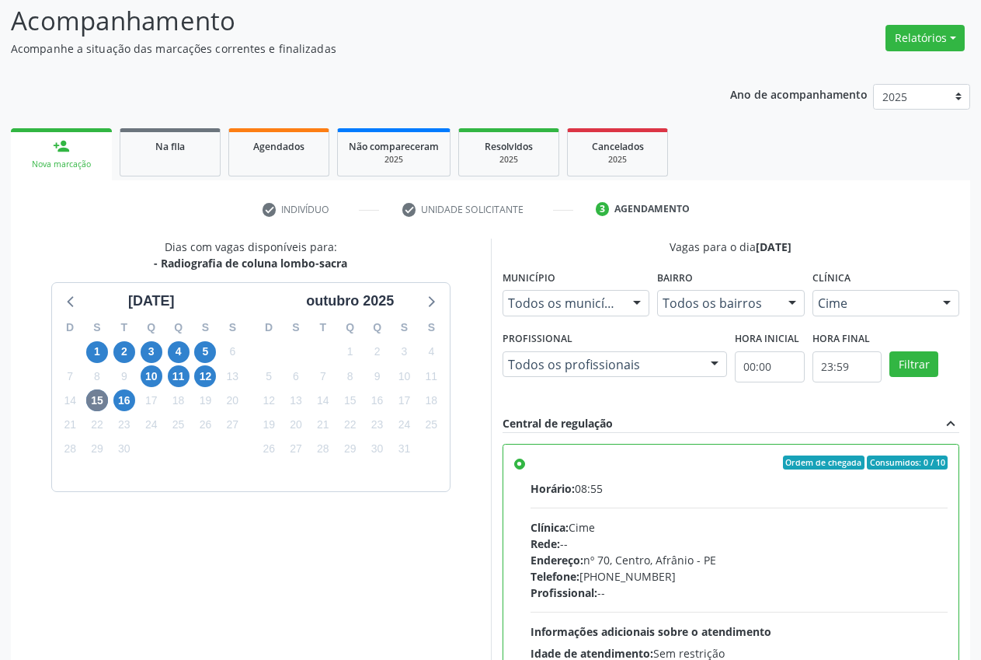
scroll to position [269, 0]
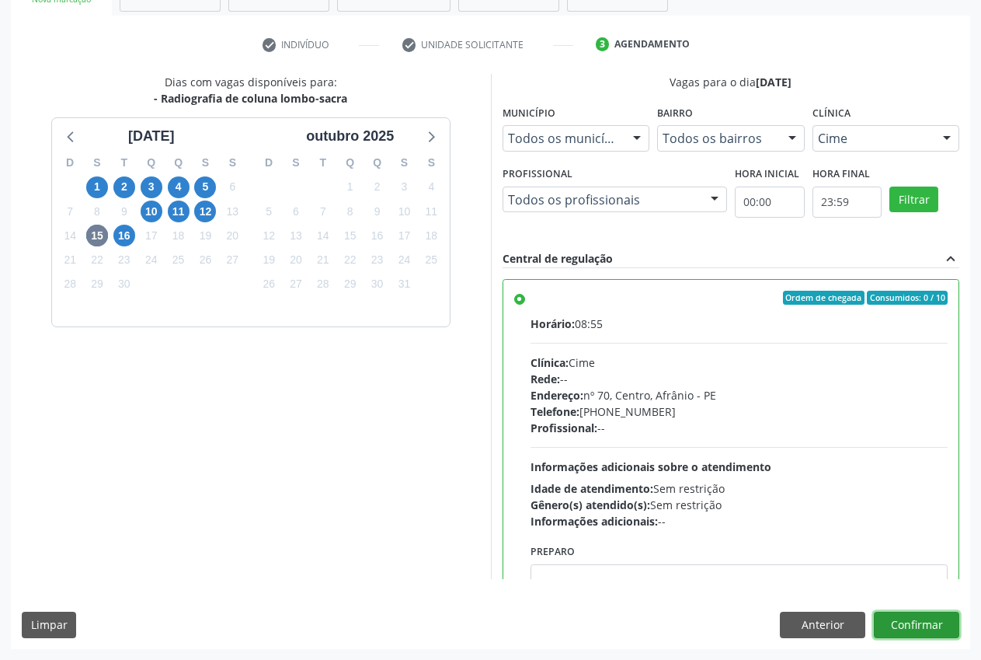
click at [928, 627] on button "Confirmar" at bounding box center [916, 624] width 85 height 26
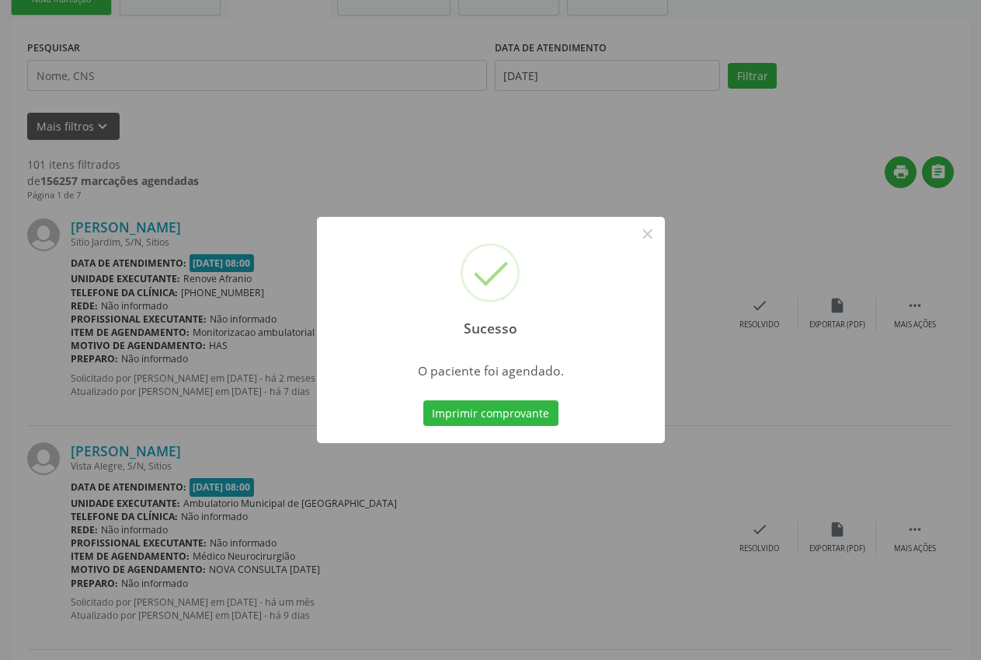
scroll to position [0, 0]
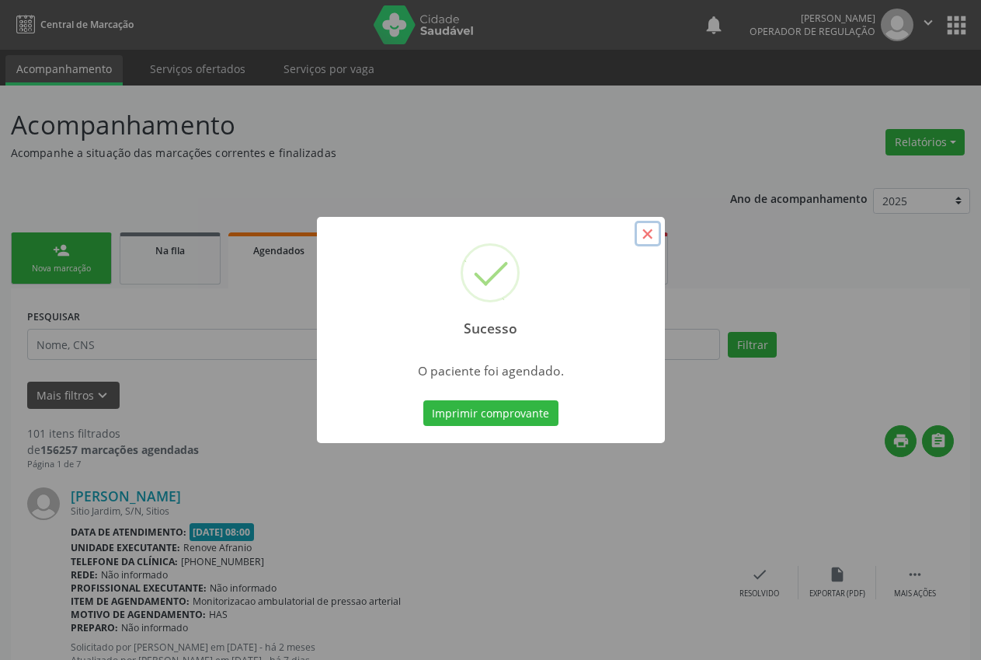
click at [649, 230] on button "×" at bounding box center [648, 234] width 26 height 26
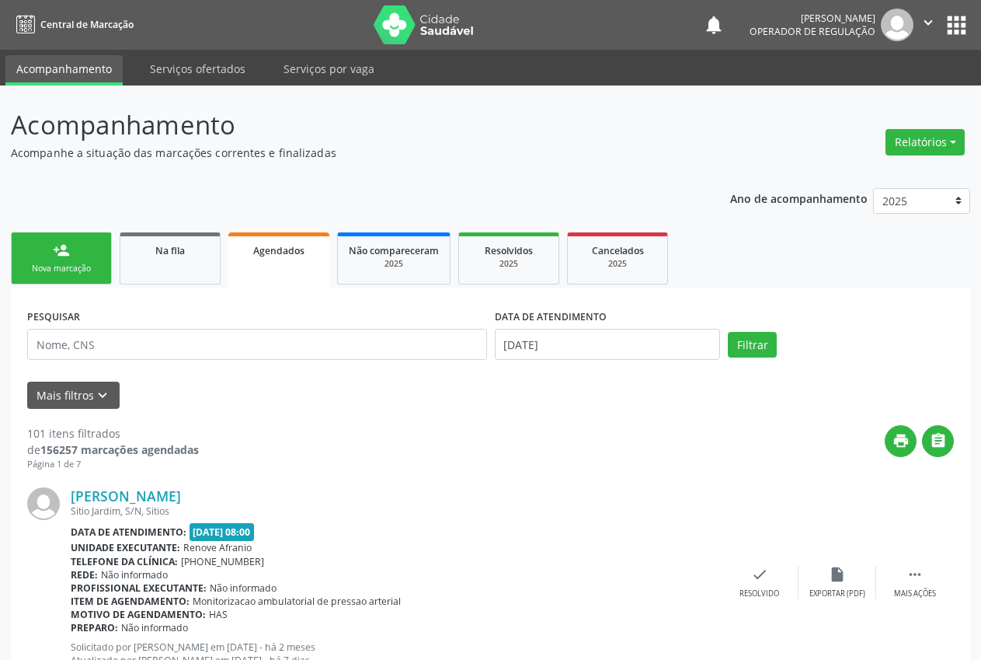
click at [77, 245] on link "person_add Nova marcação" at bounding box center [61, 258] width 101 height 52
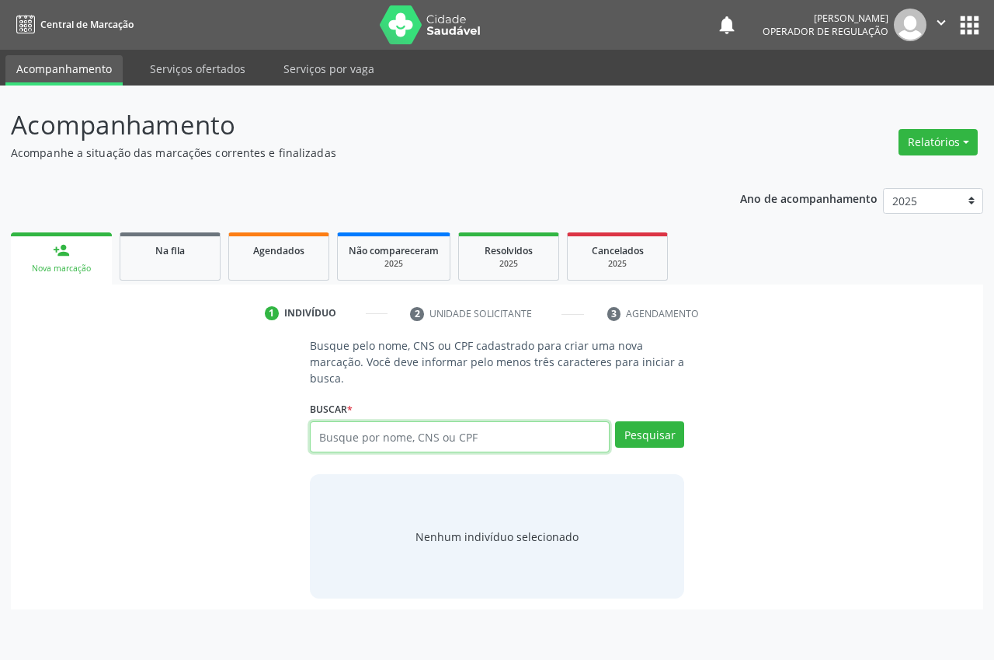
click at [404, 436] on input "text" at bounding box center [460, 436] width 300 height 31
type input "701002864727490"
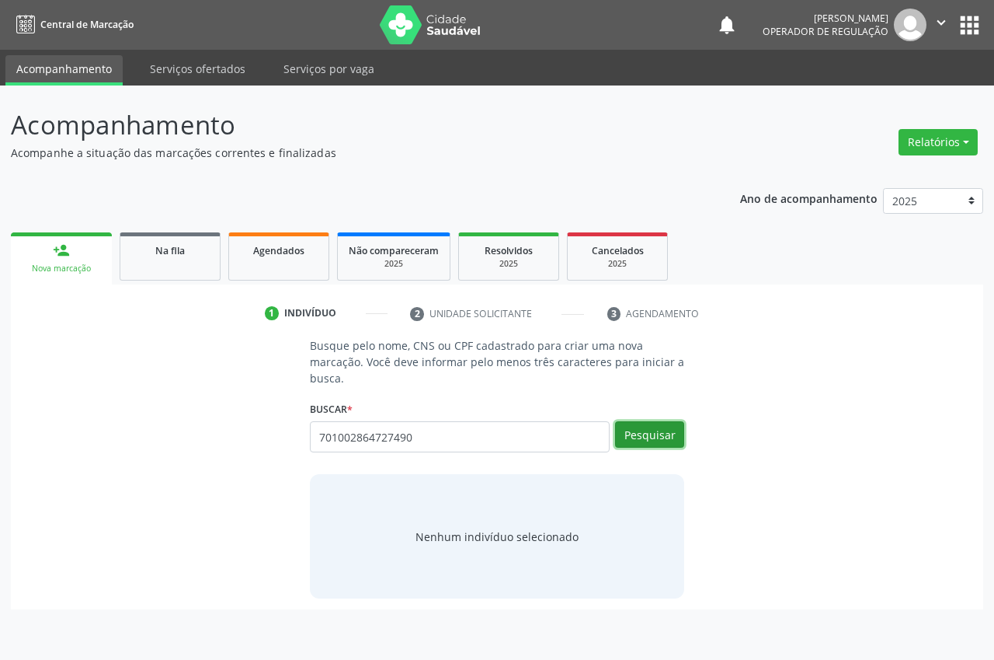
click at [670, 433] on button "Pesquisar" at bounding box center [649, 434] width 69 height 26
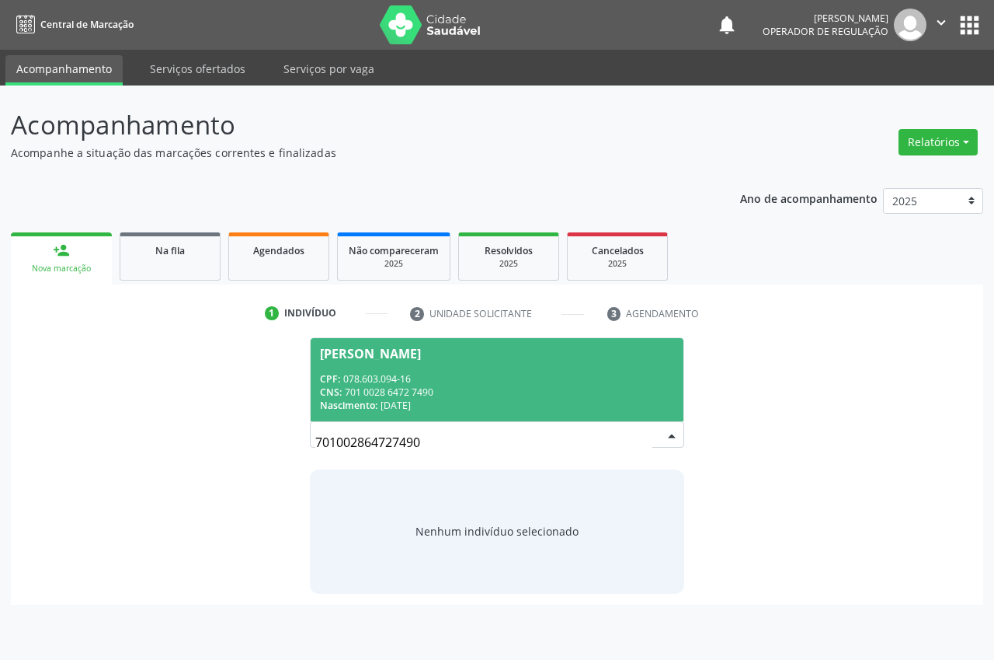
click at [475, 392] on div "CNS: 701 0028 6472 7490" at bounding box center [497, 391] width 354 height 13
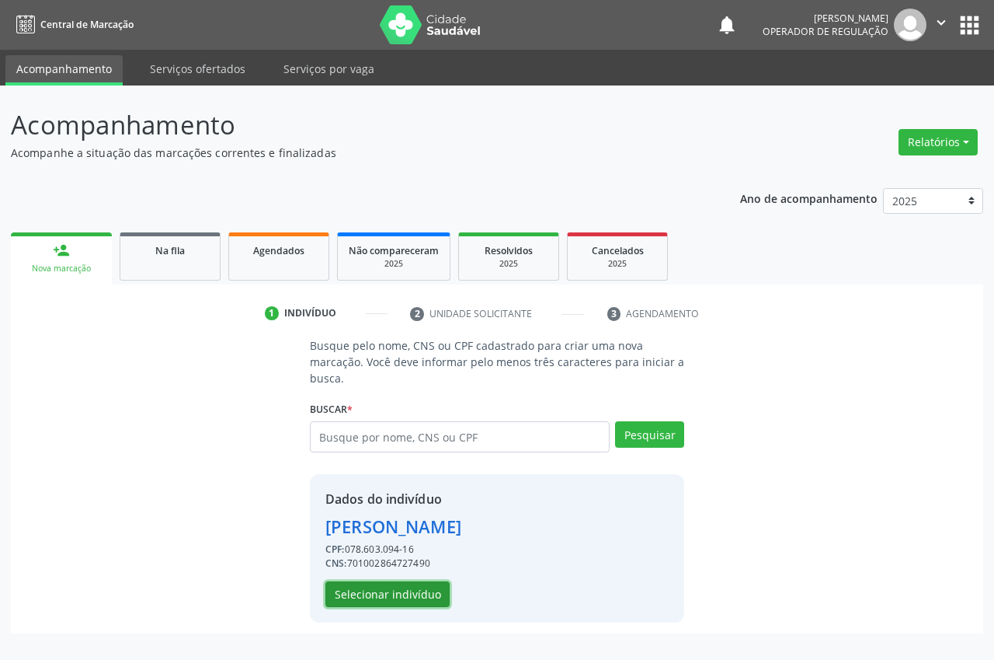
click at [426, 592] on button "Selecionar indivíduo" at bounding box center [388, 594] width 124 height 26
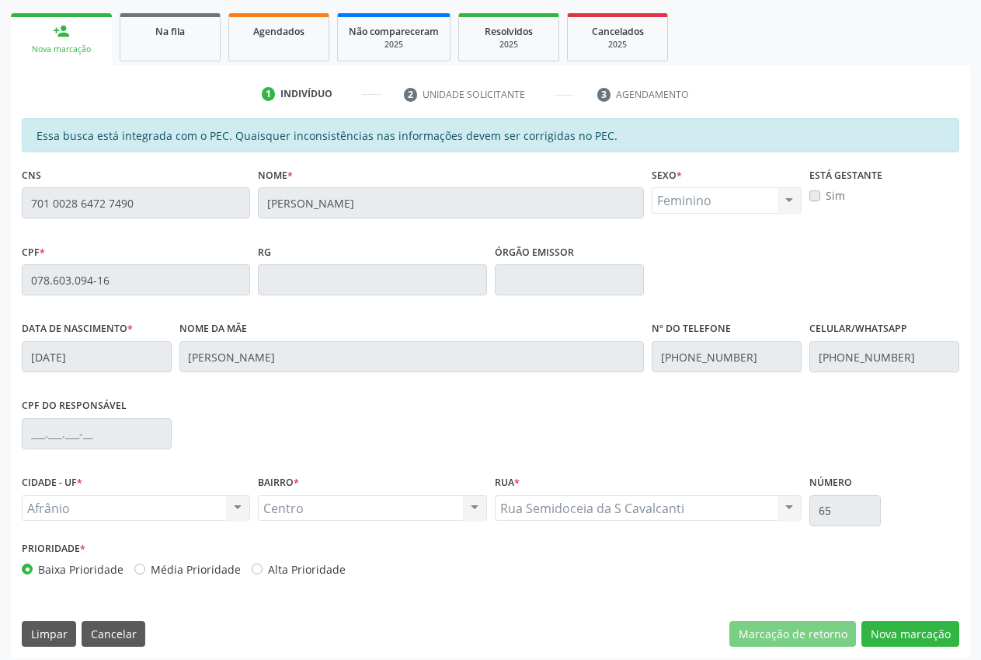
scroll to position [228, 0]
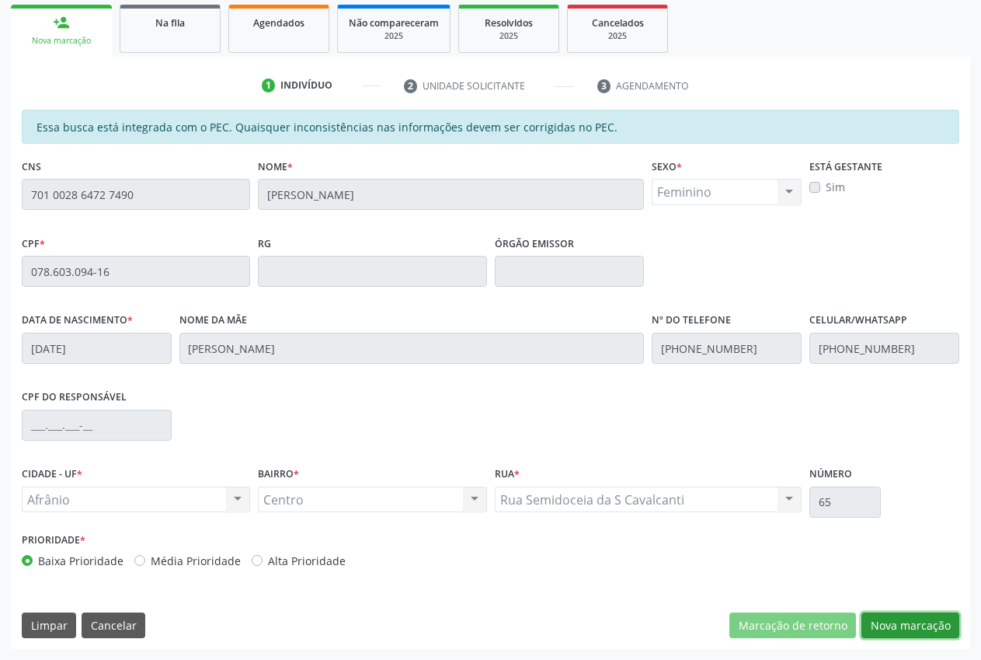
click at [896, 628] on button "Nova marcação" at bounding box center [911, 625] width 98 height 26
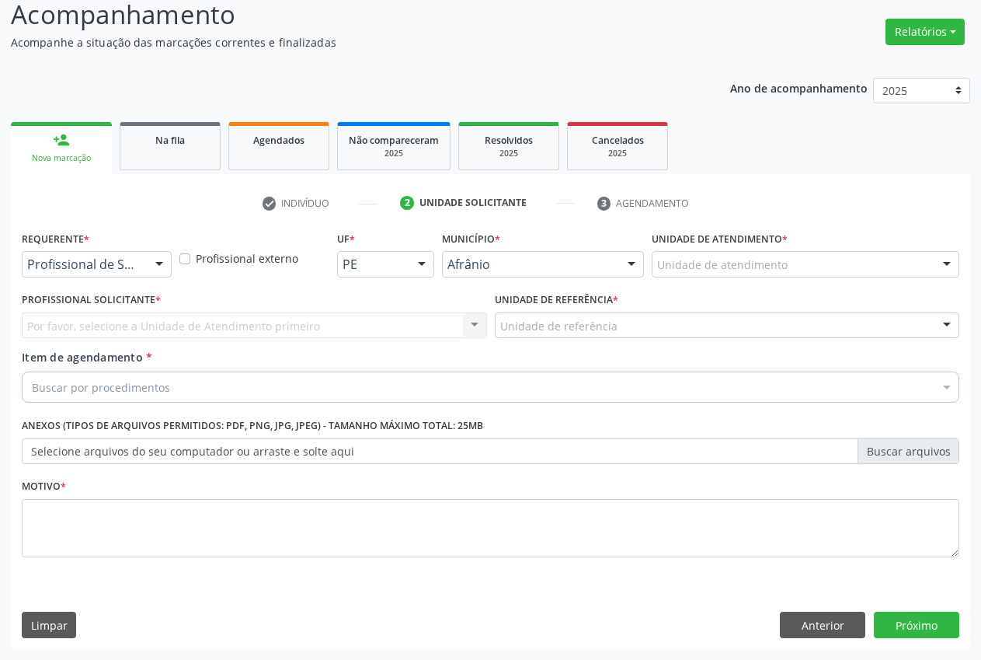
click at [722, 252] on div "Unidade de atendimento" at bounding box center [806, 264] width 308 height 26
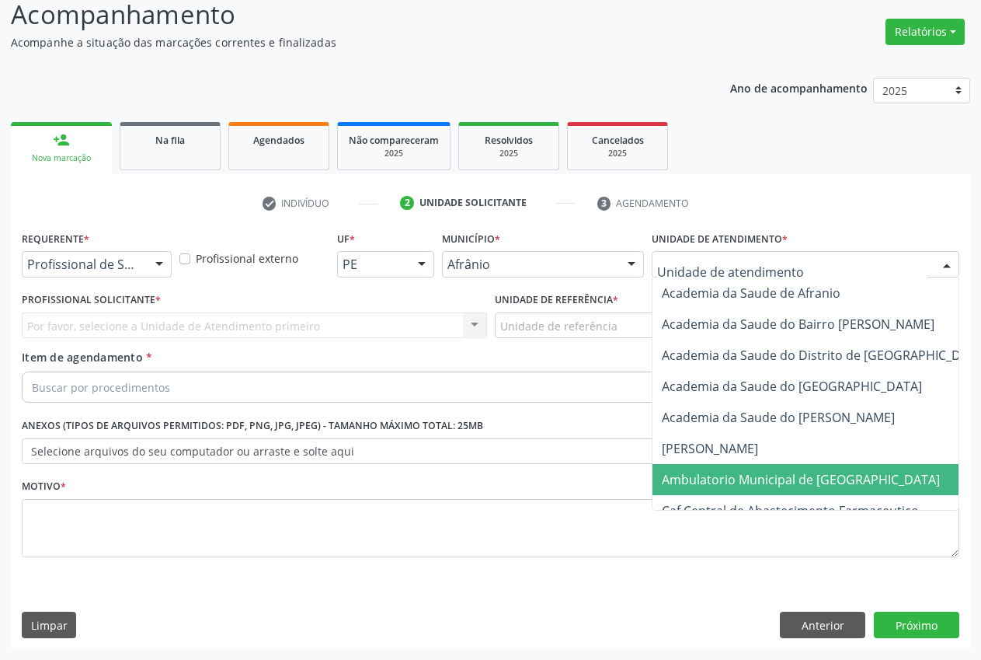
click at [729, 474] on span "Ambulatorio Municipal de [GEOGRAPHIC_DATA]" at bounding box center [801, 479] width 278 height 17
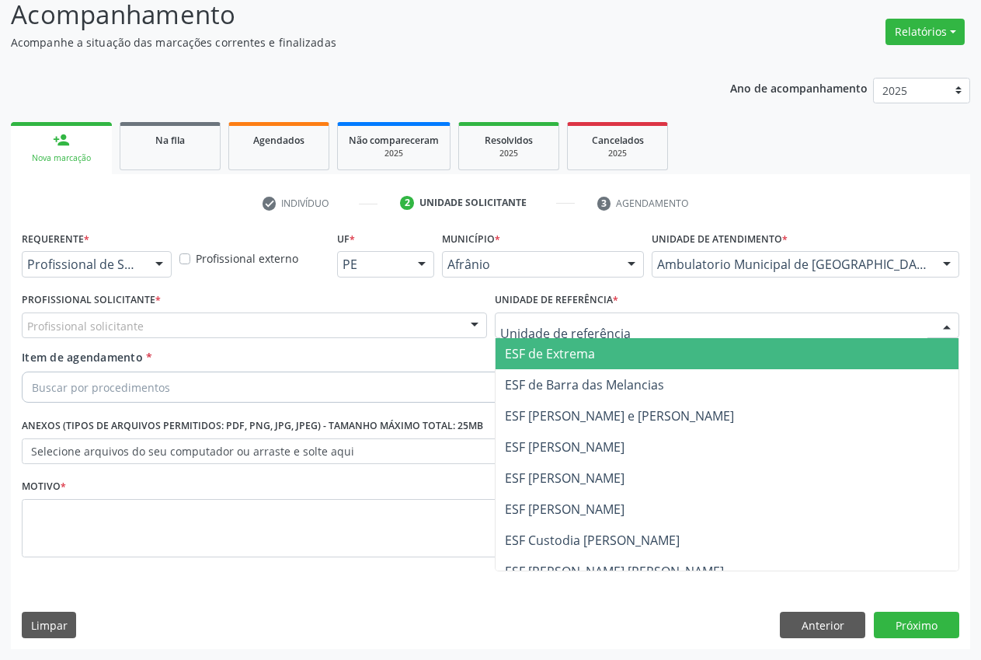
click at [610, 359] on span "ESF de Extrema" at bounding box center [728, 353] width 464 height 31
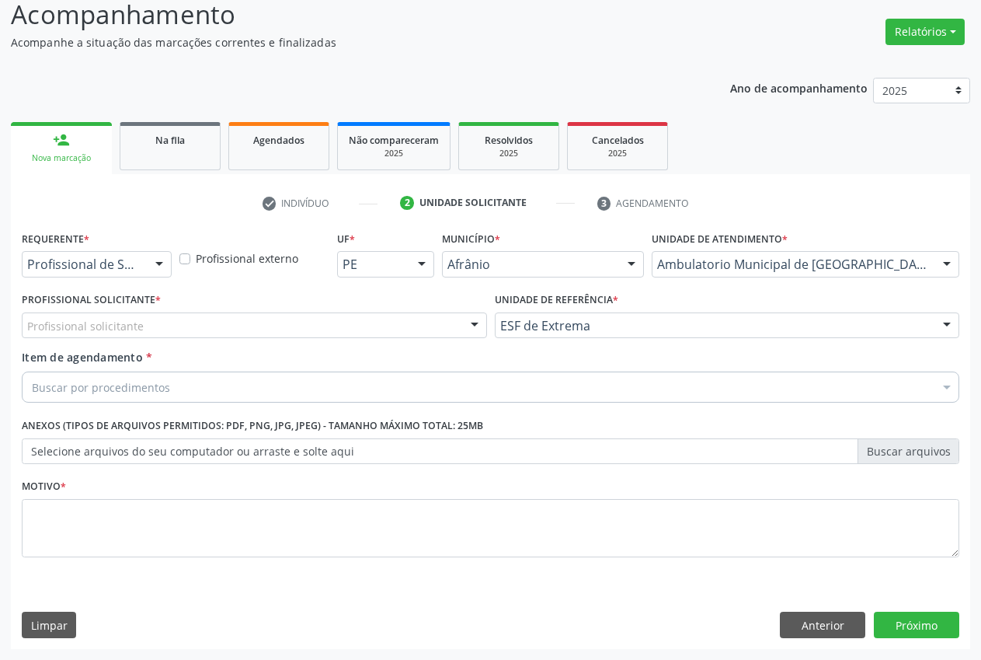
click at [463, 325] on div at bounding box center [474, 326] width 23 height 26
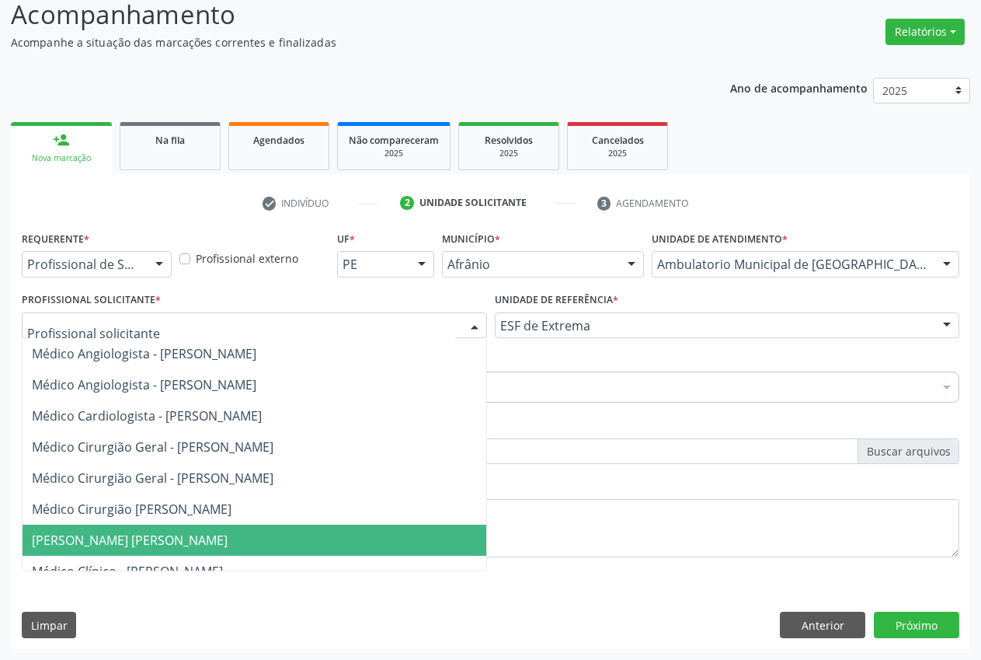
click at [296, 530] on span "[PERSON_NAME] [PERSON_NAME]" at bounding box center [272, 539] width 498 height 31
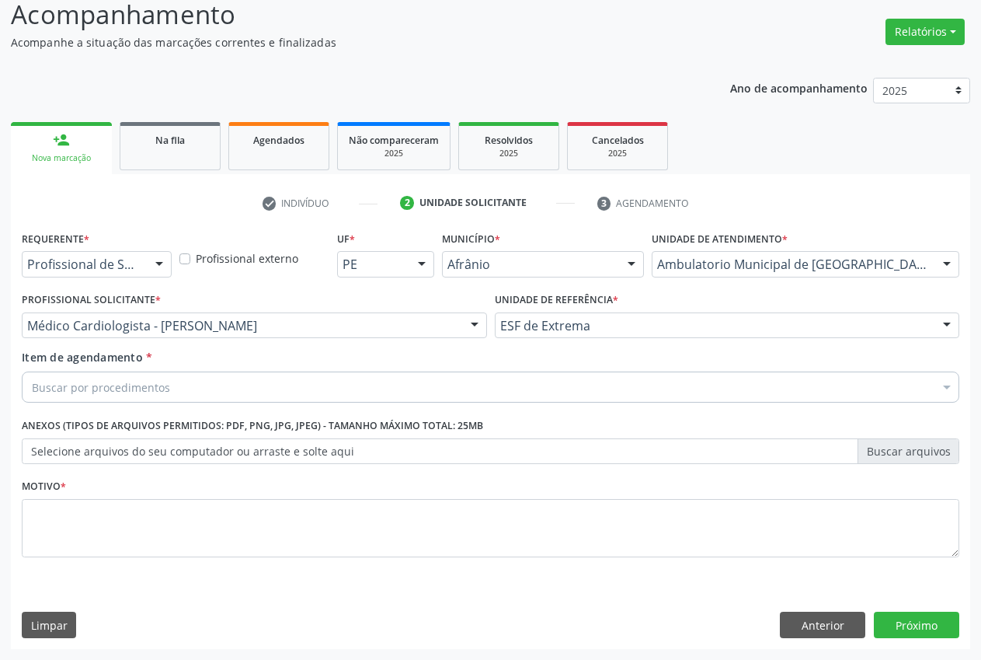
click at [270, 392] on div "Buscar por procedimentos" at bounding box center [491, 386] width 938 height 31
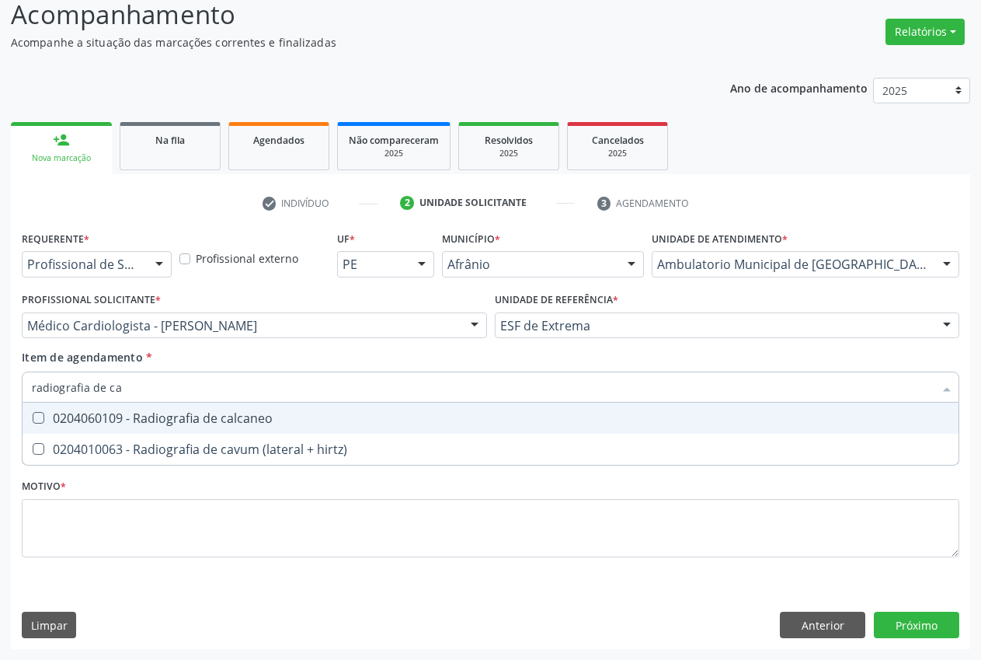
type input "radiografia de cal"
click at [235, 414] on div "0204060109 - Radiografia de calcaneo" at bounding box center [490, 418] width 917 height 12
checkbox calcaneo "true"
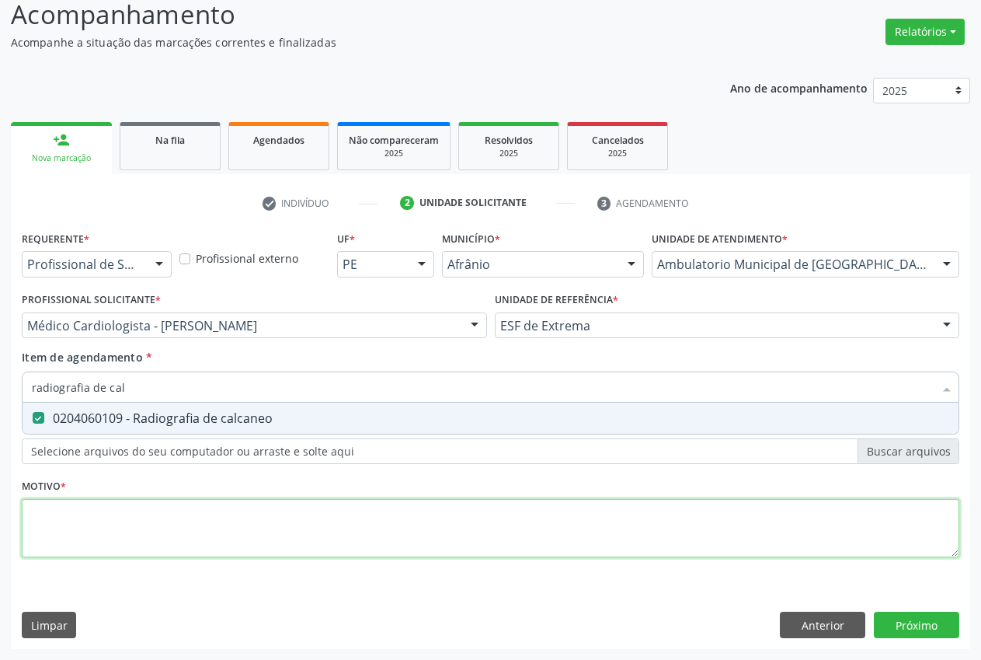
click at [223, 503] on div "Requerente * Profissional de Saúde Profissional de Saúde Paciente Nenhum result…" at bounding box center [491, 403] width 938 height 352
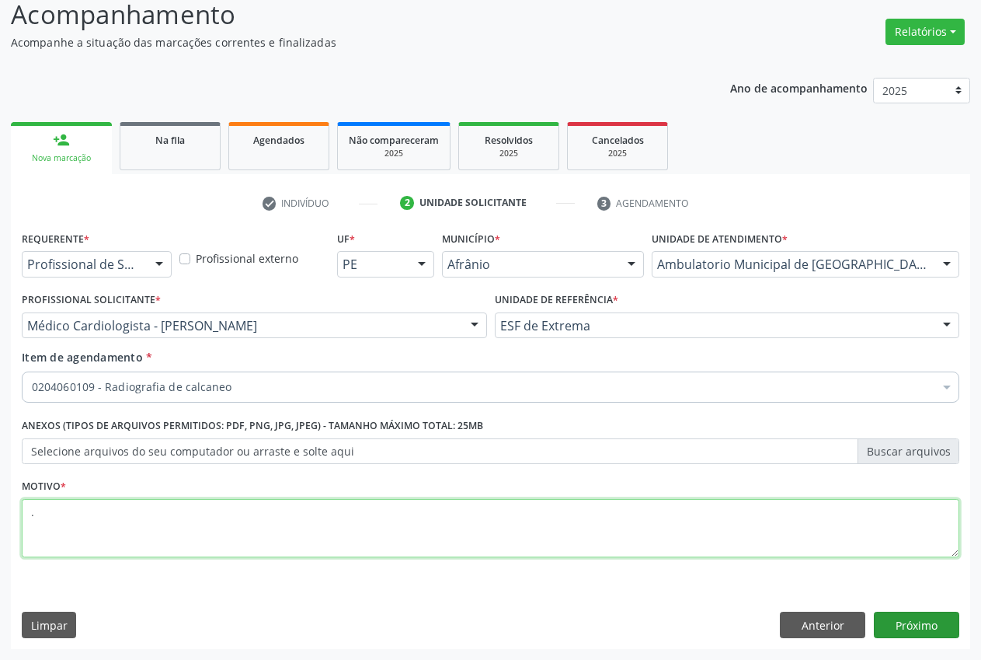
type textarea "."
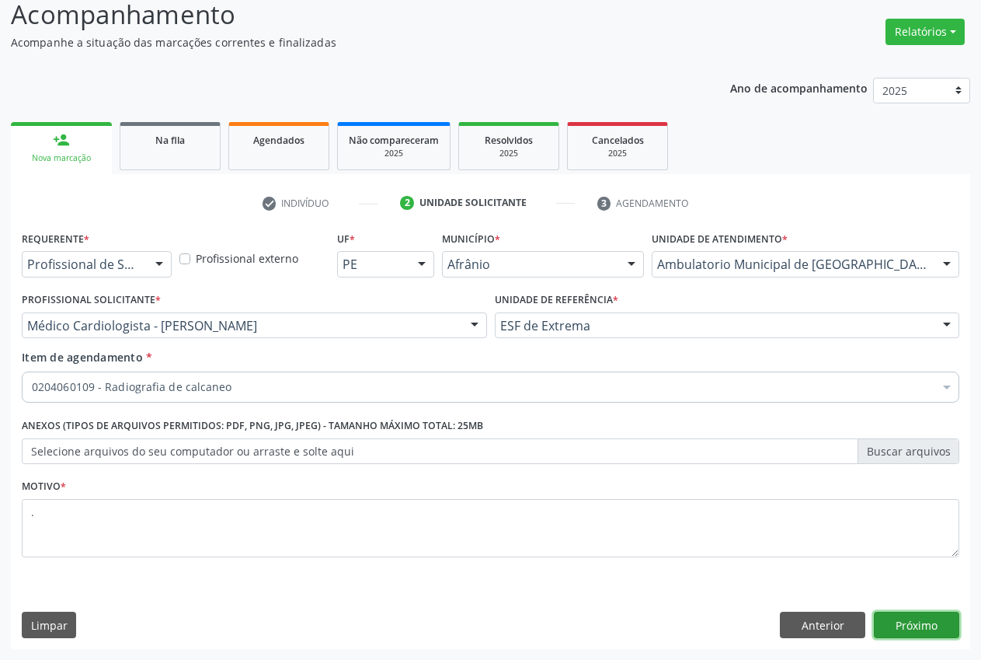
click at [884, 615] on button "Próximo" at bounding box center [916, 624] width 85 height 26
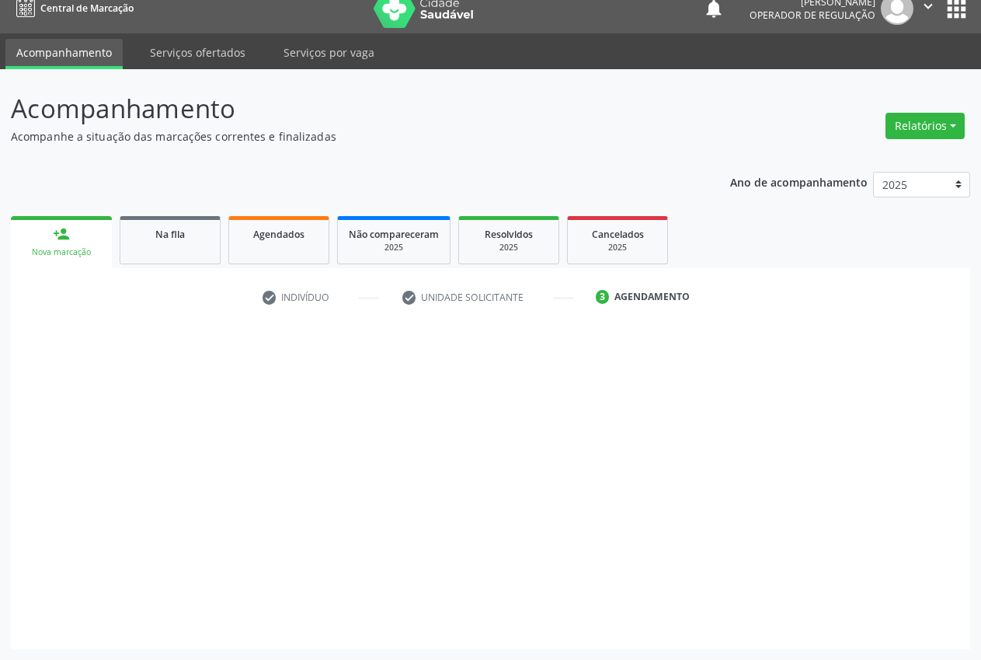
scroll to position [16, 0]
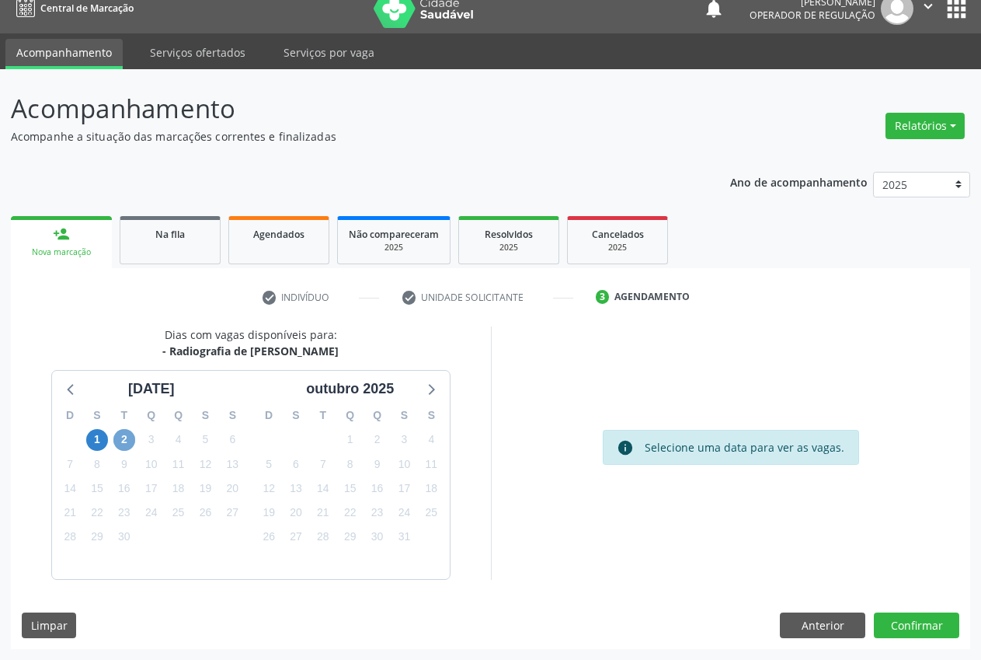
click at [130, 441] on span "2" at bounding box center [124, 440] width 22 height 22
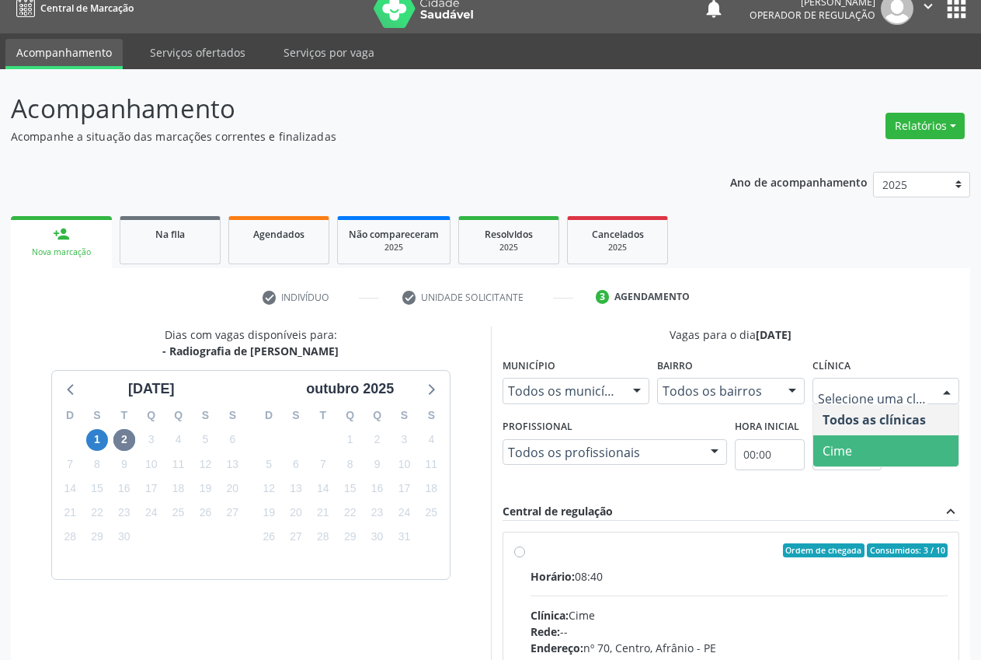
click at [871, 455] on span "Cime" at bounding box center [886, 450] width 146 height 31
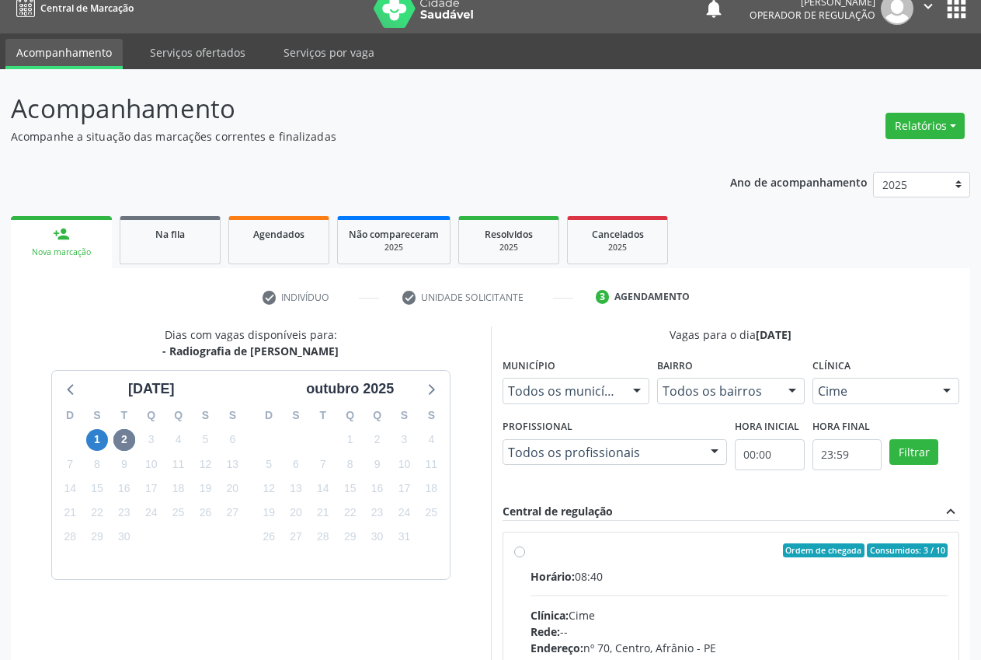
click at [523, 545] on div "Ordem de chegada Consumidos: 3 / 10 Horário: 08:40 Clínica: Cime Rede: -- Ender…" at bounding box center [731, 662] width 434 height 238
radio input "true"
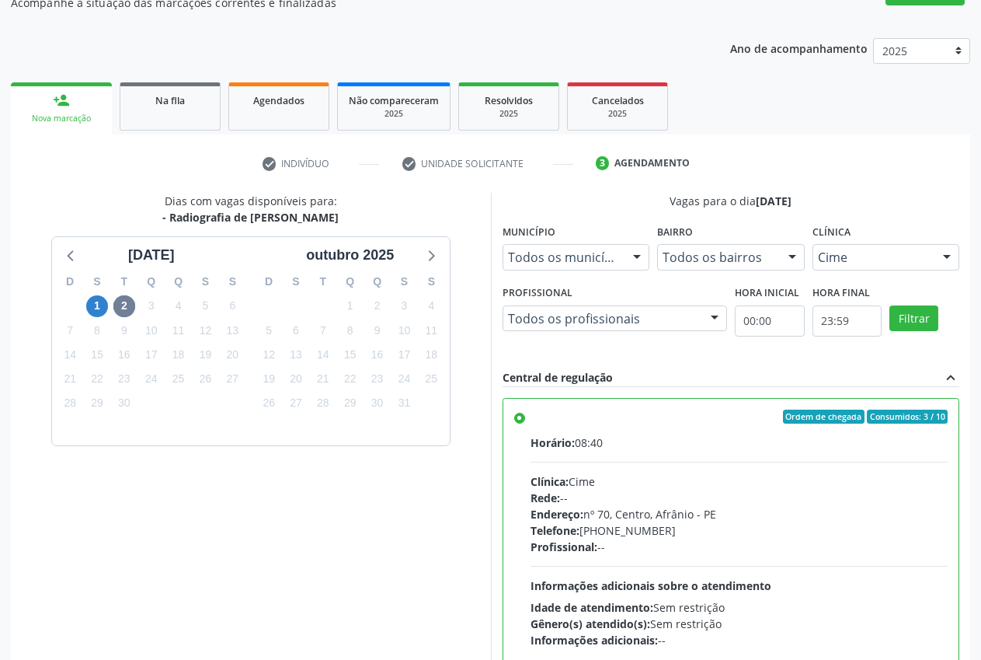
scroll to position [269, 0]
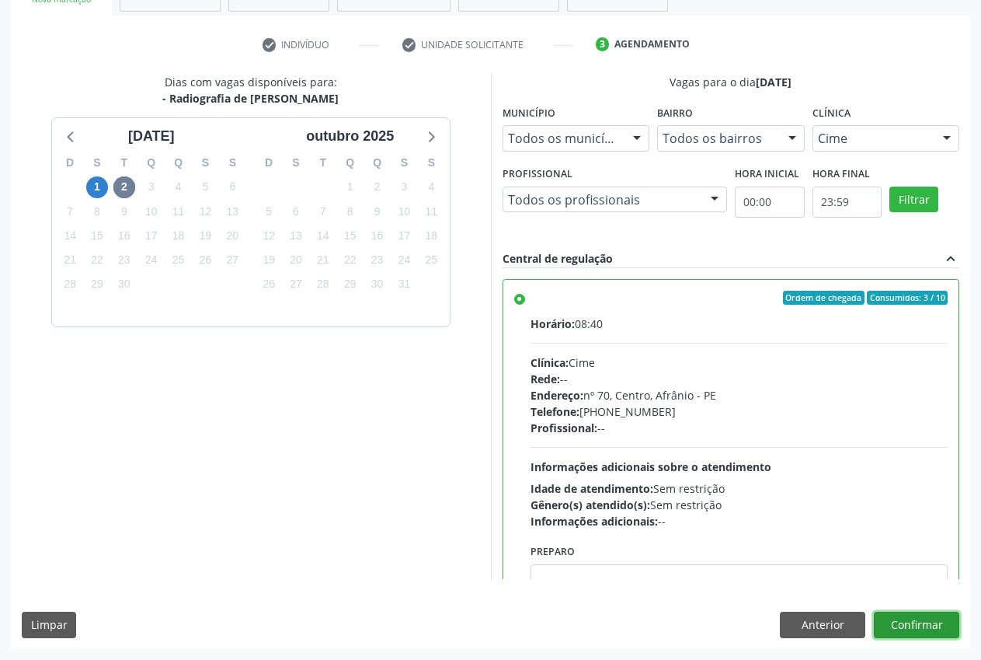
click at [924, 629] on button "Confirmar" at bounding box center [916, 624] width 85 height 26
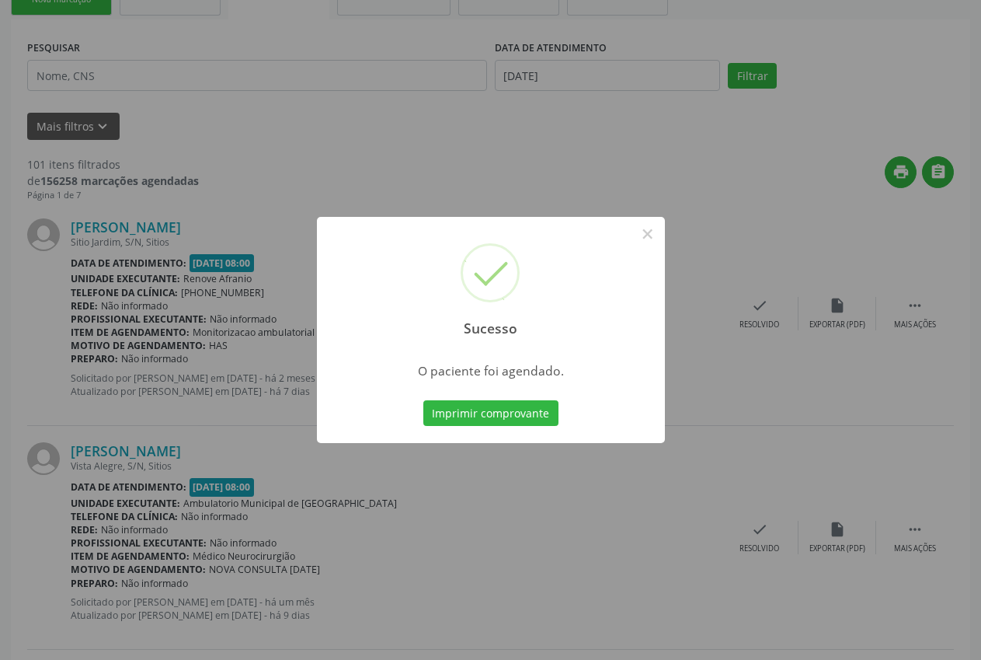
scroll to position [0, 0]
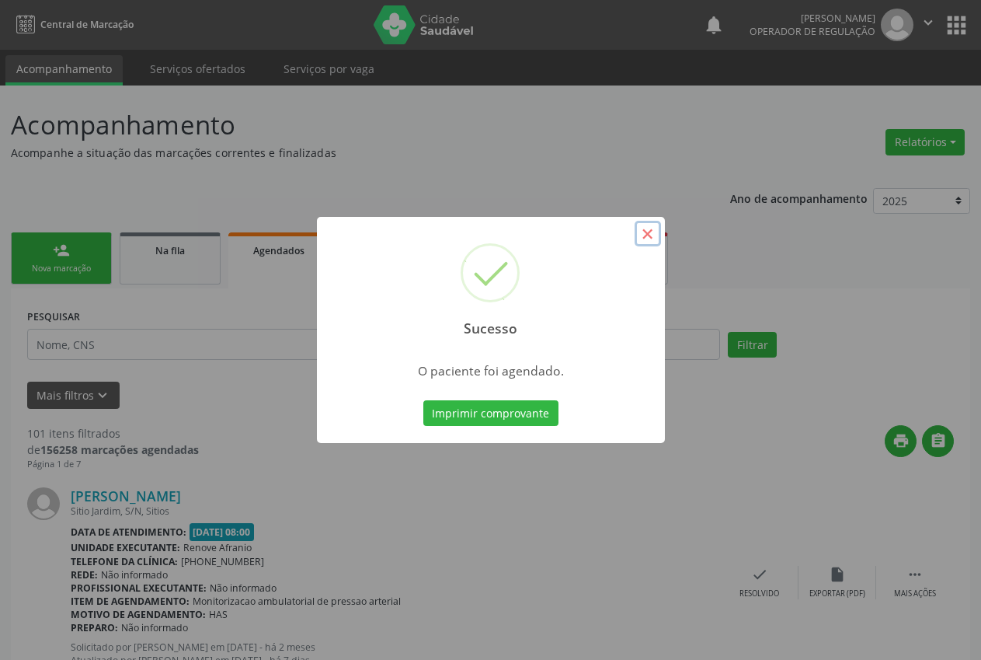
click at [641, 235] on button "×" at bounding box center [648, 234] width 26 height 26
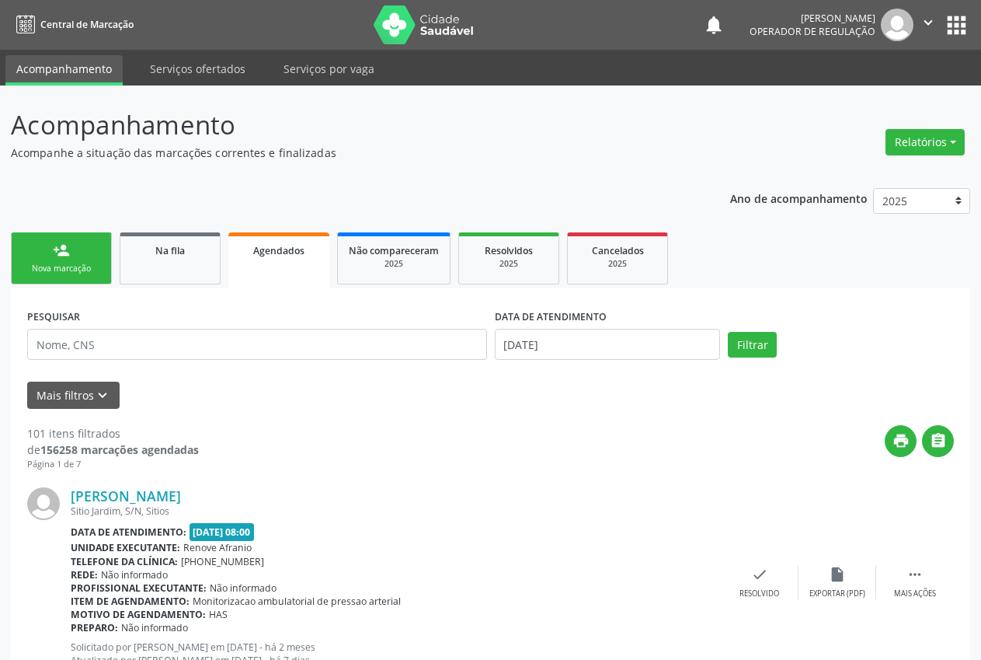
click at [67, 266] on div "Nova marcação" at bounding box center [62, 269] width 78 height 12
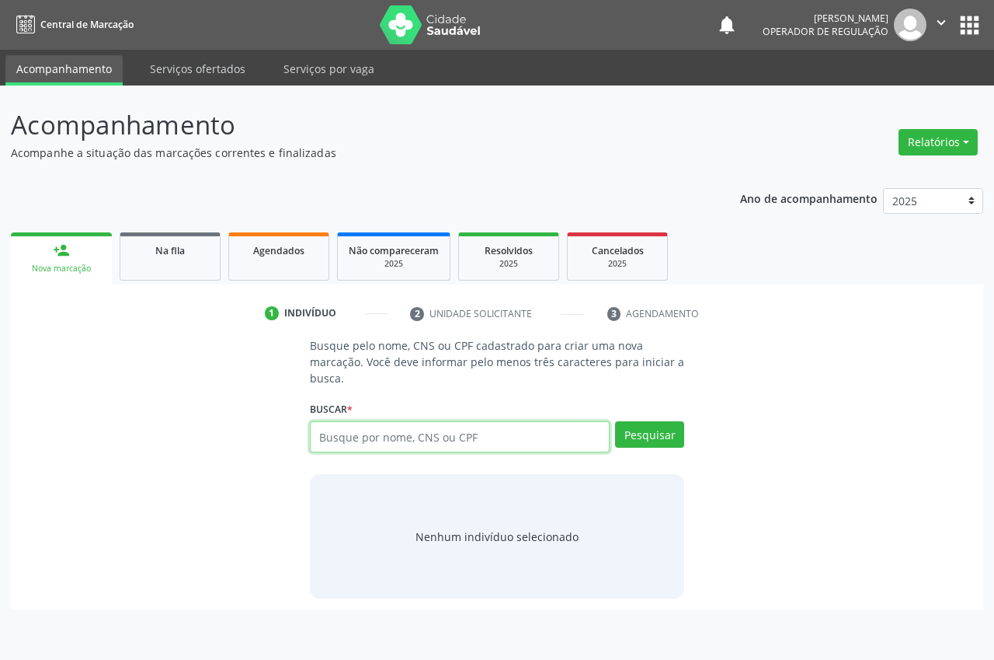
click at [375, 434] on input "text" at bounding box center [460, 436] width 300 height 31
type input "704709734464435"
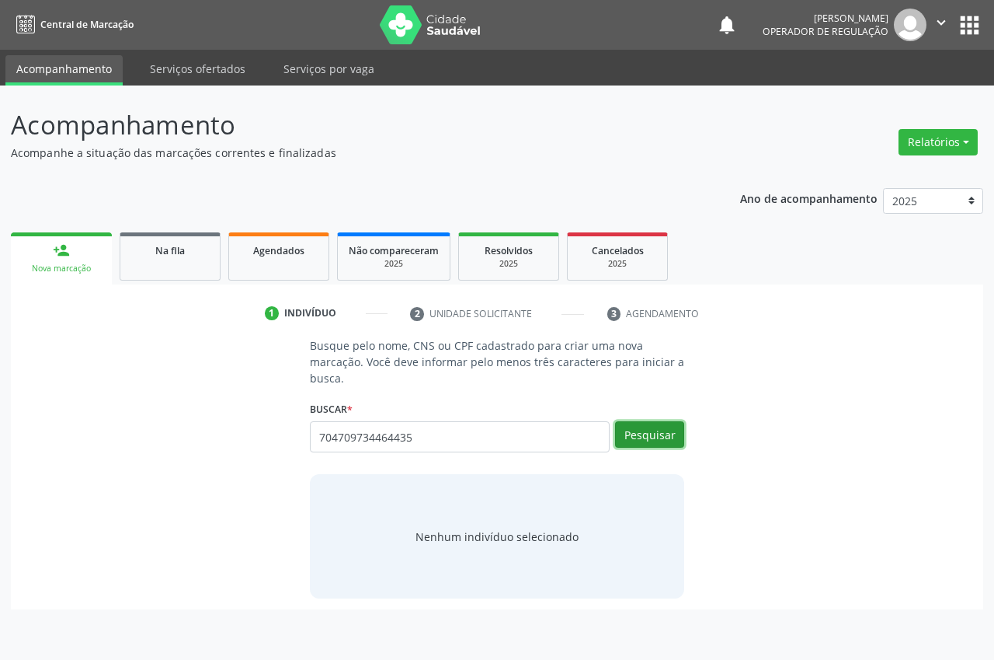
click at [636, 440] on button "Pesquisar" at bounding box center [649, 434] width 69 height 26
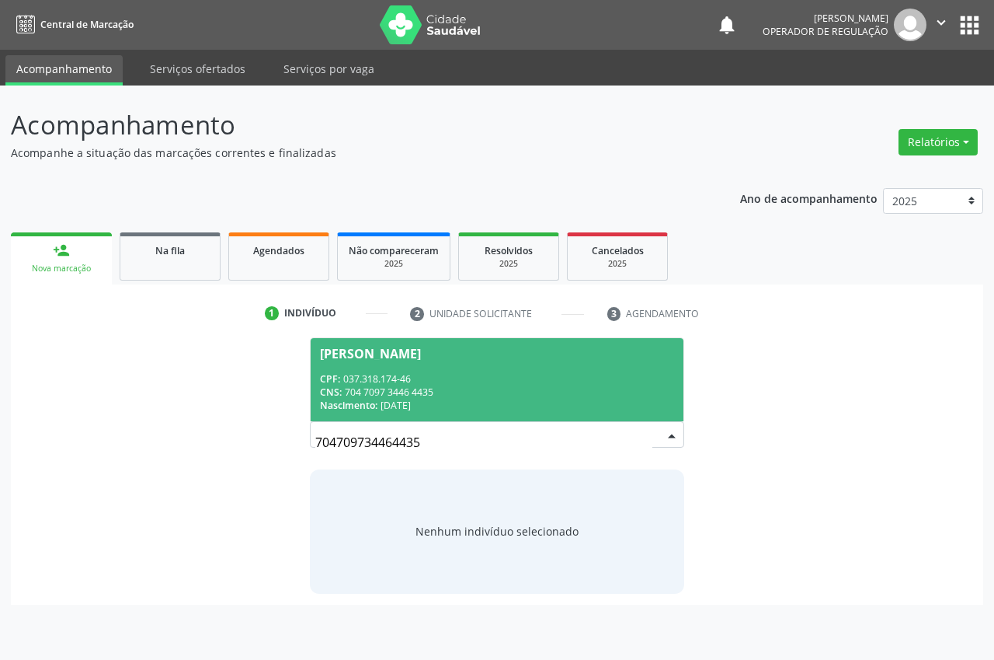
click at [504, 357] on div "Geralda de Brito da Silva" at bounding box center [497, 353] width 354 height 12
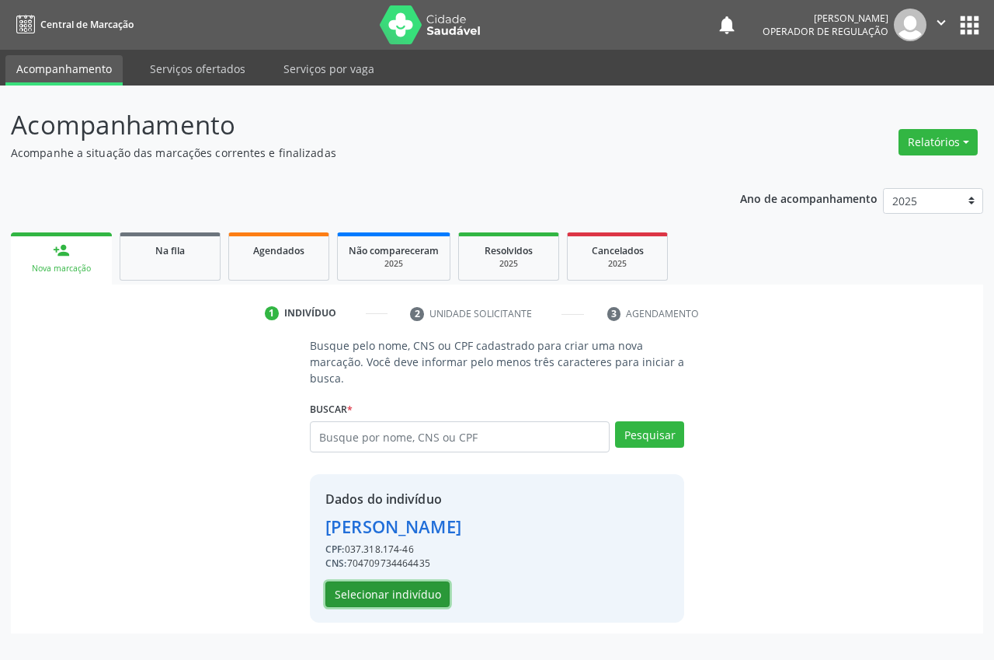
click at [418, 593] on button "Selecionar indivíduo" at bounding box center [388, 594] width 124 height 26
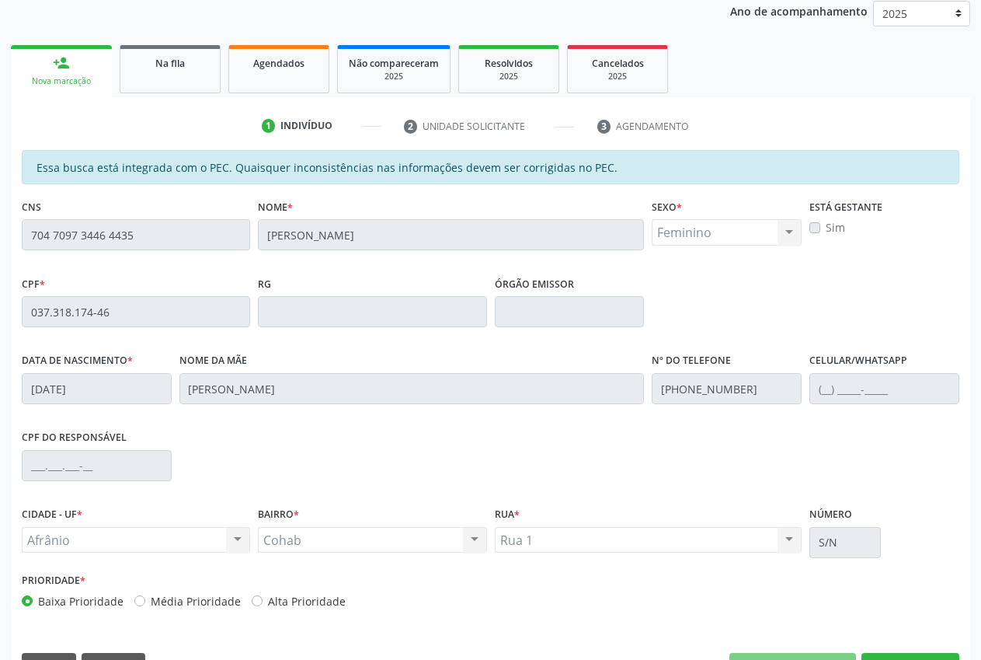
scroll to position [228, 0]
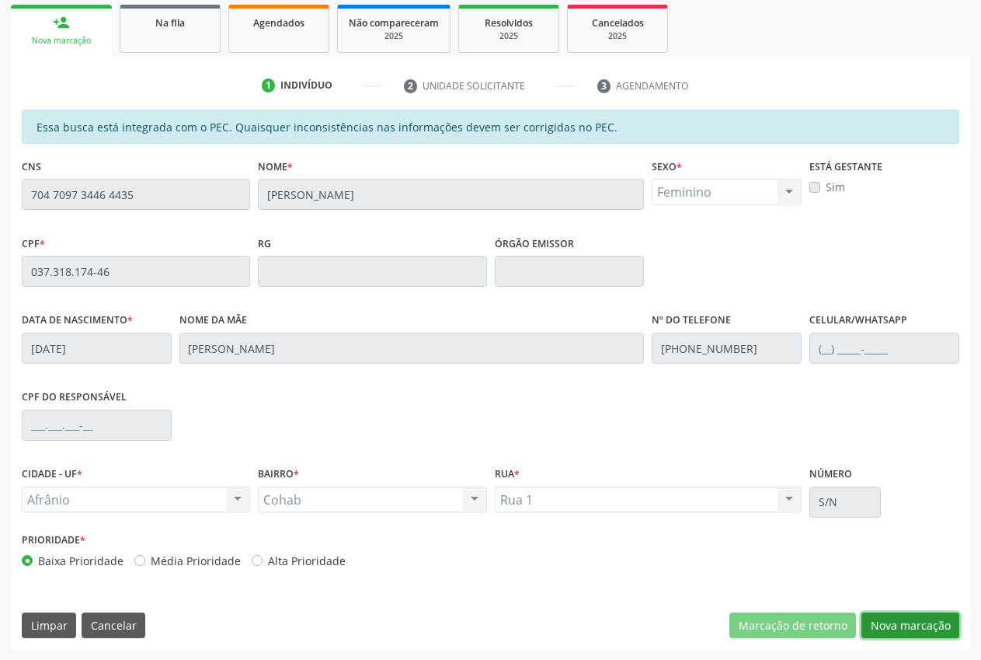
click at [868, 634] on button "Nova marcação" at bounding box center [911, 625] width 98 height 26
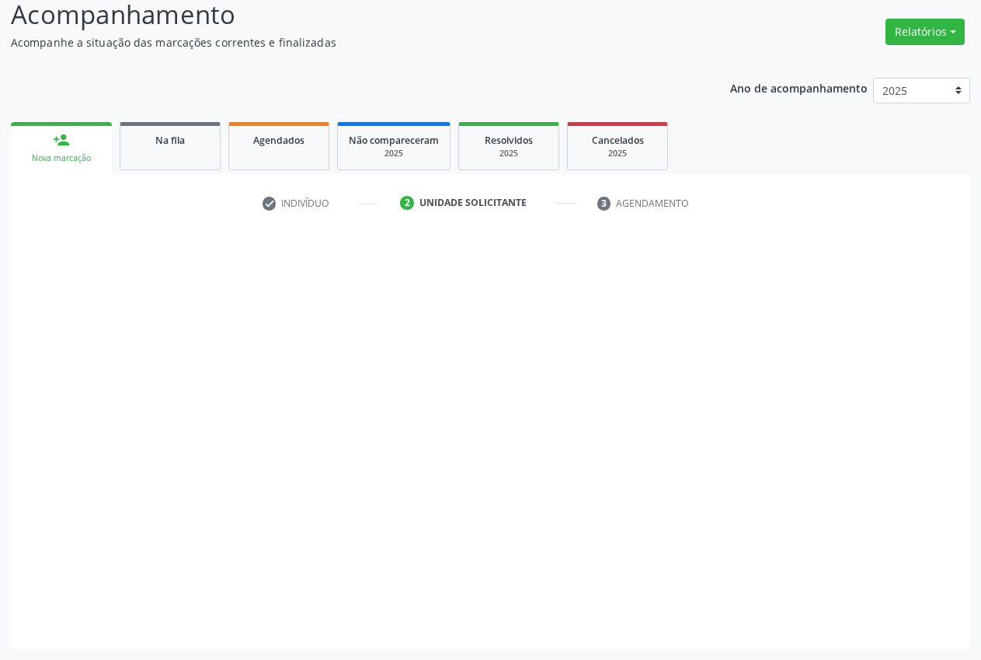
scroll to position [110, 0]
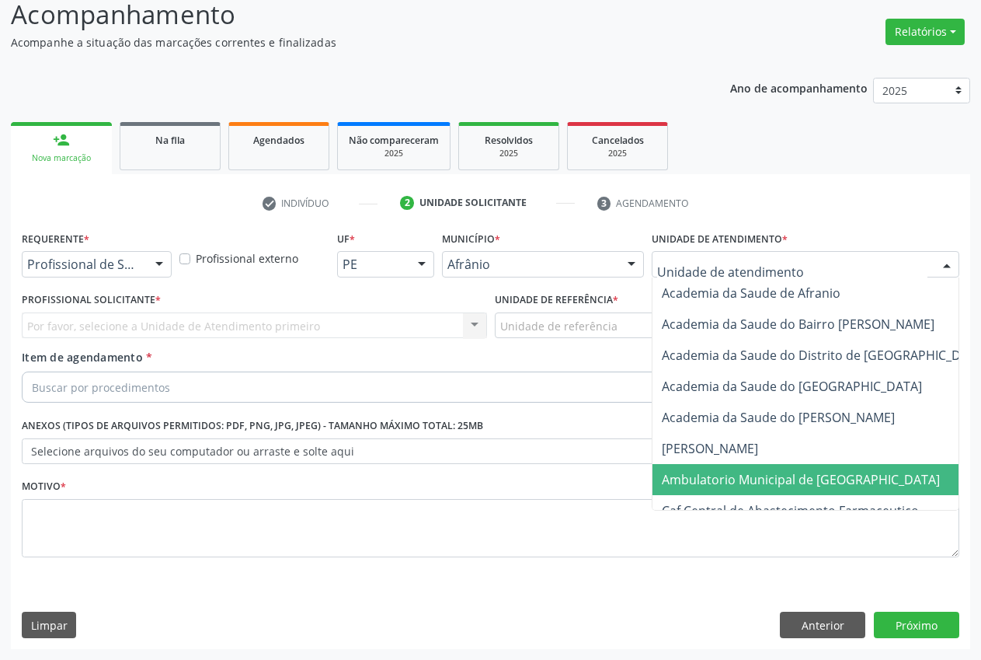
click at [733, 487] on span "Ambulatorio Municipal de [GEOGRAPHIC_DATA]" at bounding box center [801, 479] width 278 height 17
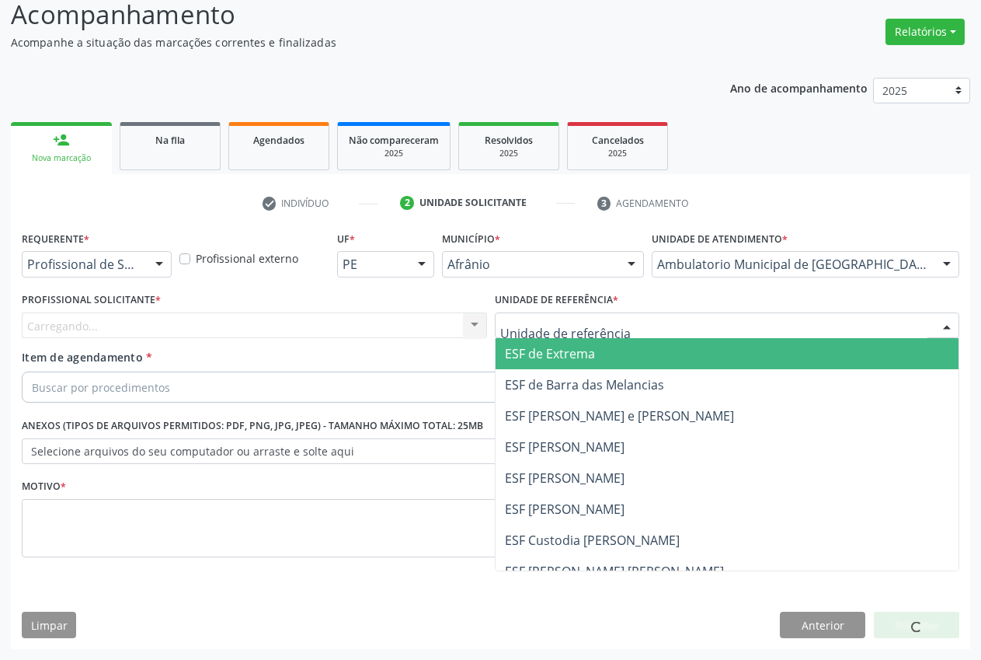
click at [603, 352] on span "ESF de Extrema" at bounding box center [728, 353] width 464 height 31
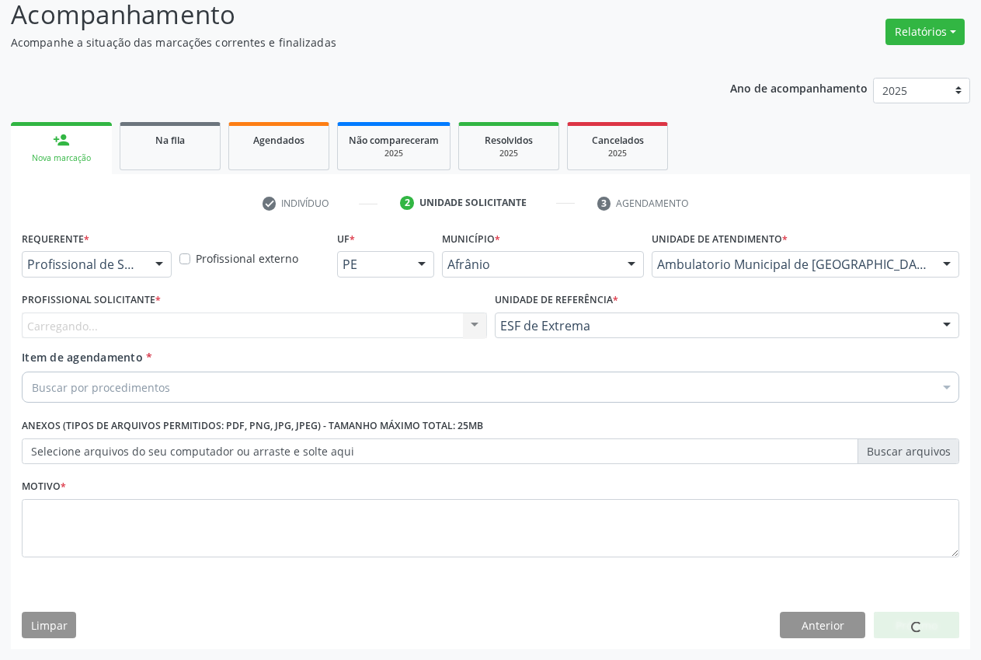
click at [465, 329] on div at bounding box center [474, 326] width 23 height 26
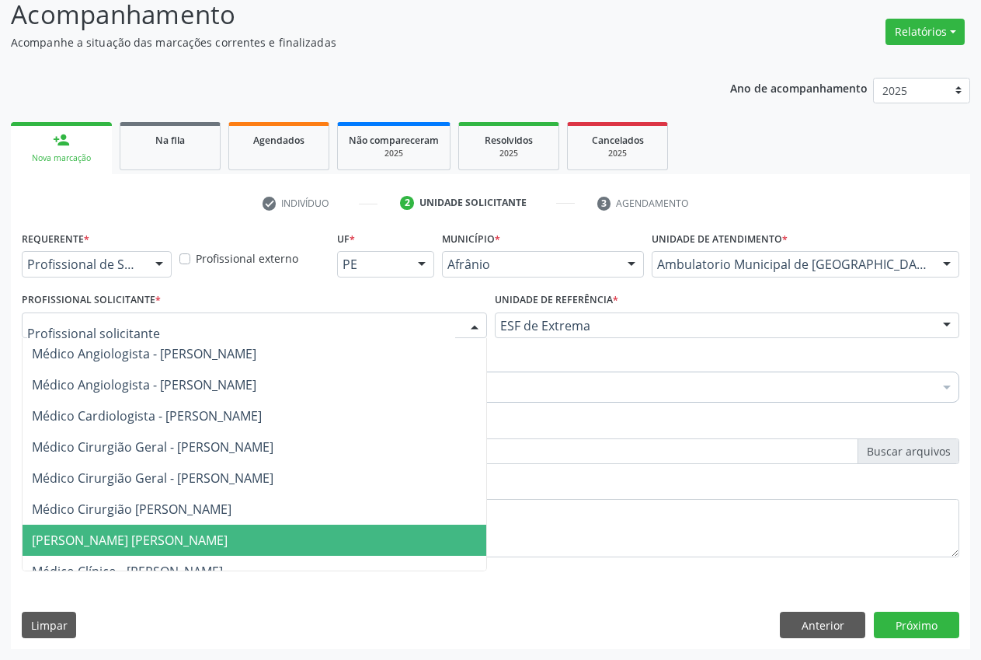
click at [227, 542] on span "[PERSON_NAME] [PERSON_NAME]" at bounding box center [130, 539] width 196 height 17
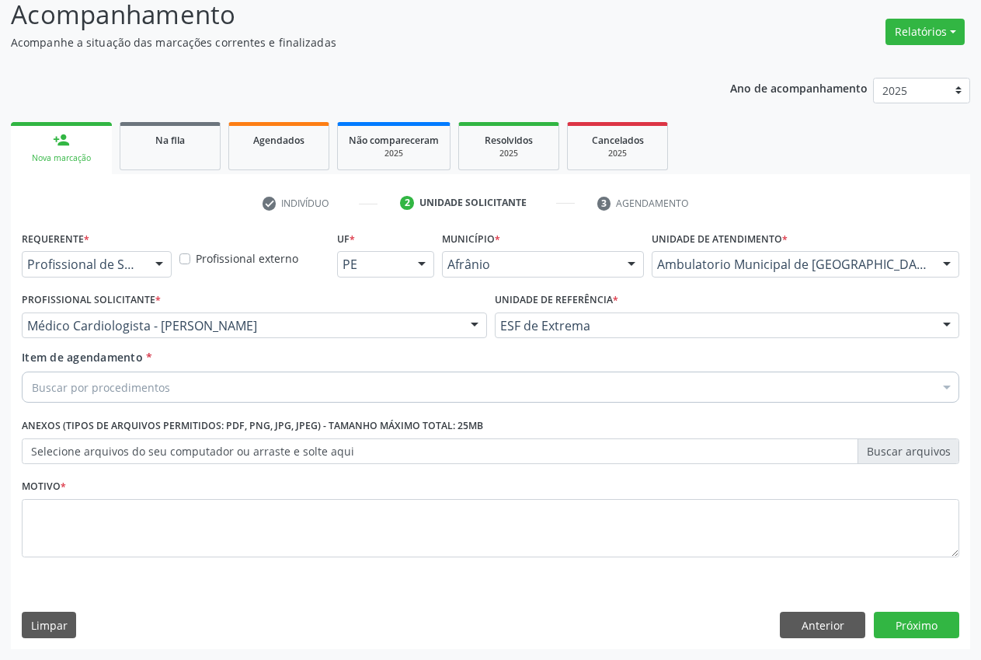
click at [169, 384] on div "Buscar por procedimentos" at bounding box center [491, 386] width 938 height 31
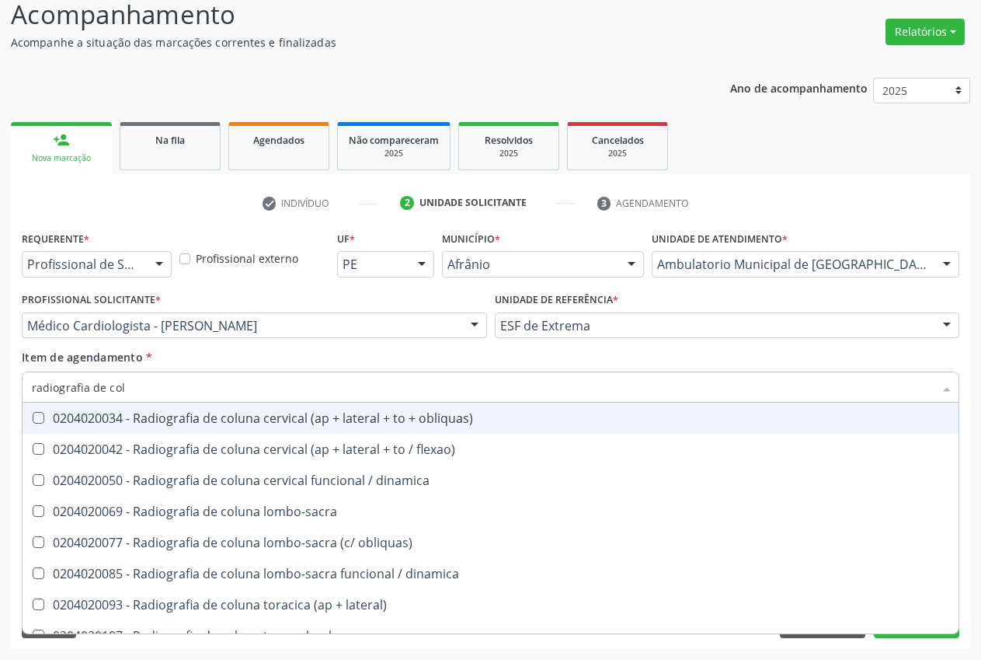
type input "radiografia de colu"
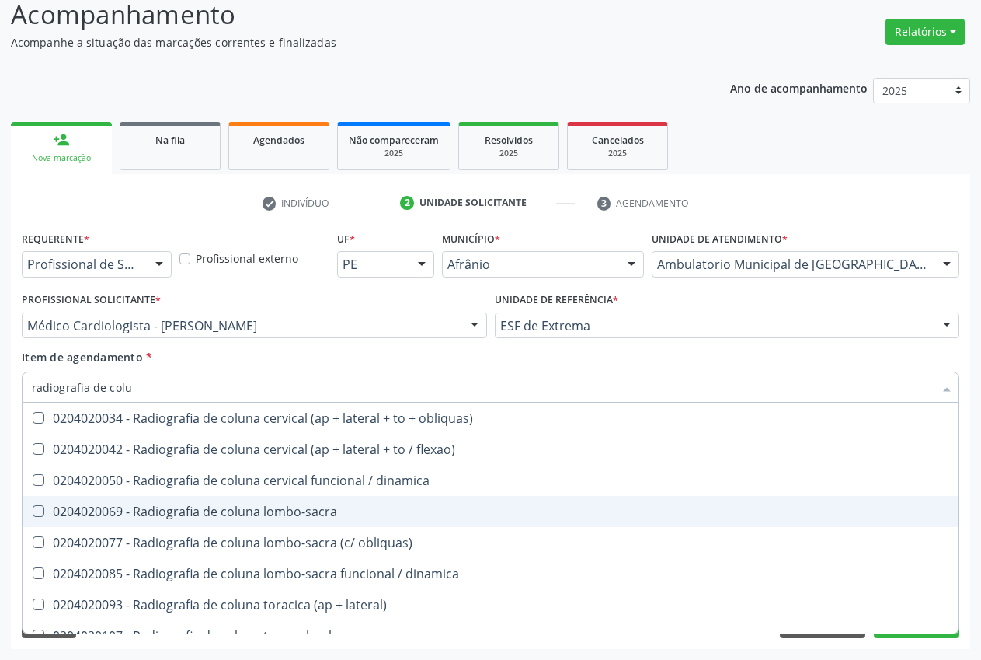
click at [174, 523] on span "0204020069 - Radiografia de coluna lombo-sacra" at bounding box center [491, 511] width 936 height 31
checkbox lombo-sacra "true"
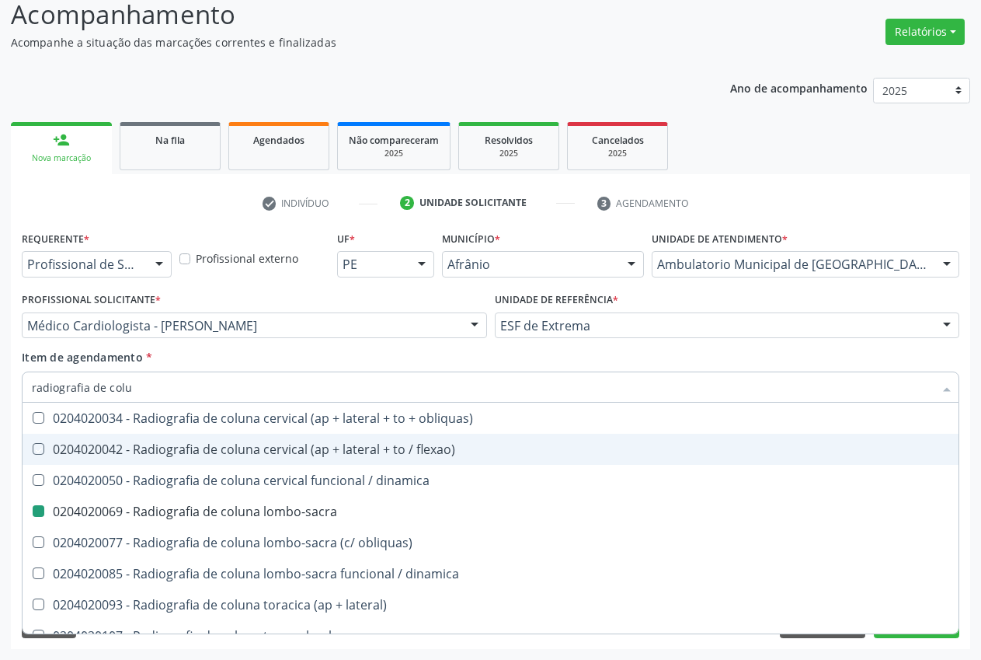
click at [200, 353] on div "Item de agendamento * radiografia de colu Desfazer seleção 0204020034 - Radiogr…" at bounding box center [491, 373] width 938 height 49
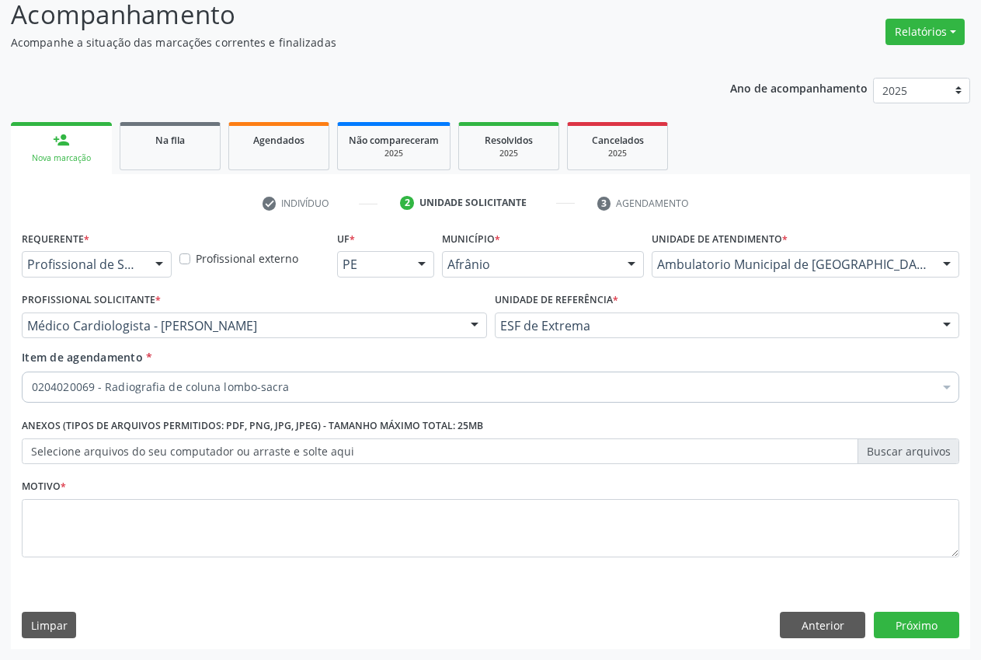
click at [224, 546] on li "Não selecionados" at bounding box center [630, 537] width 1214 height 41
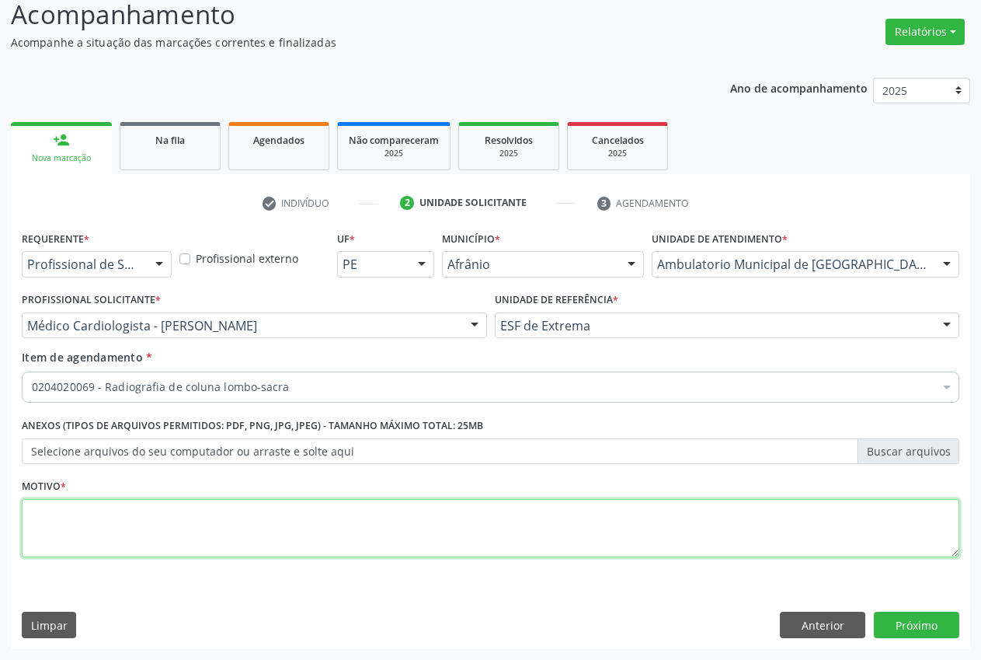
click at [259, 521] on textarea at bounding box center [491, 528] width 938 height 59
type textarea "."
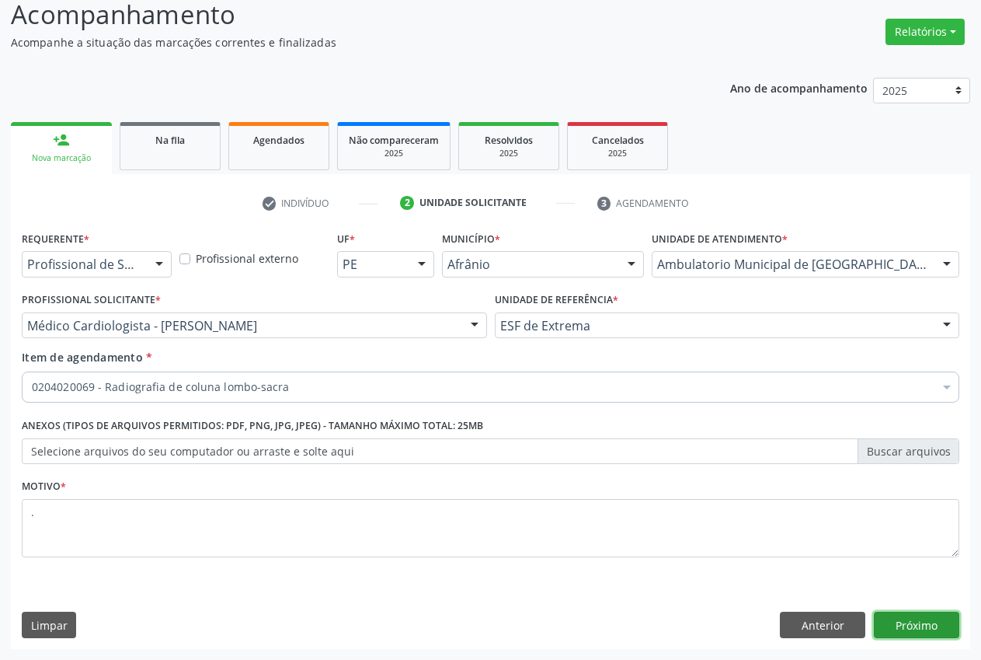
click at [938, 626] on button "Próximo" at bounding box center [916, 624] width 85 height 26
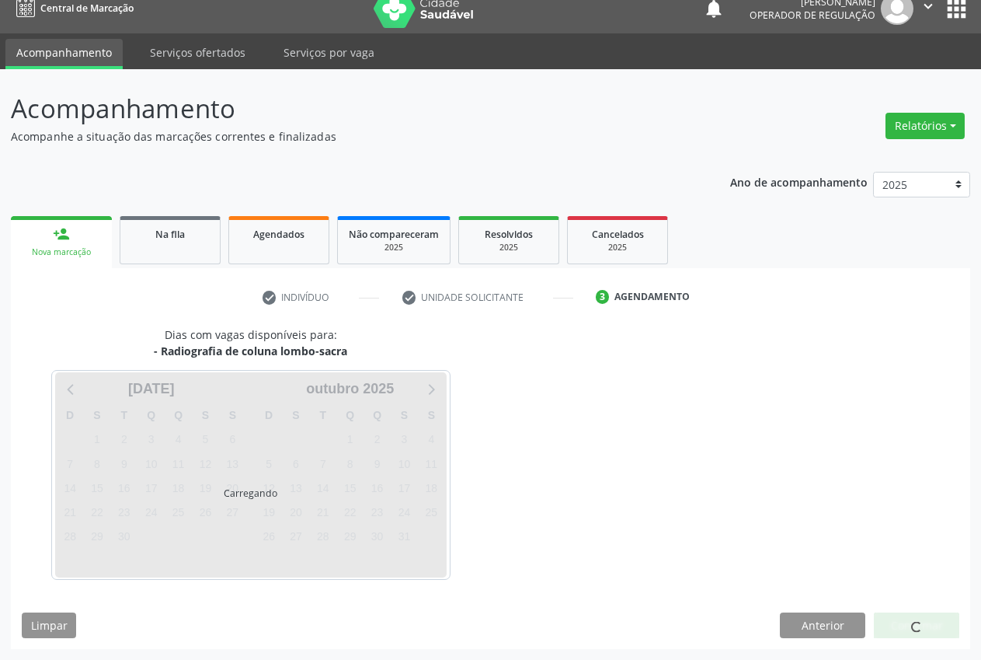
scroll to position [16, 0]
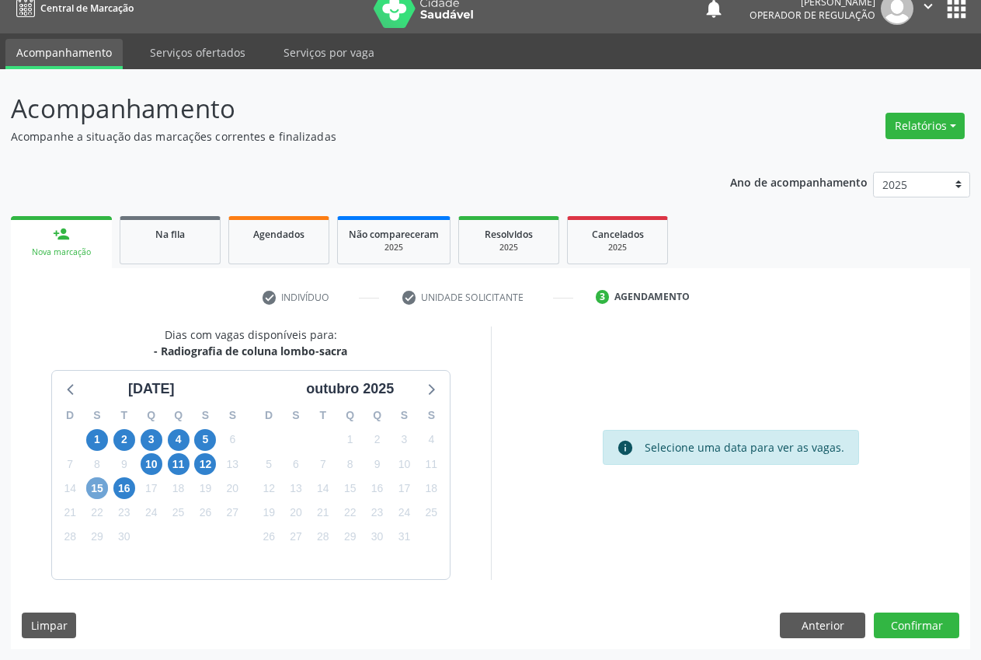
click at [101, 484] on span "15" at bounding box center [97, 488] width 22 height 22
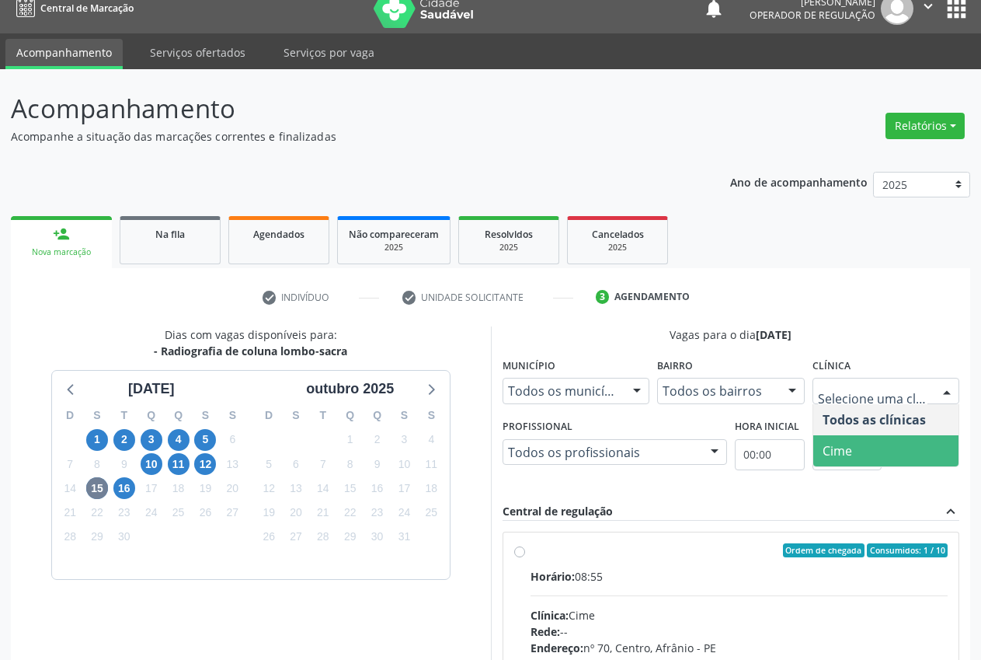
click at [869, 445] on span "Cime" at bounding box center [886, 450] width 146 height 31
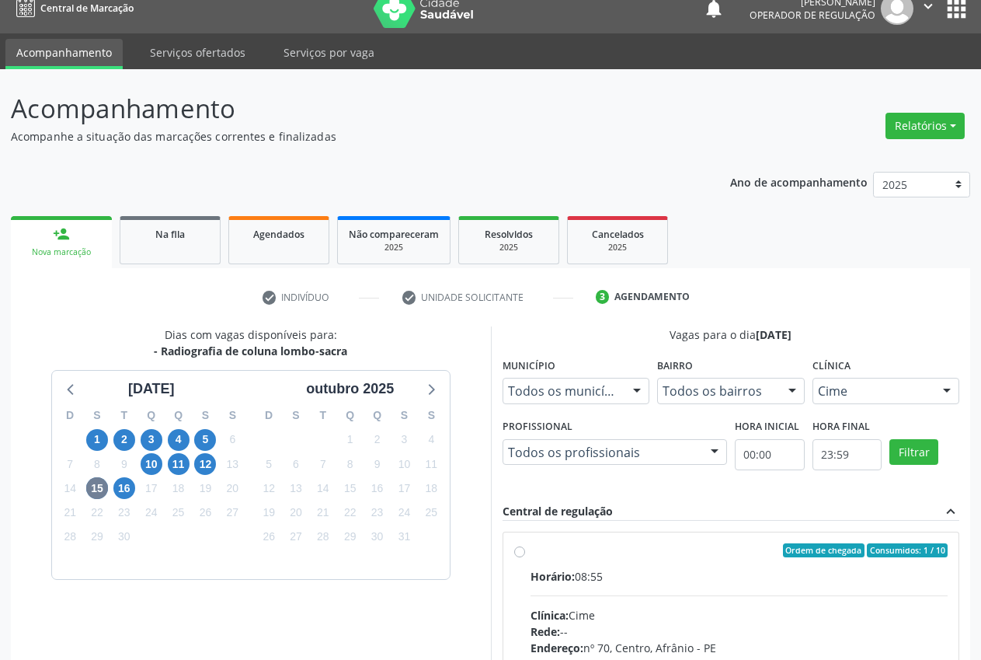
click at [531, 549] on div "Ordem de chegada Consumidos: 1 / 10" at bounding box center [740, 550] width 418 height 14
click at [525, 549] on input "Ordem de chegada Consumidos: 1 / 10 Horário: 08:55 Clínica: Cime Rede: -- Ender…" at bounding box center [519, 550] width 11 height 14
radio input "true"
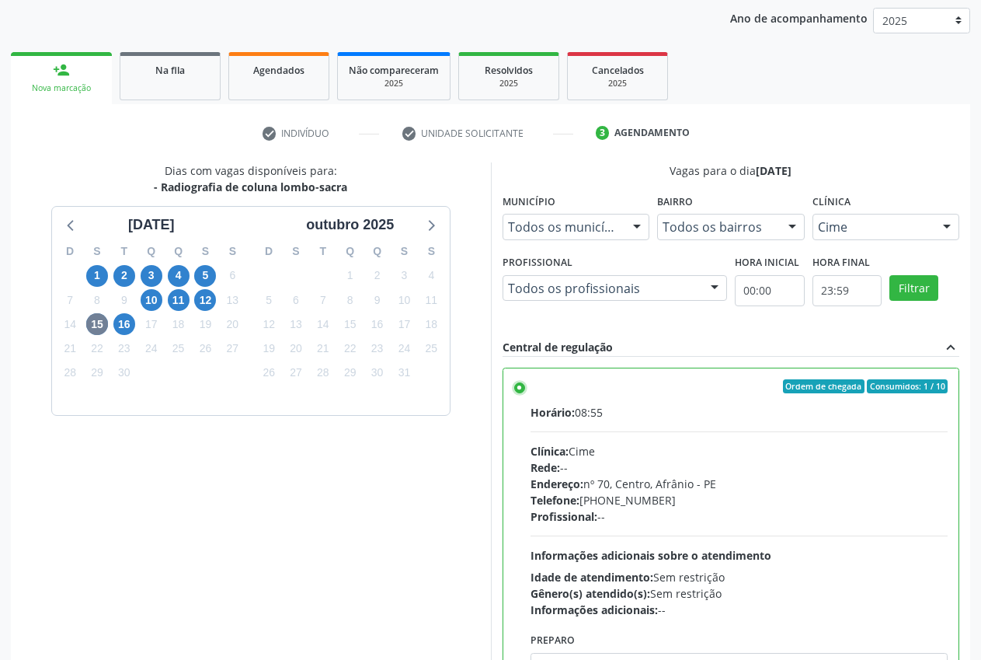
scroll to position [269, 0]
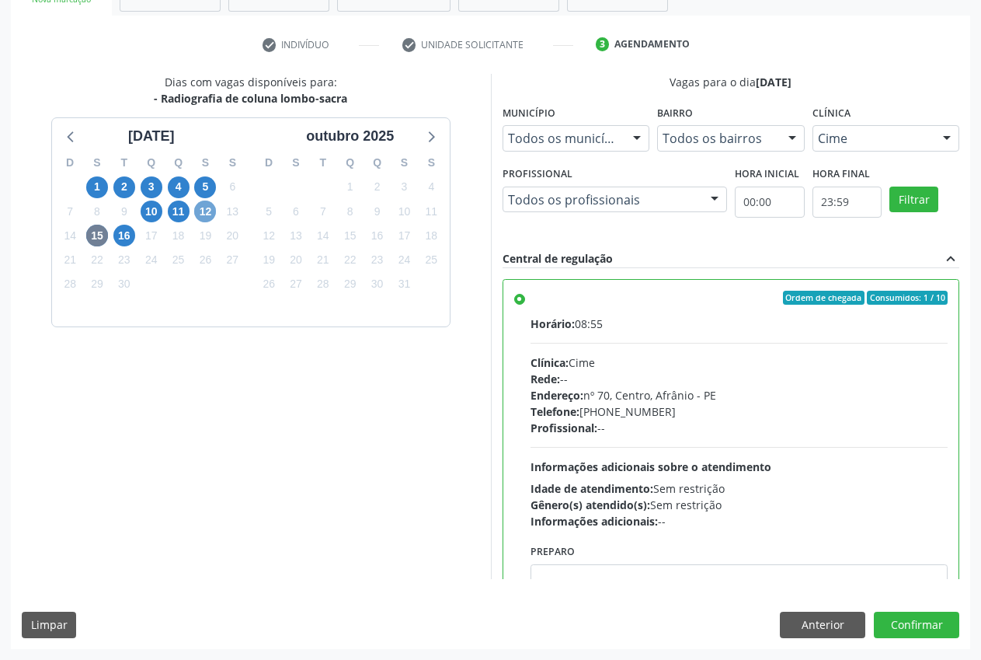
click at [208, 211] on span "12" at bounding box center [205, 211] width 22 height 22
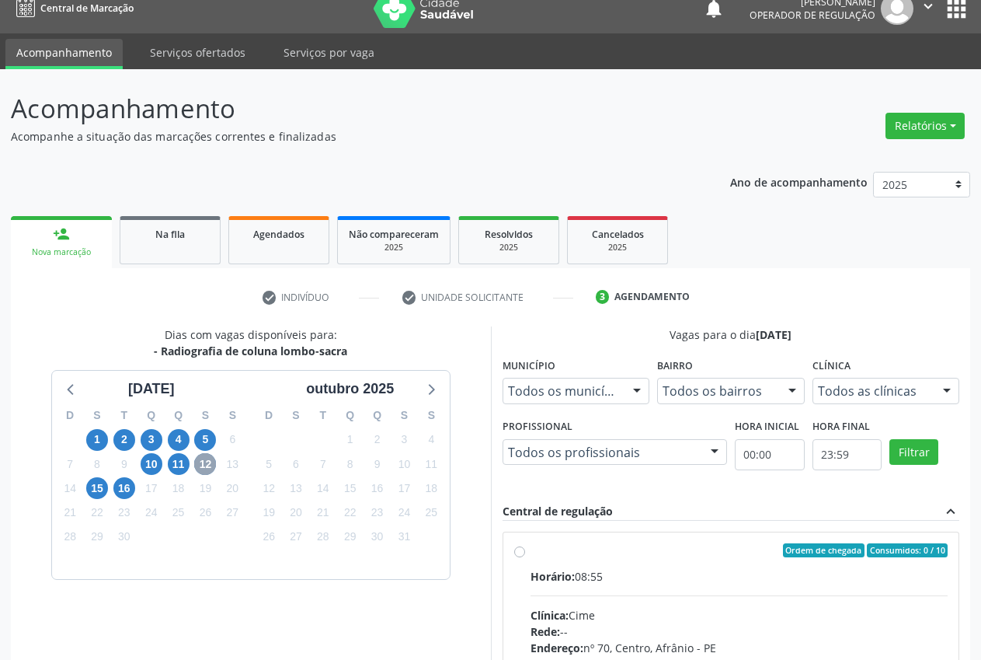
scroll to position [241, 0]
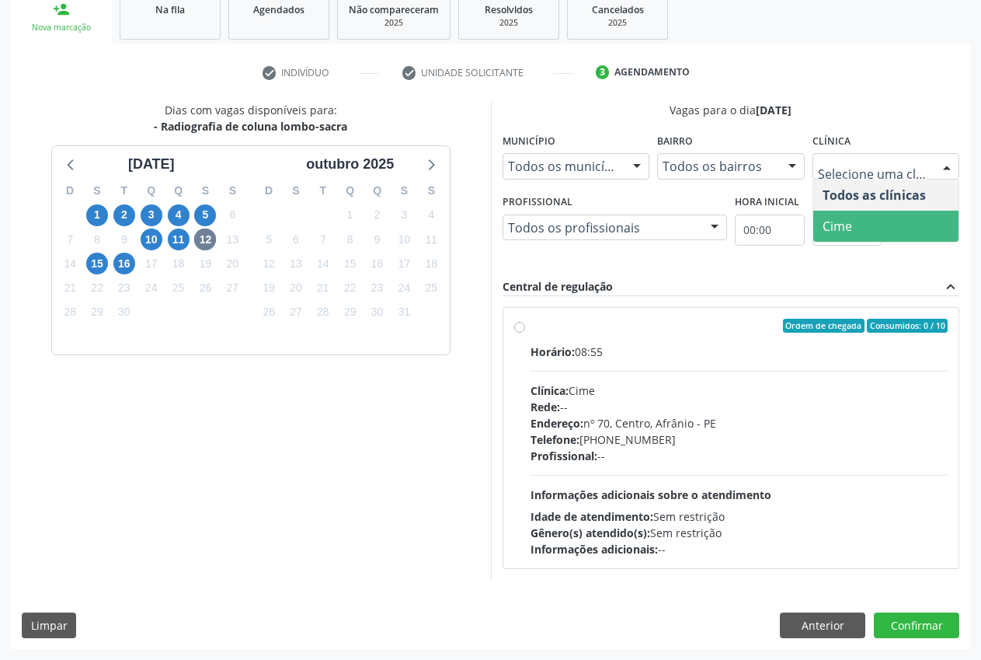
click at [865, 232] on span "Cime" at bounding box center [886, 226] width 146 height 31
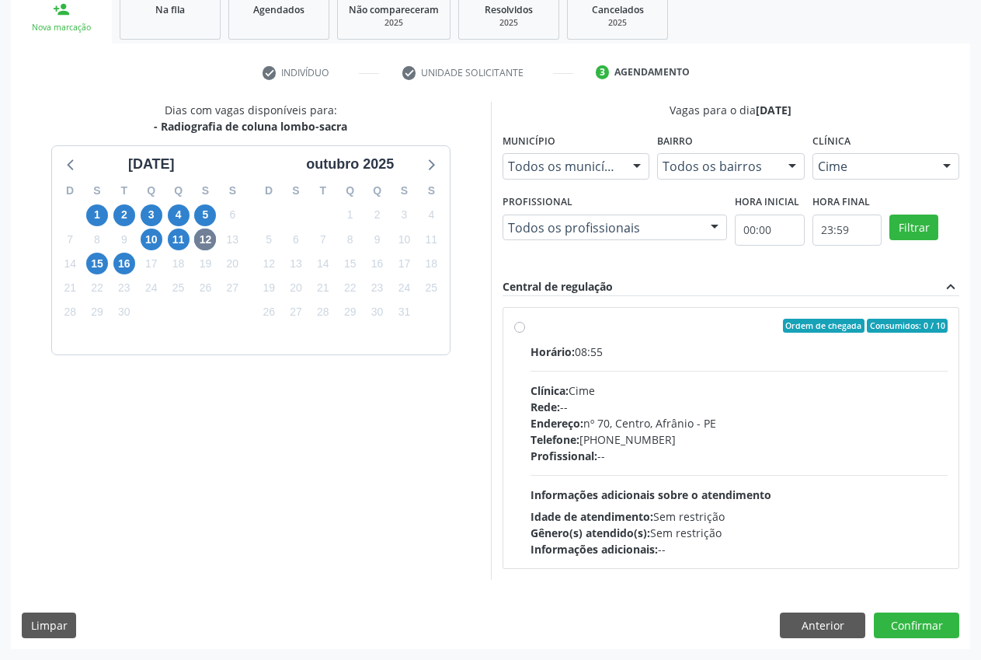
click at [552, 337] on label "Ordem de chegada Consumidos: 0 / 10 Horário: 08:55 Clínica: Cime Rede: -- Ender…" at bounding box center [740, 438] width 418 height 238
click at [525, 332] on input "Ordem de chegada Consumidos: 0 / 10 Horário: 08:55 Clínica: Cime Rede: -- Ender…" at bounding box center [519, 326] width 11 height 14
radio input "true"
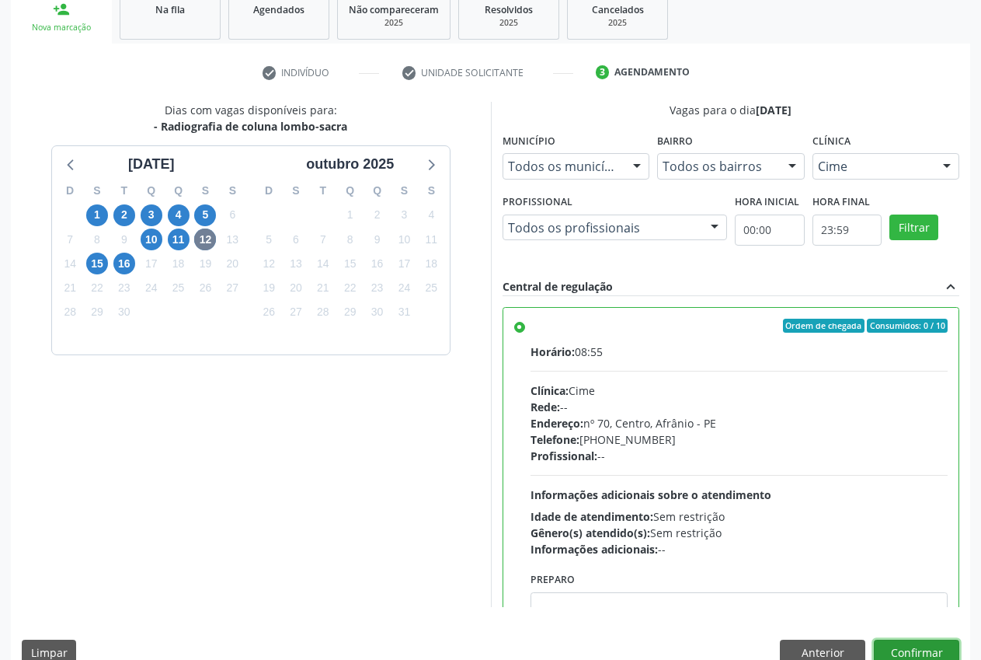
click at [917, 645] on button "Confirmar" at bounding box center [916, 652] width 85 height 26
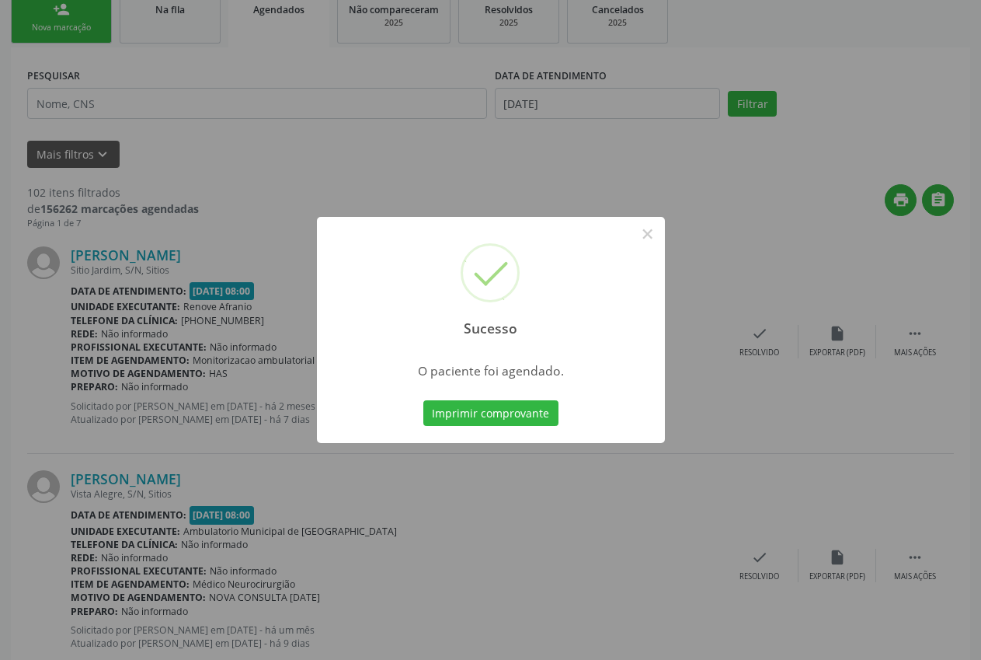
scroll to position [0, 0]
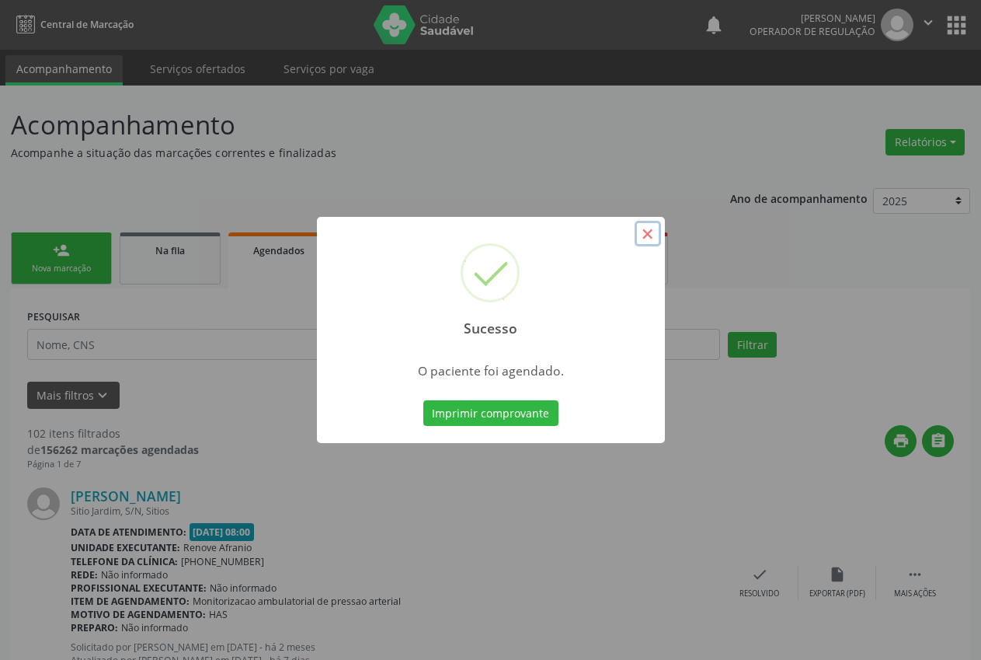
click at [654, 231] on button "×" at bounding box center [648, 234] width 26 height 26
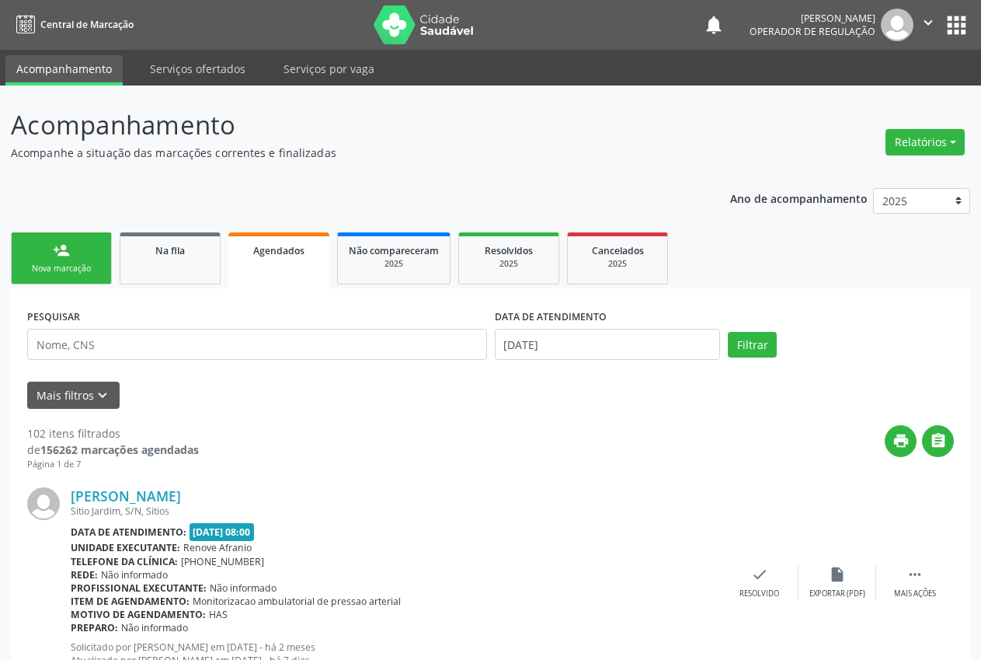
click at [64, 248] on div "person_add" at bounding box center [61, 250] width 17 height 17
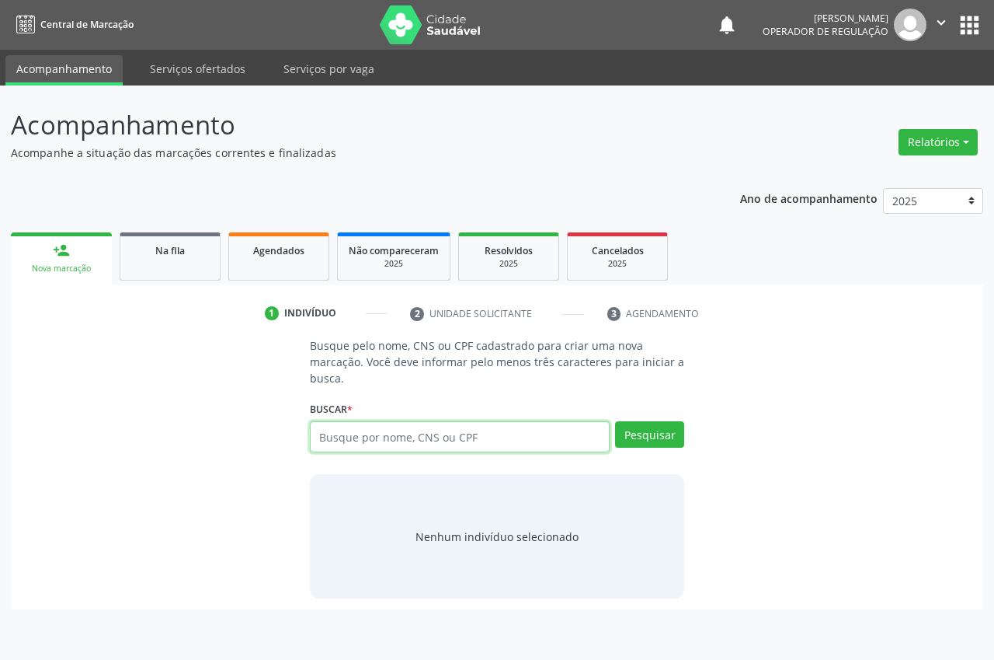
click at [354, 433] on input "text" at bounding box center [460, 436] width 300 height 31
type input "705407405114298"
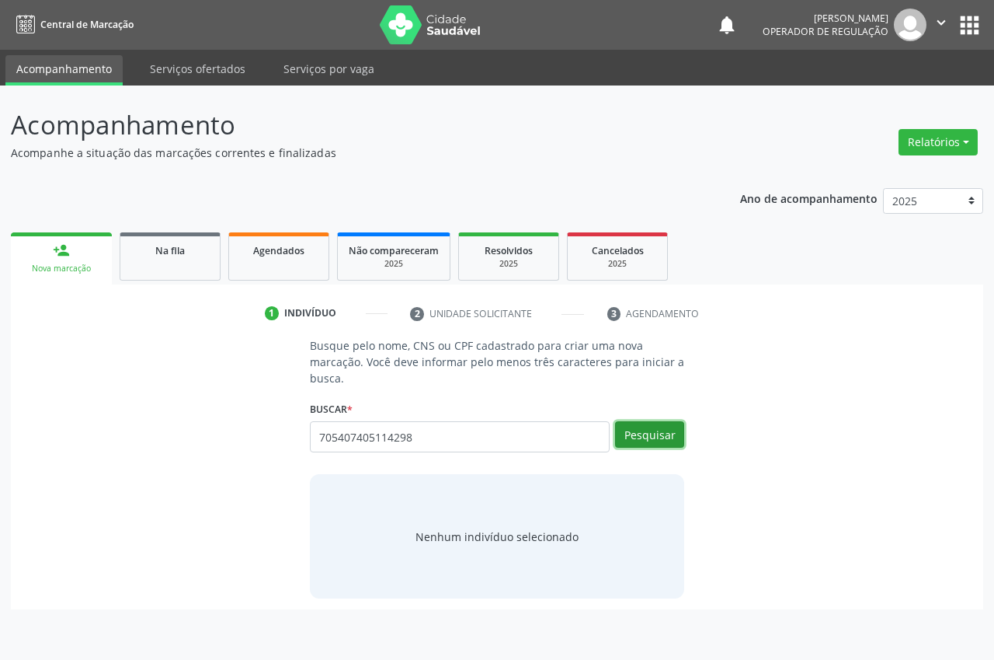
click at [678, 434] on button "Pesquisar" at bounding box center [649, 434] width 69 height 26
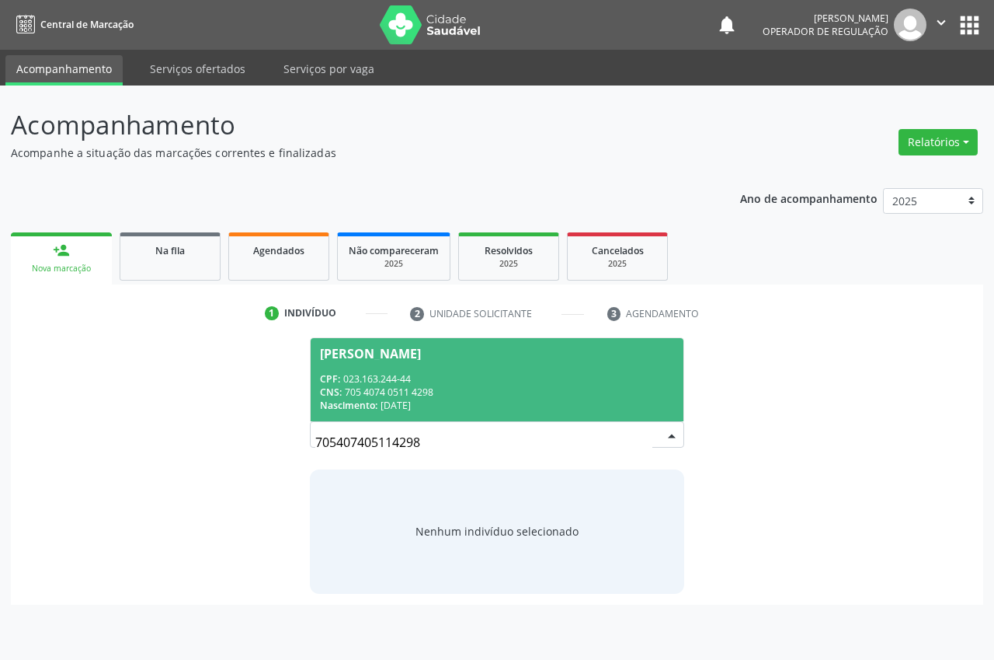
click at [512, 391] on div "CNS: 705 4074 0511 4298" at bounding box center [497, 391] width 354 height 13
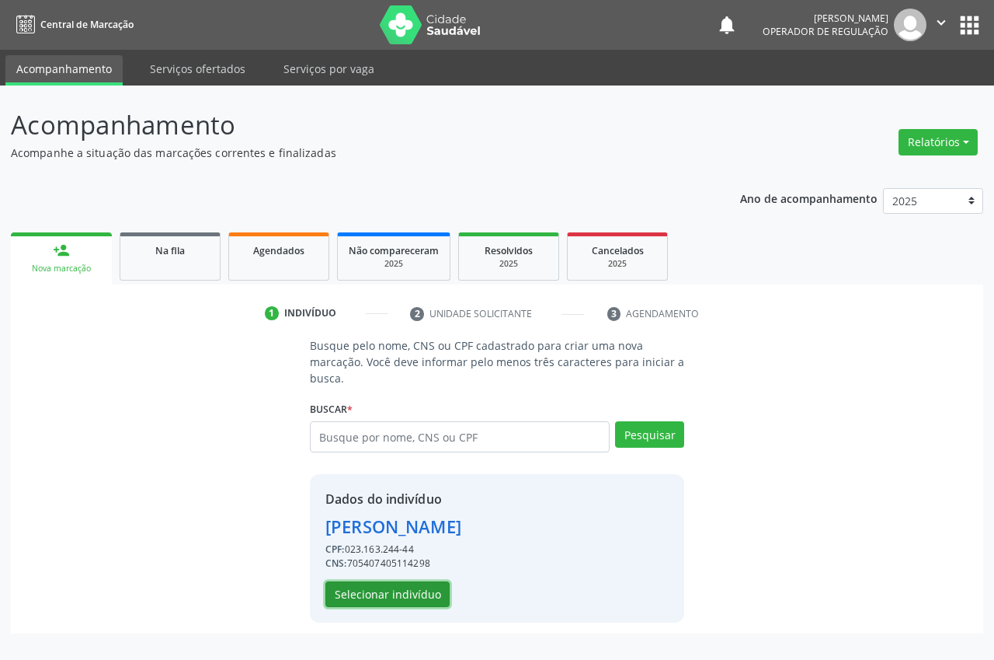
click at [397, 597] on button "Selecionar indivíduo" at bounding box center [388, 594] width 124 height 26
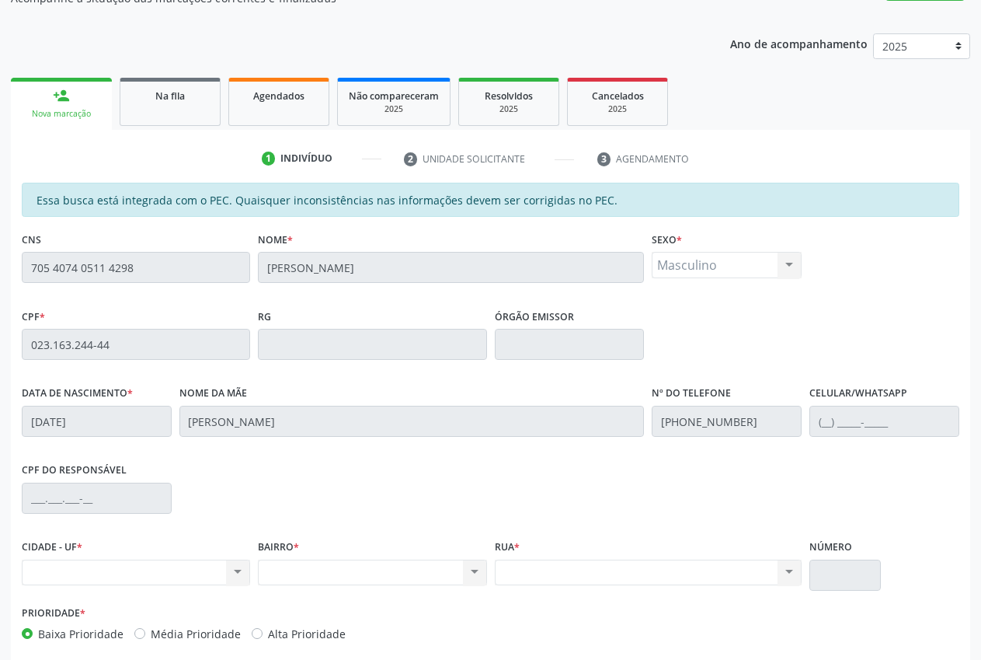
scroll to position [228, 0]
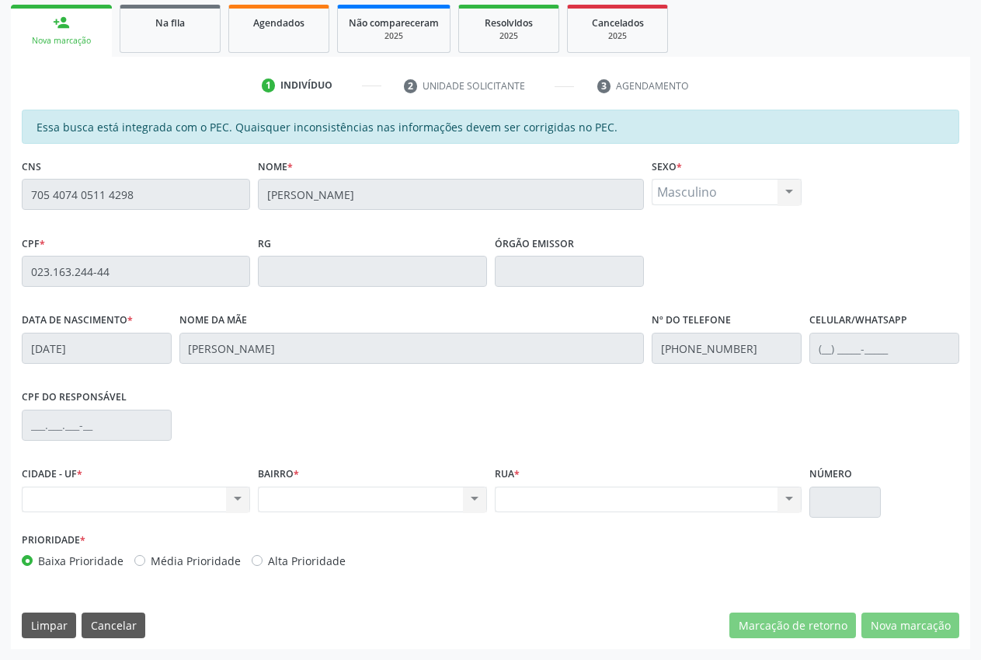
drag, startPoint x: 151, startPoint y: 191, endPoint x: 28, endPoint y: 197, distance: 123.7
click at [28, 197] on input "705 4074 0511 4298" at bounding box center [136, 194] width 228 height 31
